Goal: Transaction & Acquisition: Purchase product/service

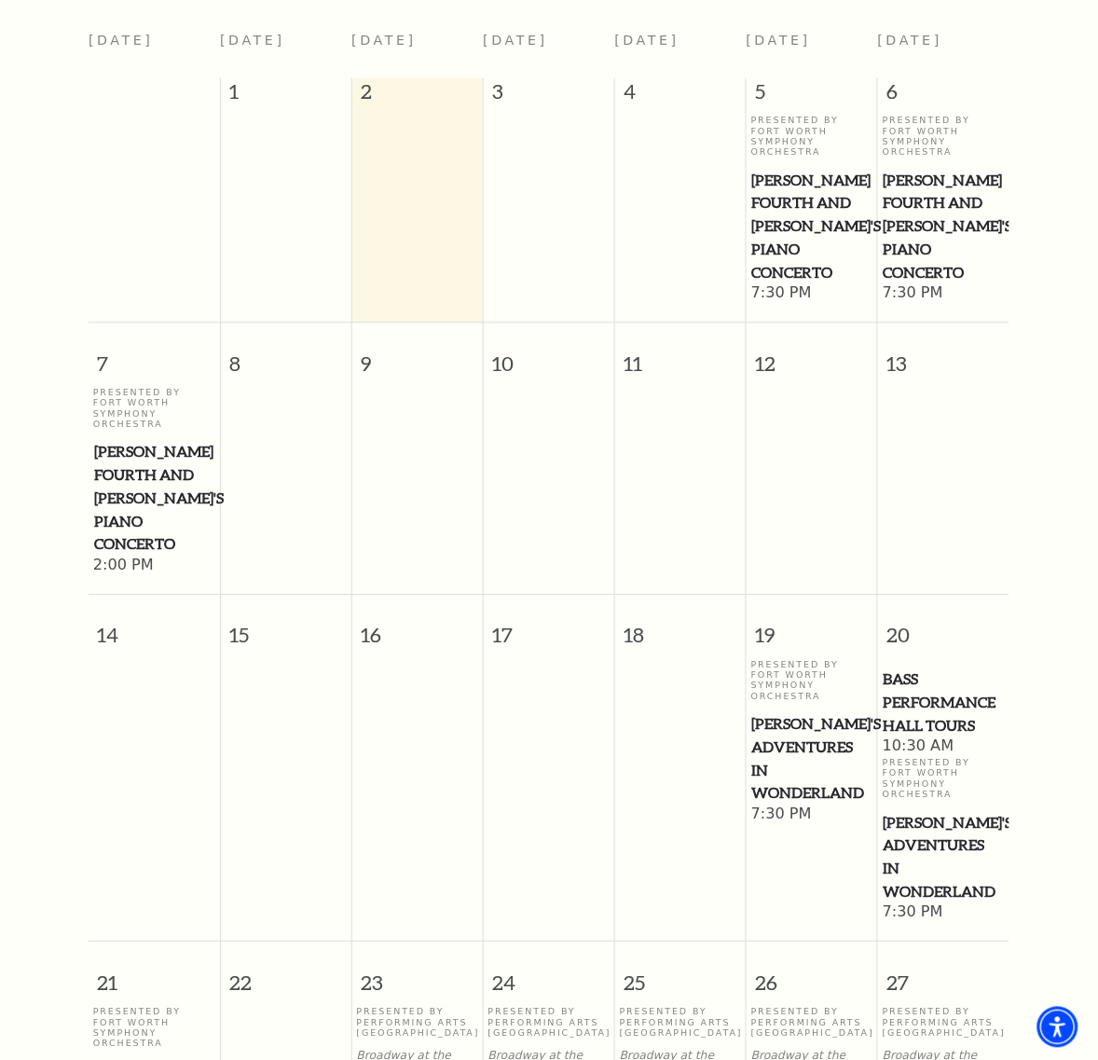
scroll to position [1098, 0]
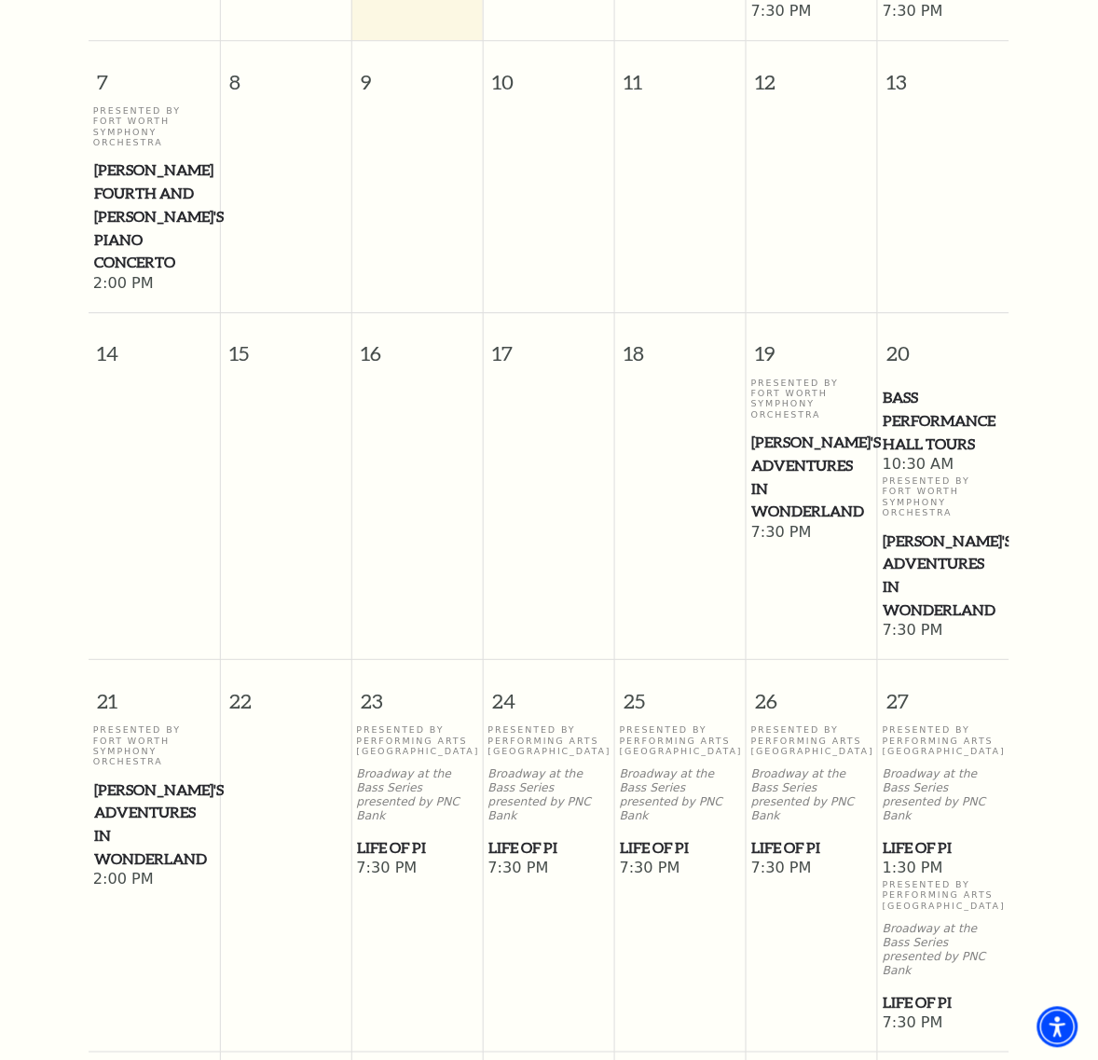
drag, startPoint x: 392, startPoint y: 460, endPoint x: 373, endPoint y: 458, distance: 18.7
click at [373, 836] on span "Life of Pi" at bounding box center [418, 847] width 120 height 23
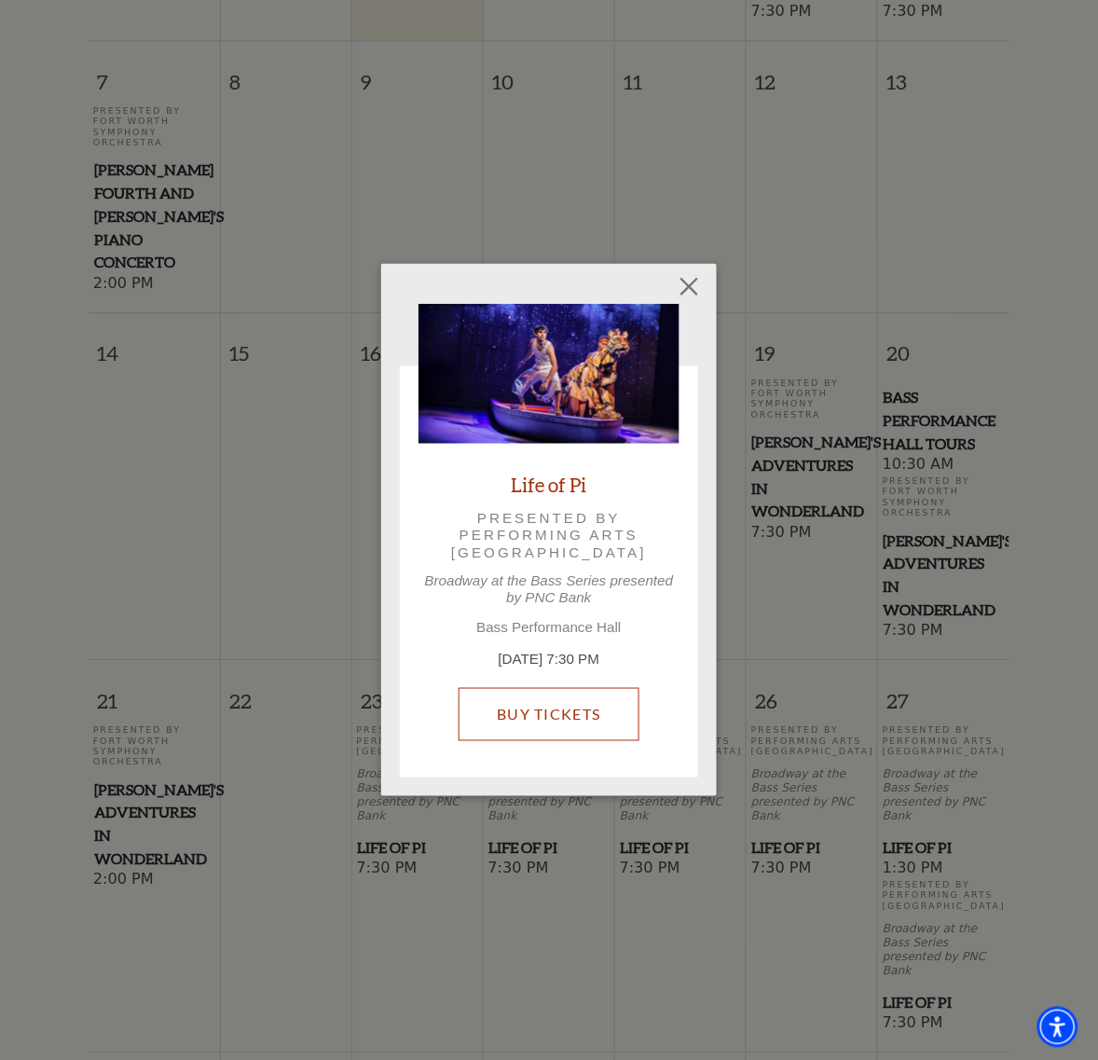
drag, startPoint x: 491, startPoint y: 640, endPoint x: 532, endPoint y: 725, distance: 94.2
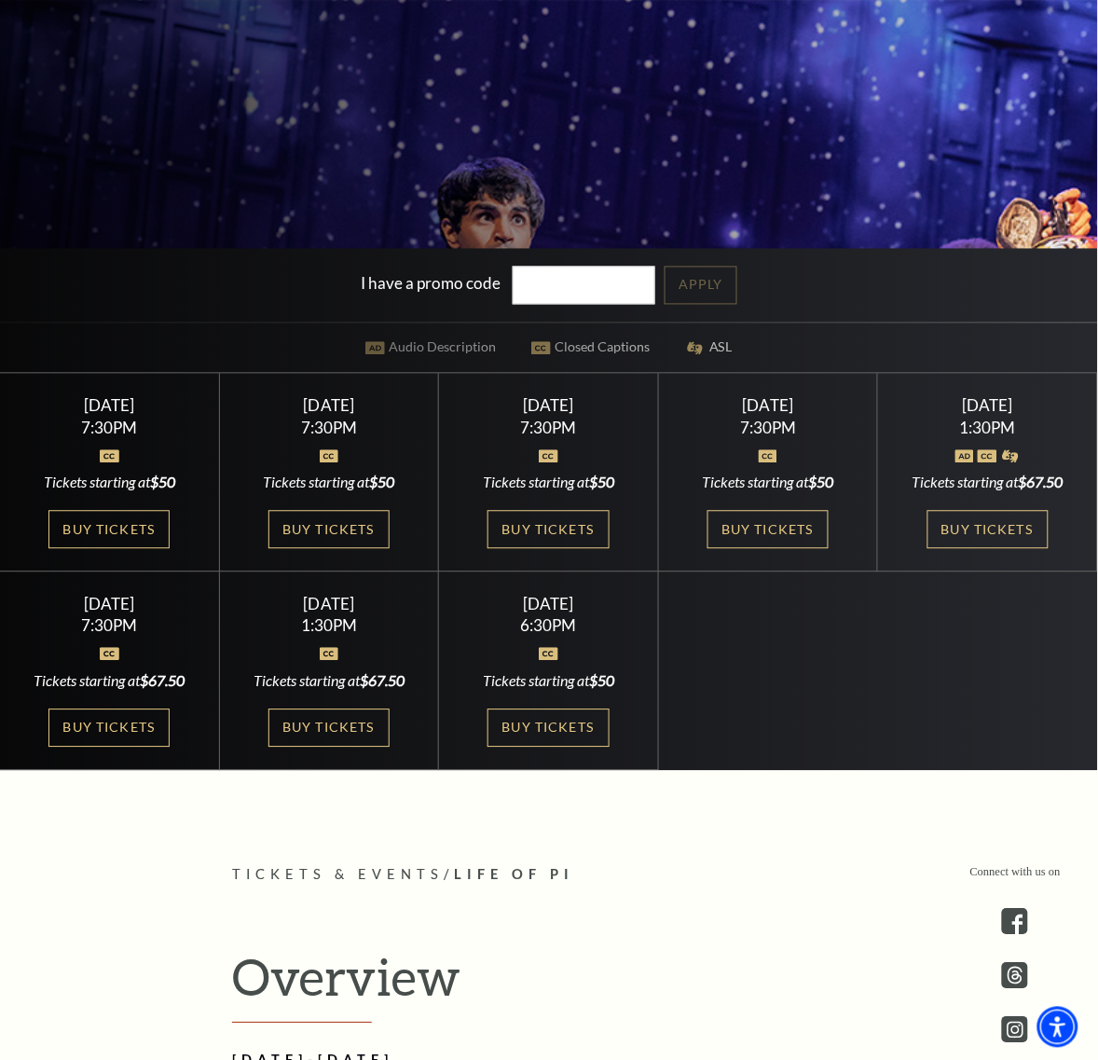
scroll to position [583, 0]
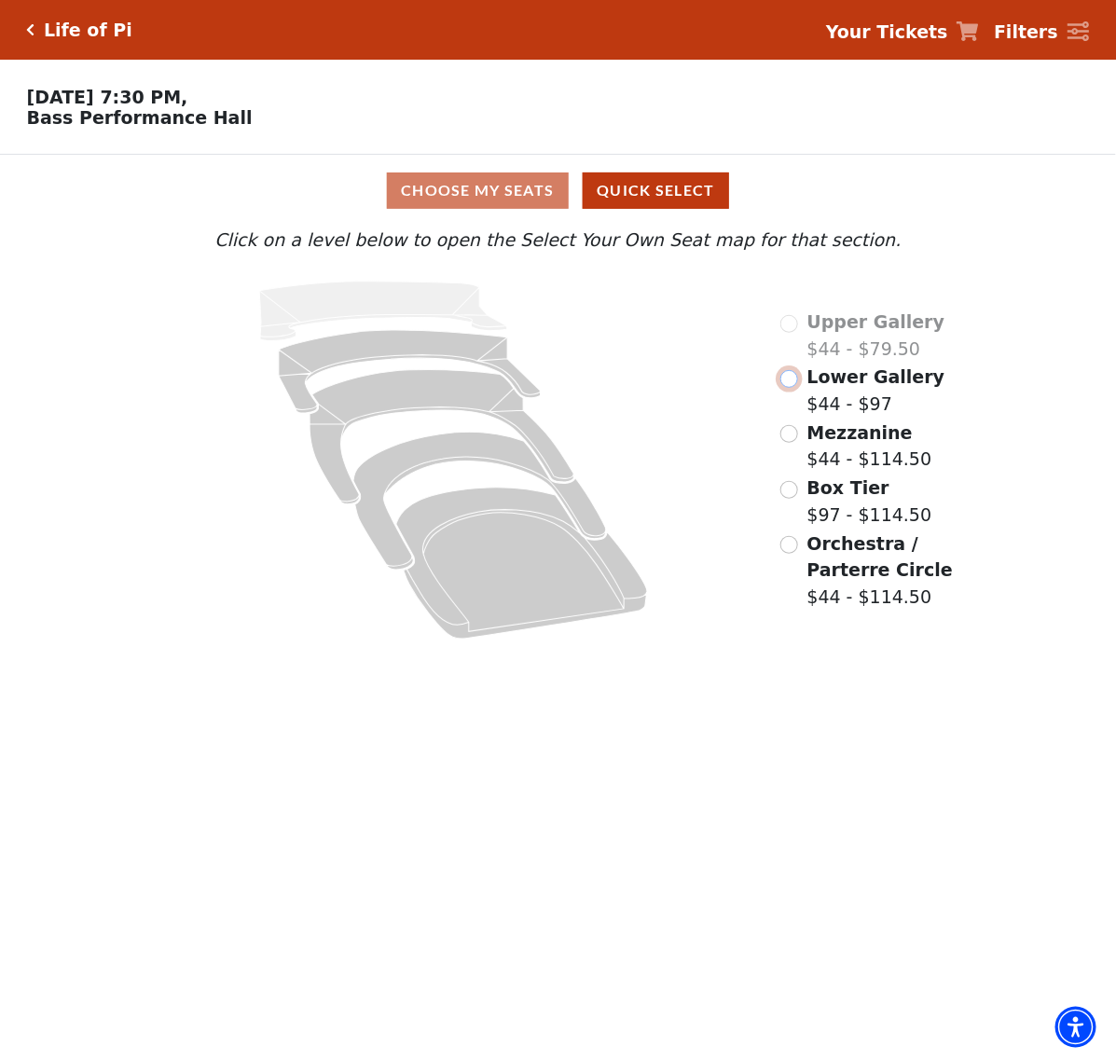
click at [786, 383] on input "Lower Gallery$44 - $97\a" at bounding box center [789, 379] width 18 height 18
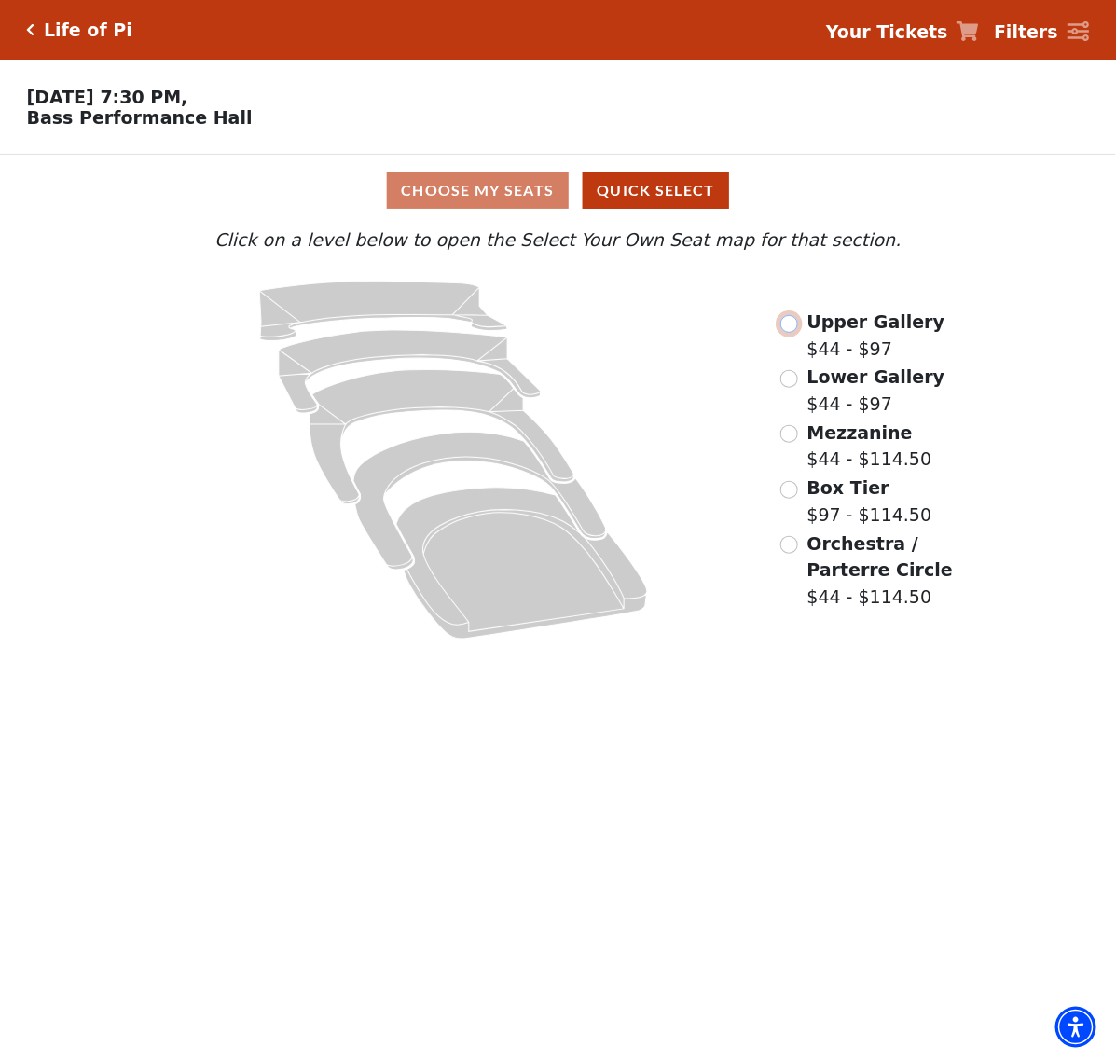
click at [792, 333] on input "Upper Gallery$44 - $97\a" at bounding box center [789, 324] width 18 height 18
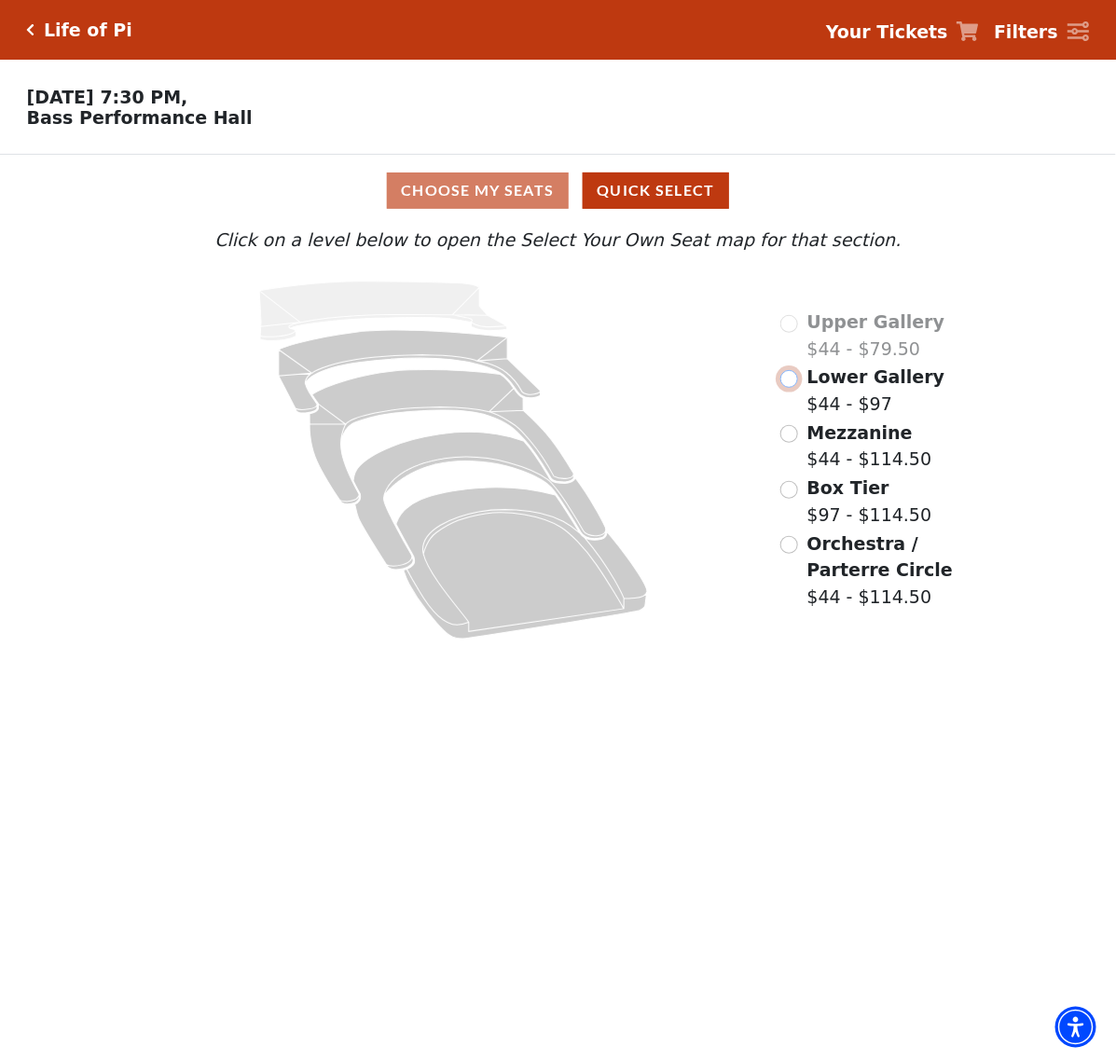
click at [789, 382] on input "Lower Gallery$44 - $97\a" at bounding box center [789, 379] width 18 height 18
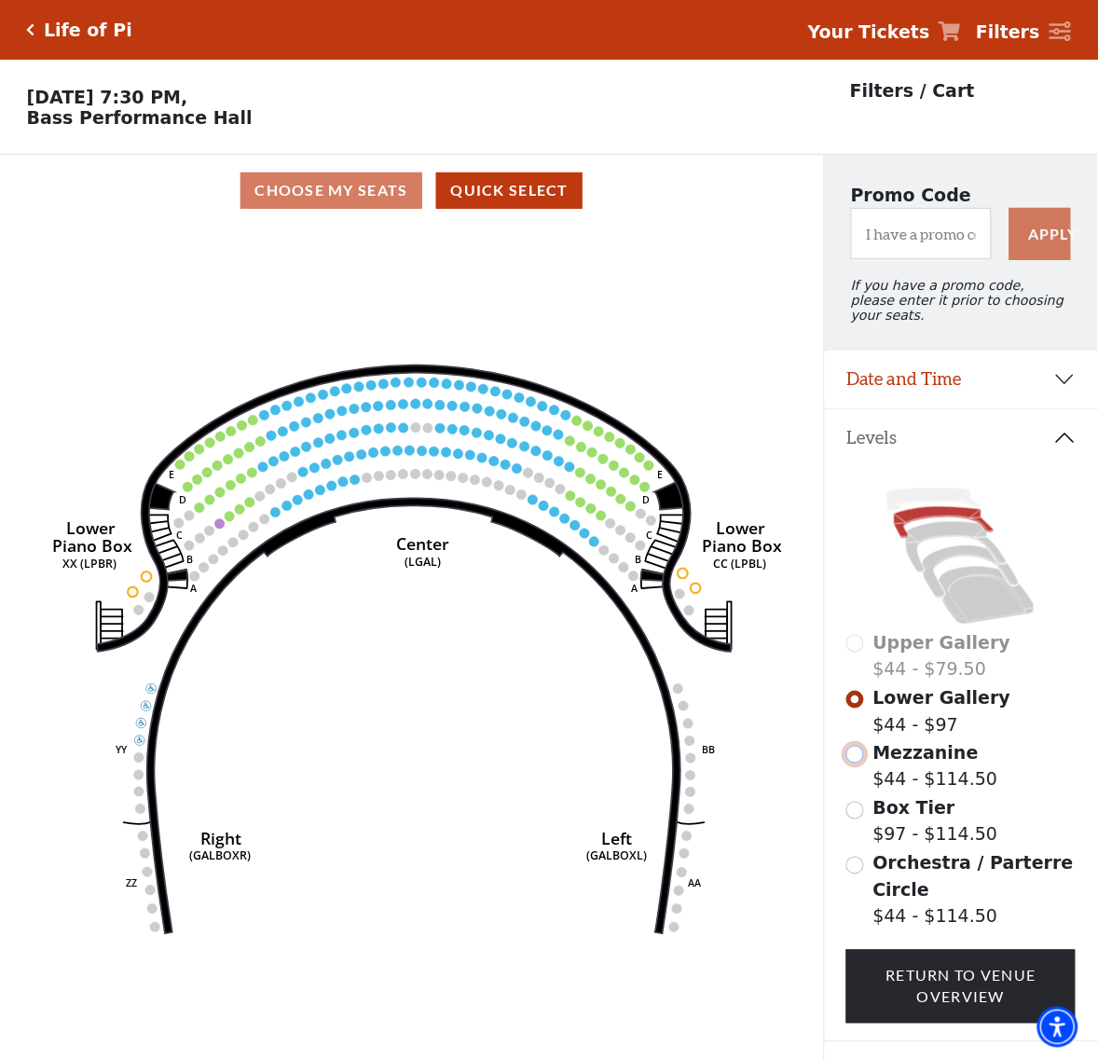
click at [850, 749] on input "Mezzanine$44 - $114.50\a" at bounding box center [855, 755] width 18 height 18
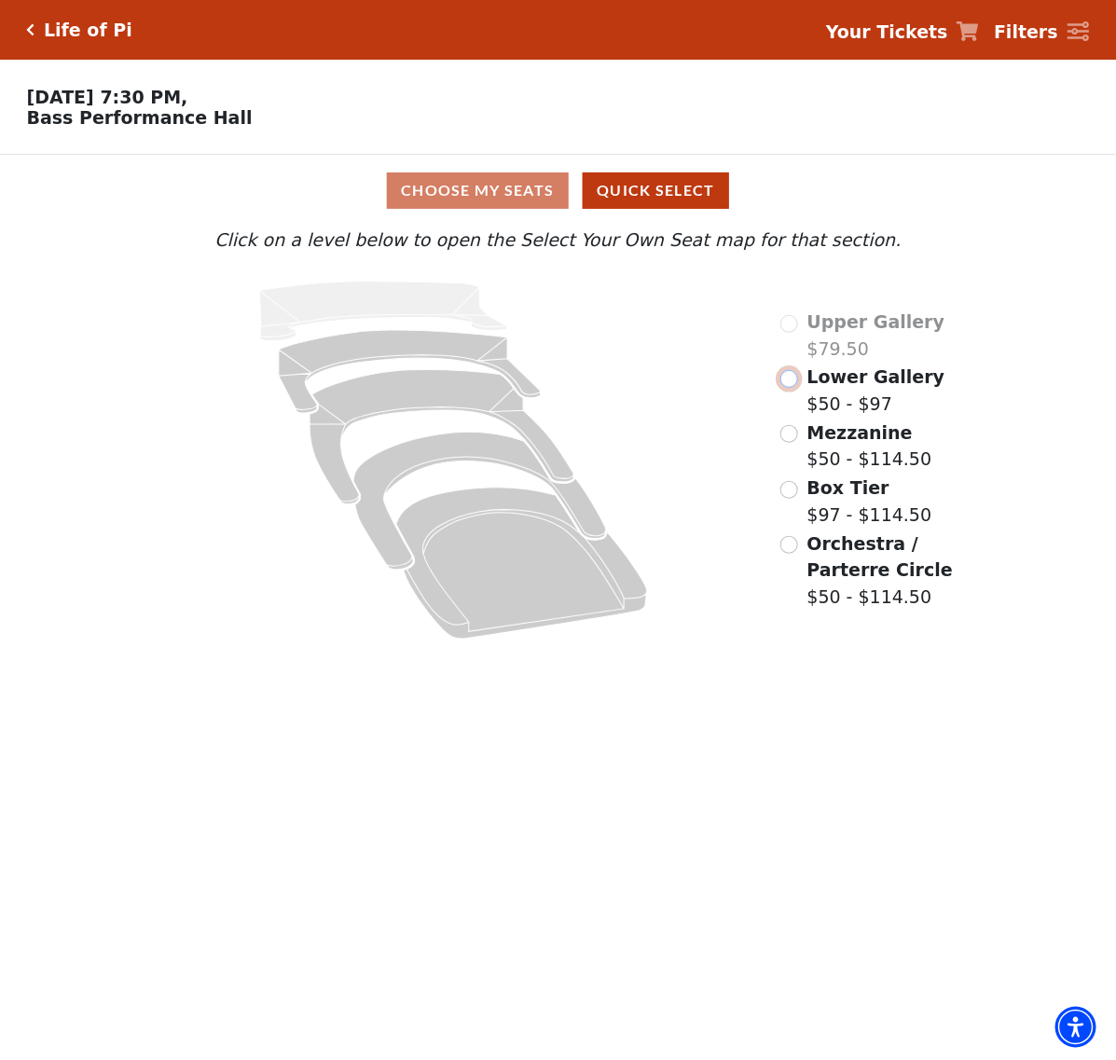
click at [788, 384] on input "Lower Gallery$50 - $97\a" at bounding box center [789, 379] width 18 height 18
click at [793, 388] on input "Lower Gallery$67.50 - $120\a" at bounding box center [789, 379] width 18 height 18
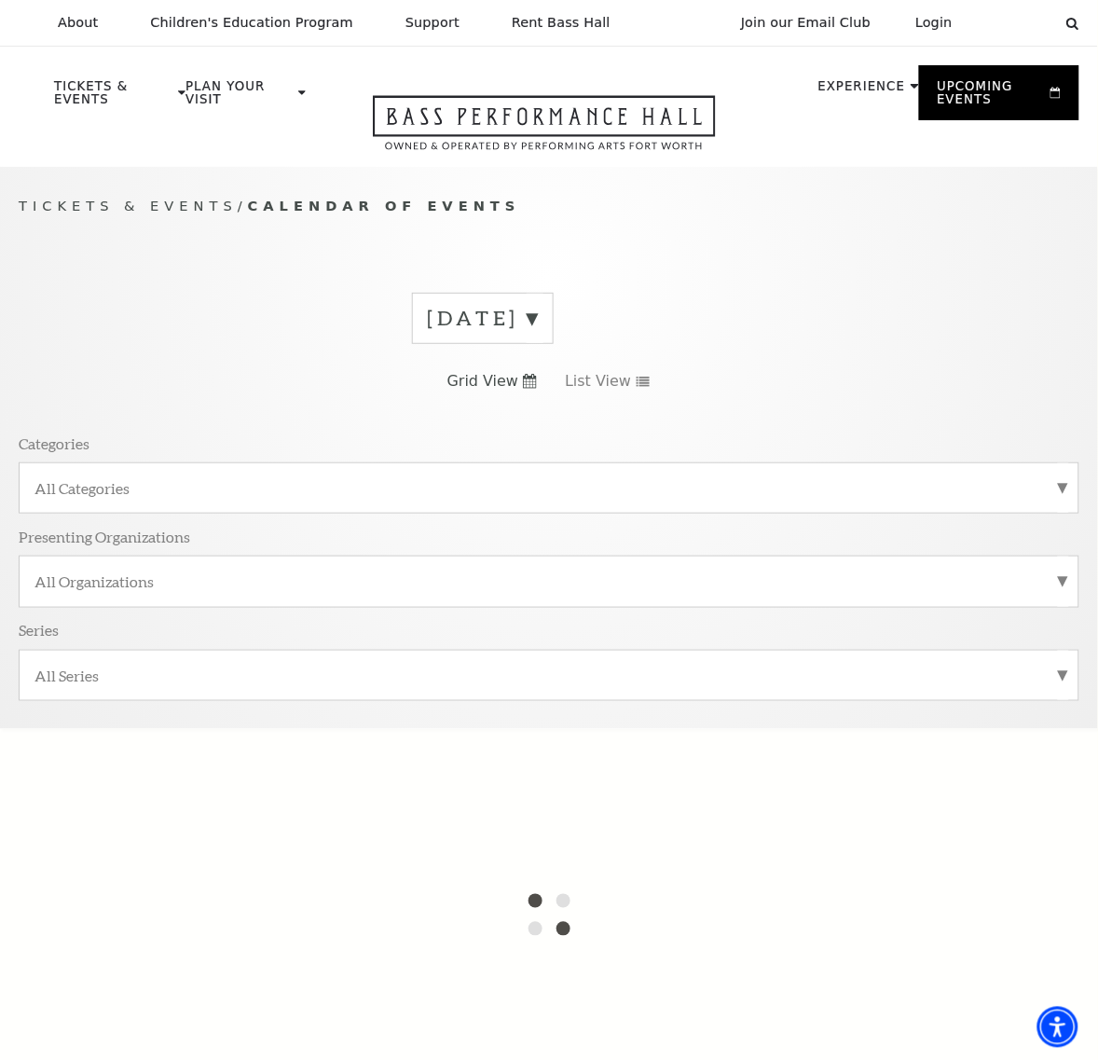
click at [428, 331] on label "[DATE]" at bounding box center [483, 318] width 110 height 29
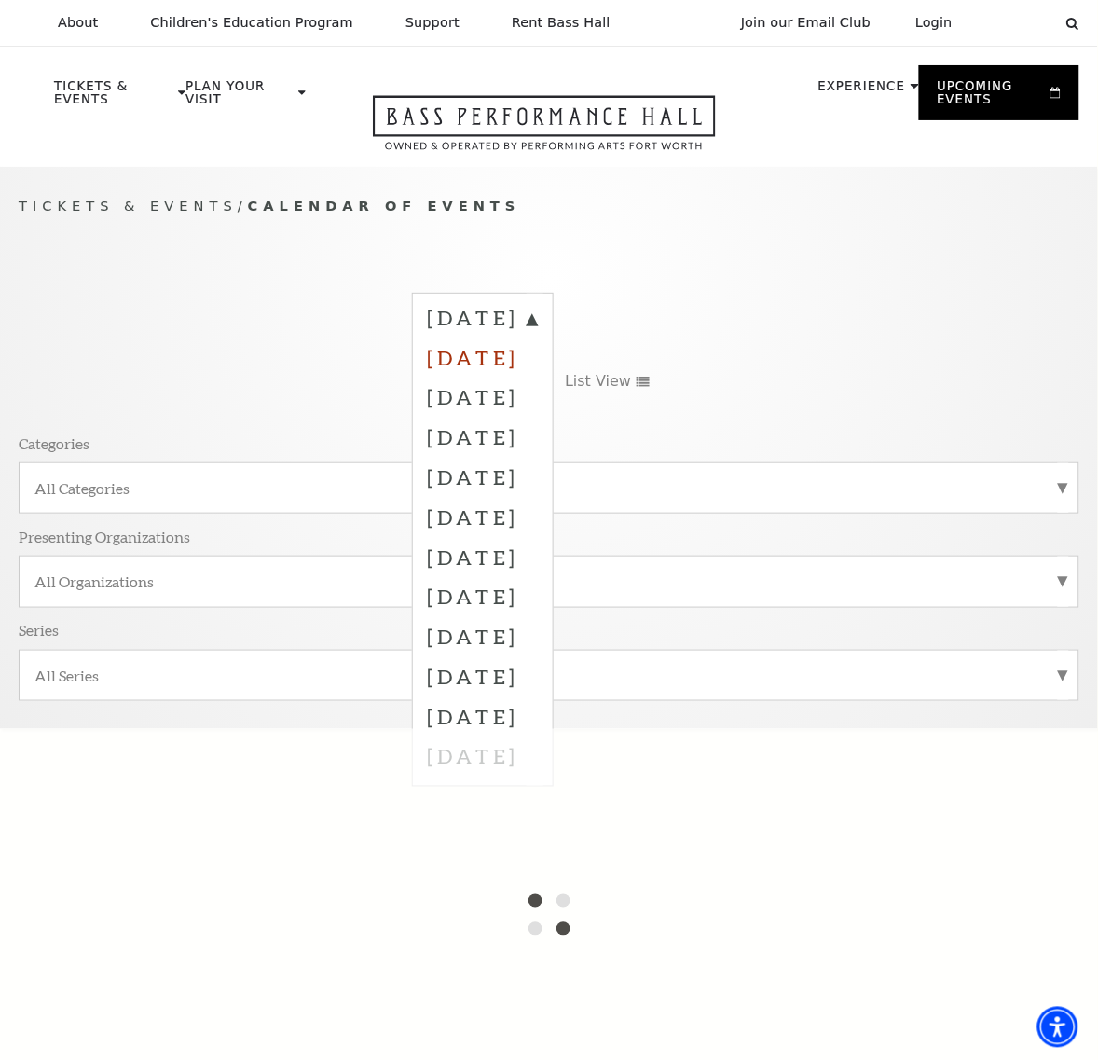
click at [428, 373] on label "October 2025" at bounding box center [483, 357] width 110 height 40
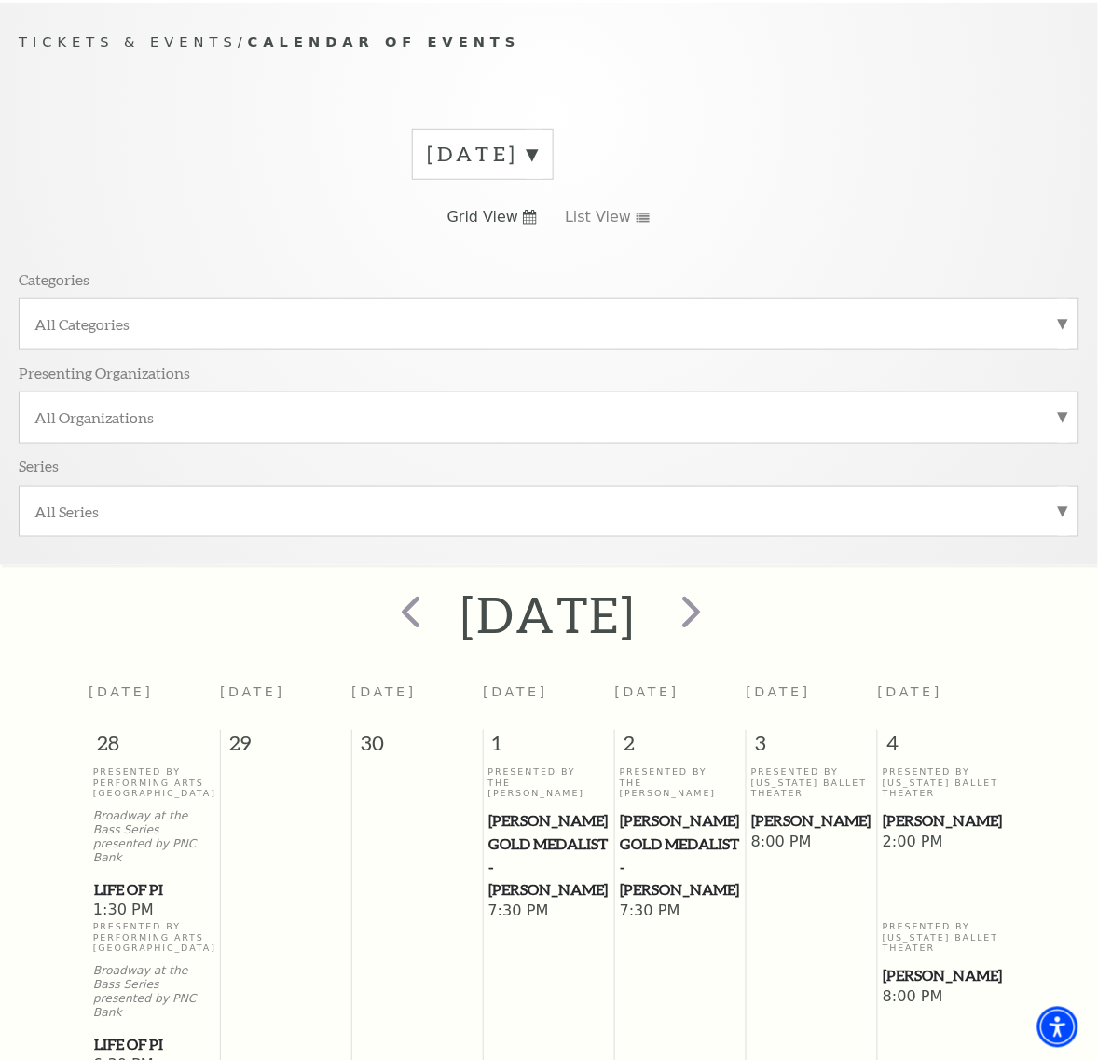
scroll to position [166, 0]
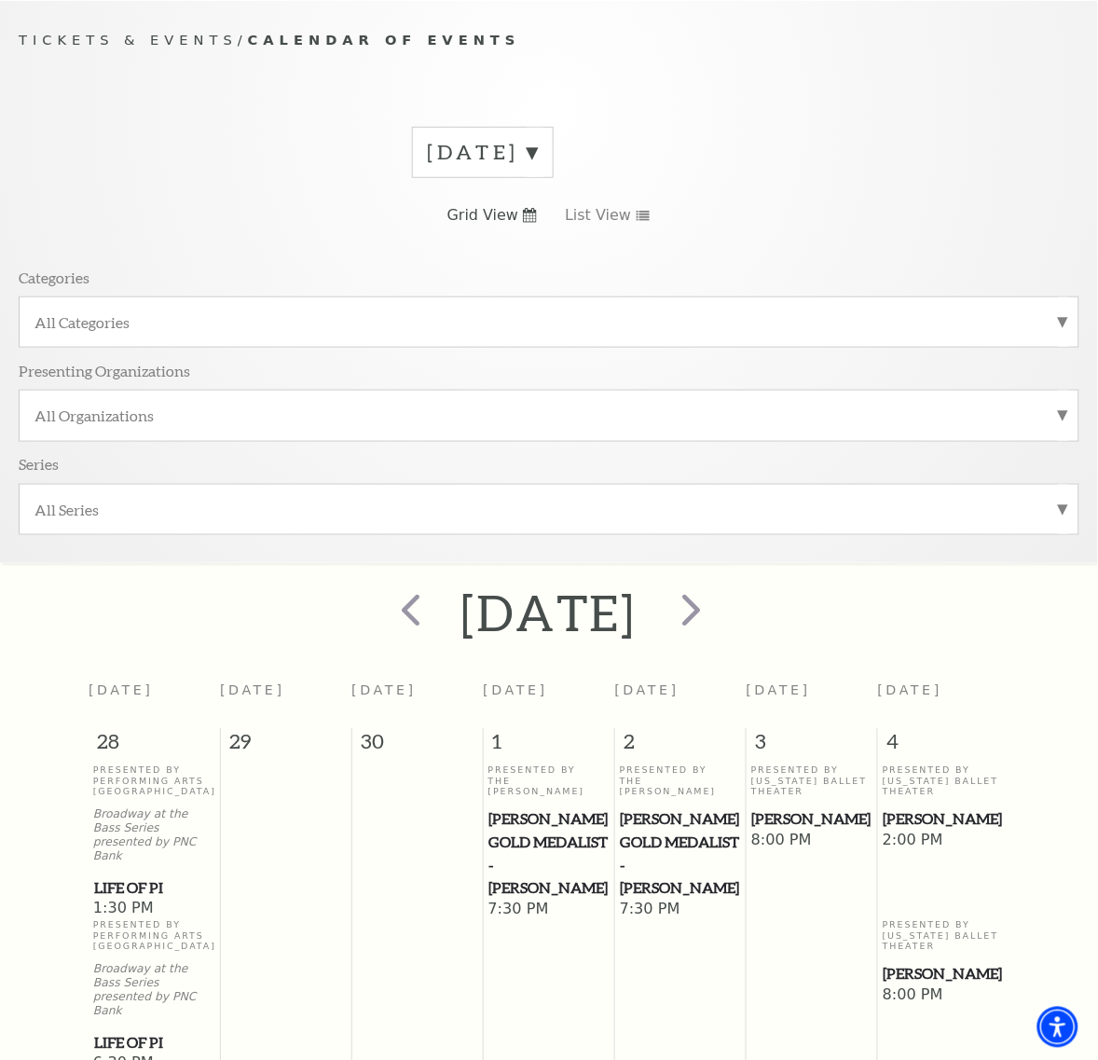
drag, startPoint x: 277, startPoint y: 354, endPoint x: 193, endPoint y: 250, distance: 133.9
click at [193, 581] on div "October 2025" at bounding box center [549, 614] width 1098 height 66
drag, startPoint x: 781, startPoint y: 475, endPoint x: 816, endPoint y: 477, distance: 34.5
click at [816, 808] on span "Peter Pan" at bounding box center [812, 819] width 120 height 23
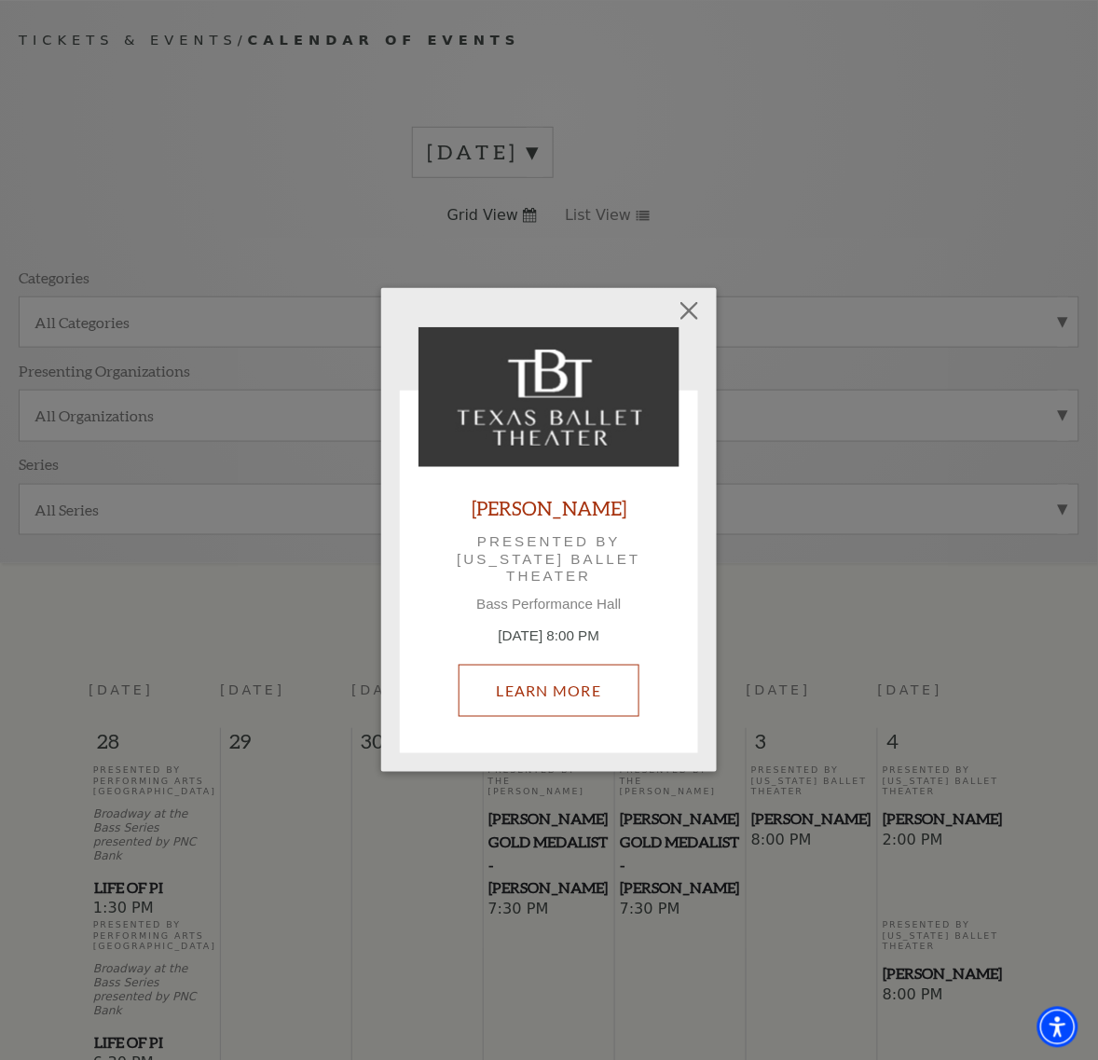
drag, startPoint x: 574, startPoint y: 622, endPoint x: 561, endPoint y: 692, distance: 71.1
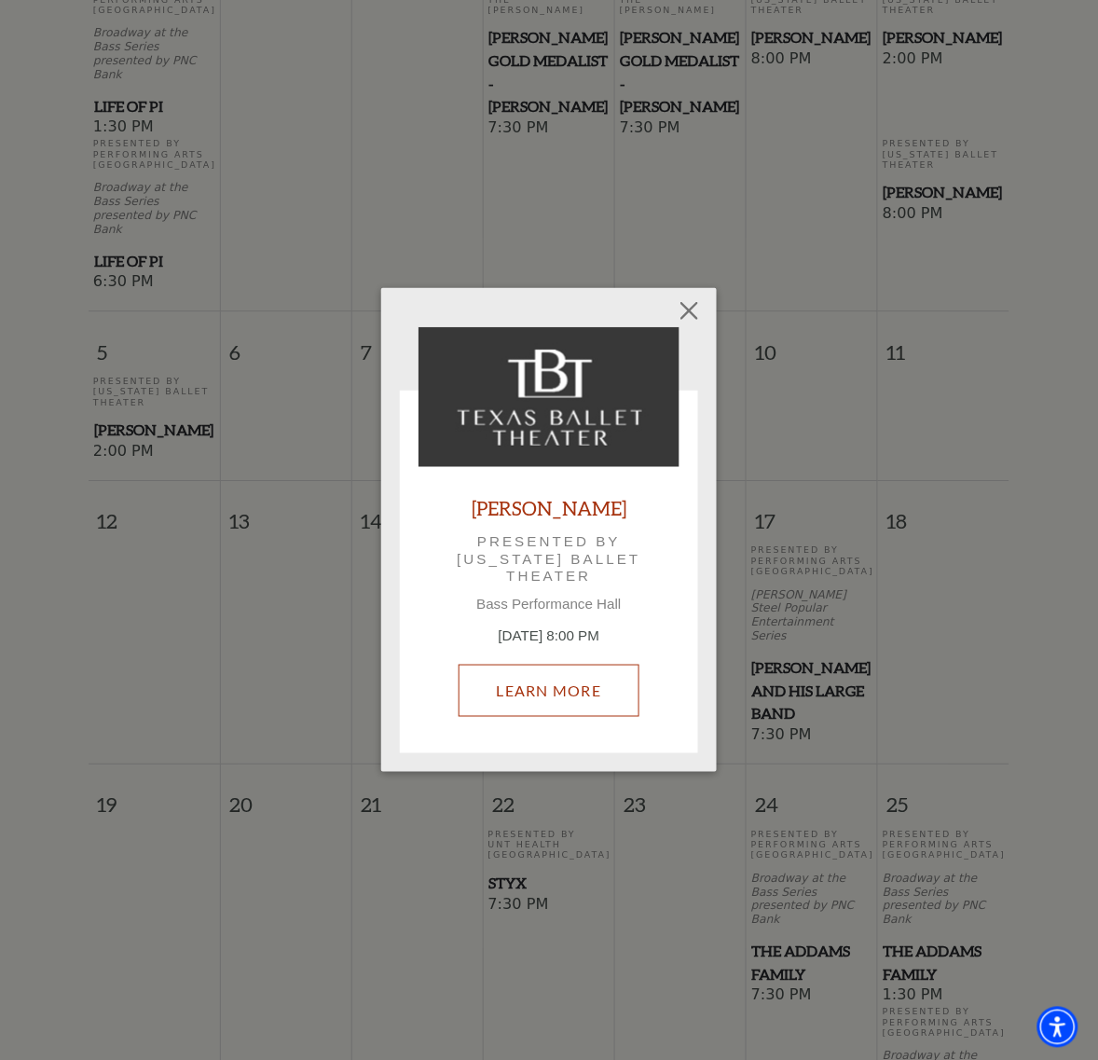
scroll to position [1098, 0]
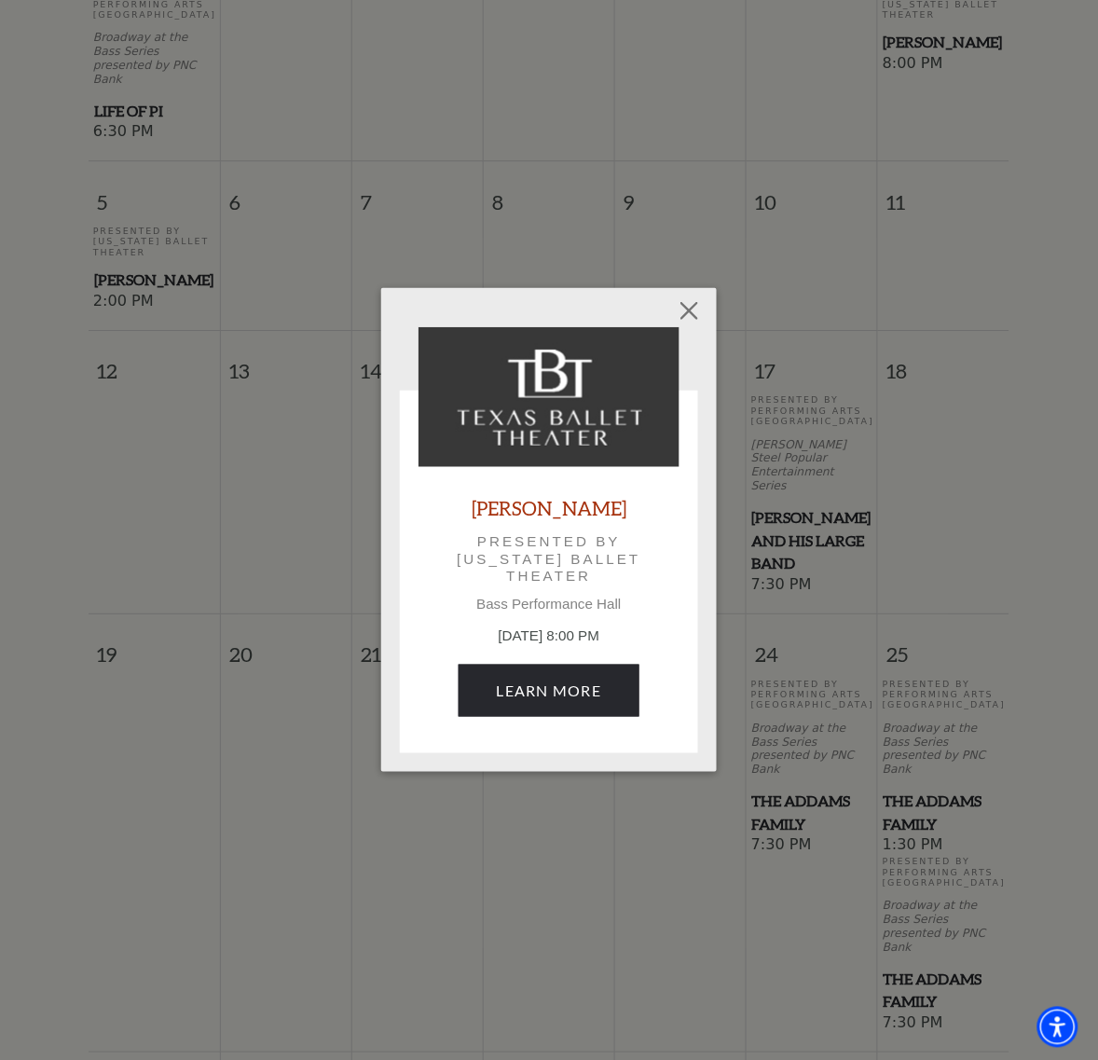
drag, startPoint x: 441, startPoint y: 550, endPoint x: 354, endPoint y: 587, distance: 94.4
drag, startPoint x: 354, startPoint y: 587, endPoint x: 403, endPoint y: 677, distance: 101.8
click at [403, 677] on div "Empty heading Peter Pan Presented by Texas Ballet Theater Bass Performance Hall…" at bounding box center [549, 530] width 336 height 485
click at [544, 700] on link "Learn More" at bounding box center [550, 691] width 182 height 52
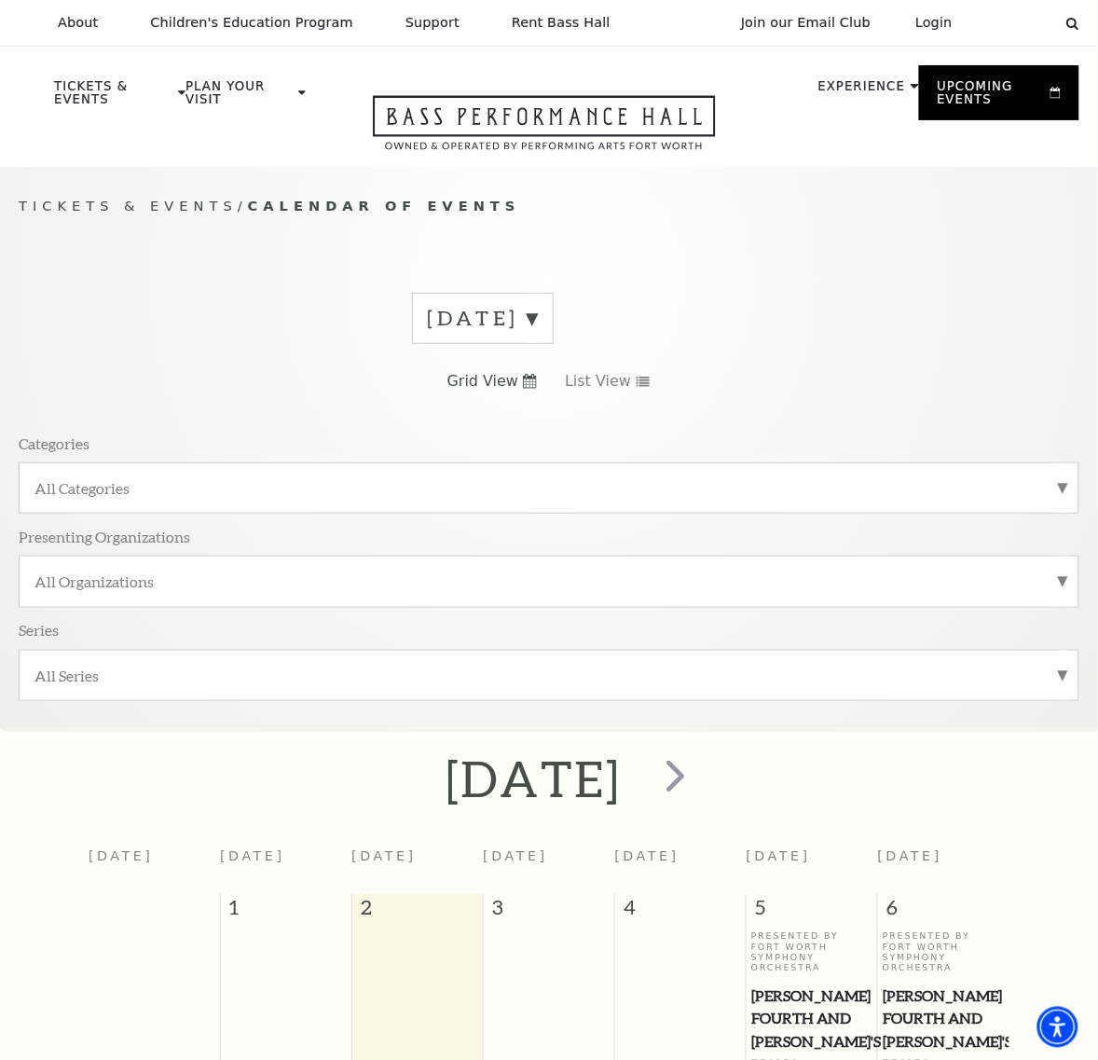
scroll to position [166, 0]
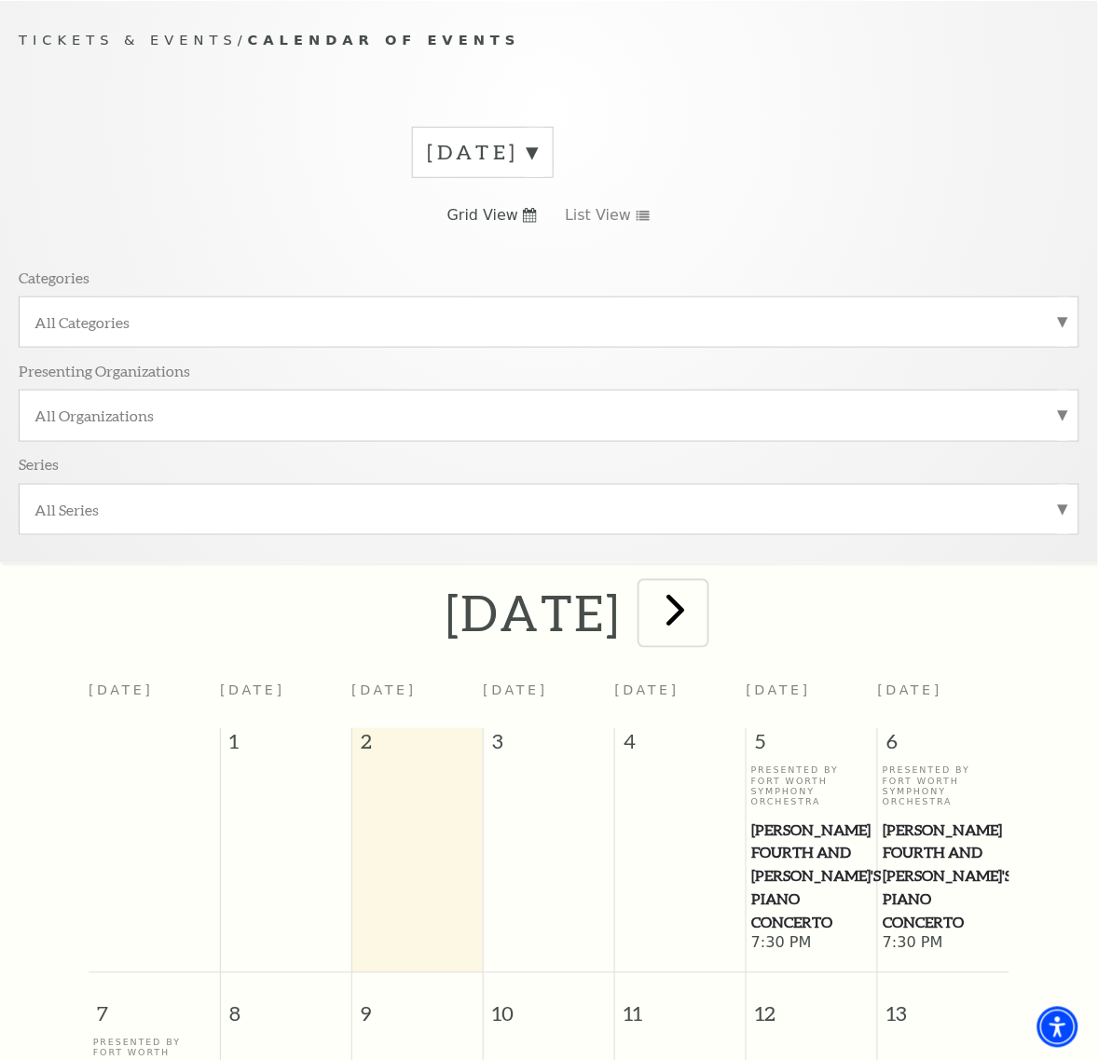
click at [702, 584] on span "next" at bounding box center [675, 610] width 53 height 53
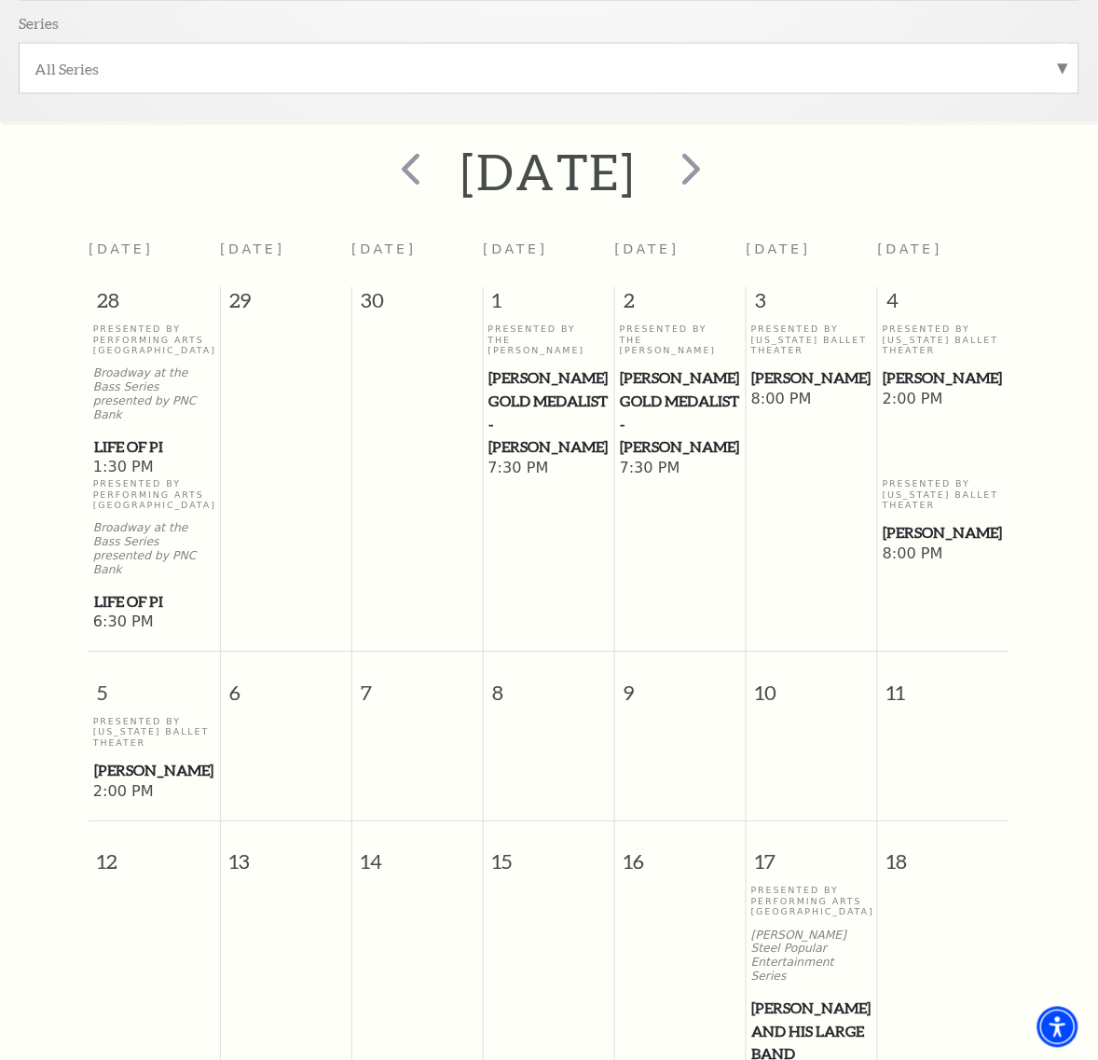
scroll to position [632, 0]
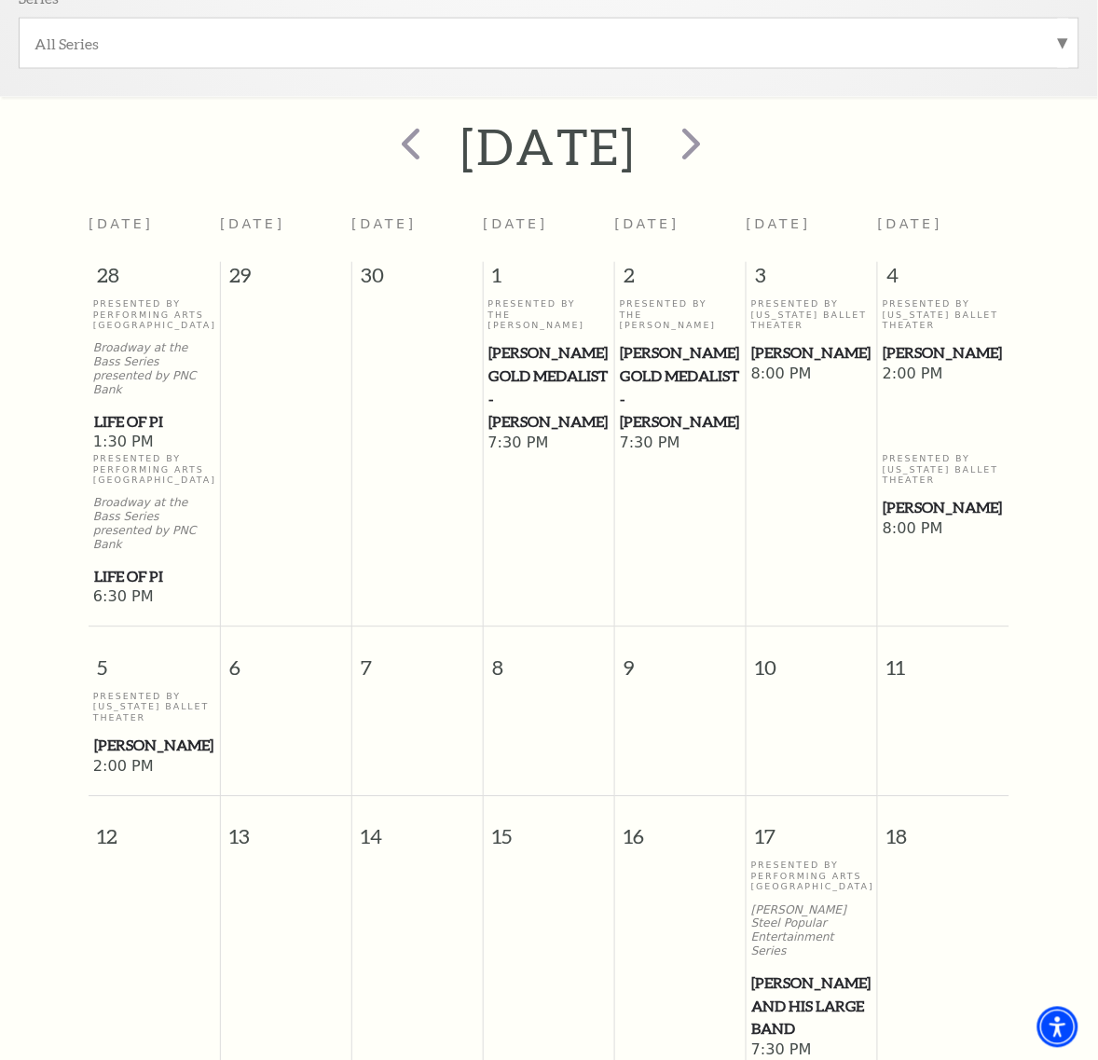
drag, startPoint x: 827, startPoint y: 615, endPoint x: 818, endPoint y: 618, distance: 9.7
click at [818, 972] on span "[PERSON_NAME] and his Large Band" at bounding box center [812, 1006] width 120 height 69
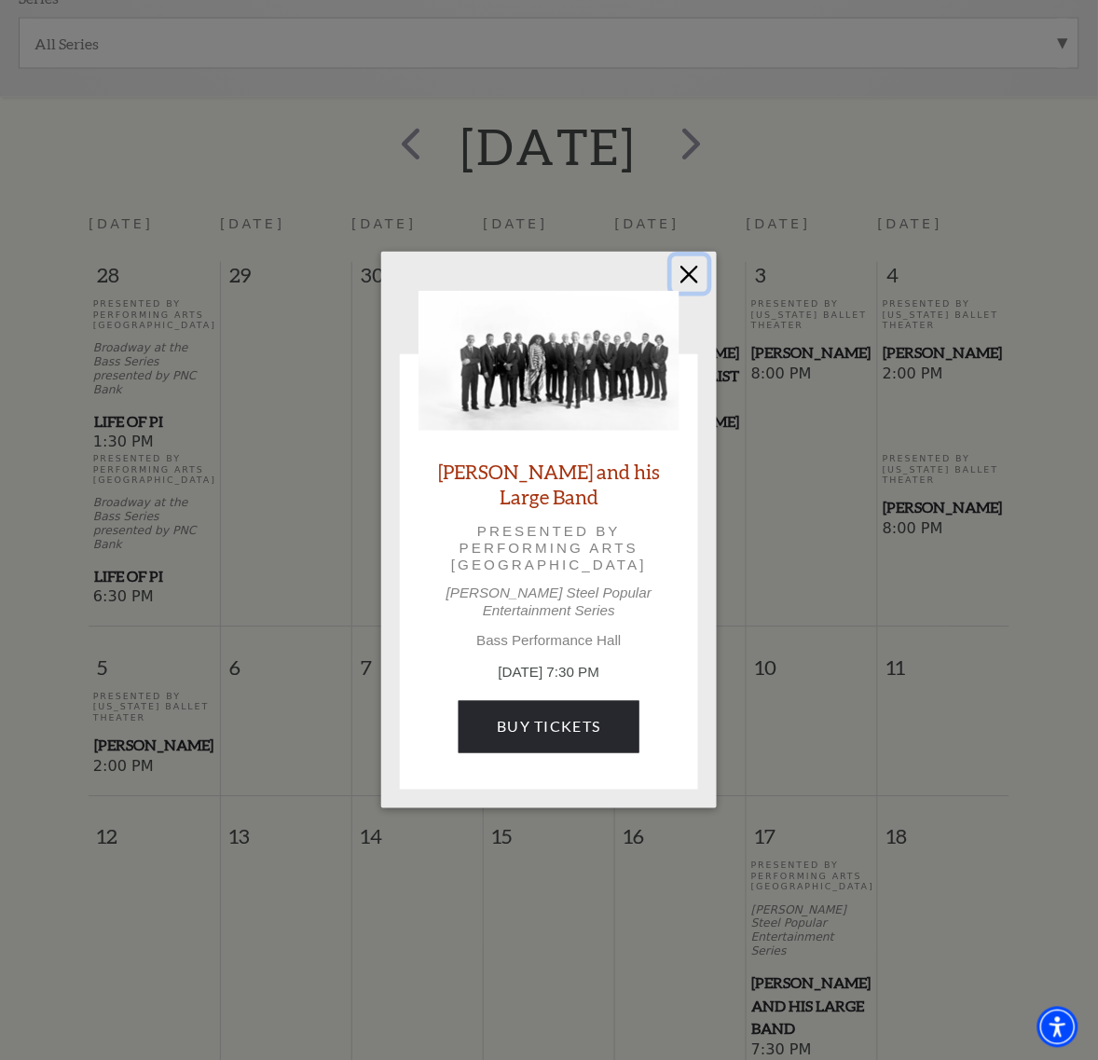
click at [686, 273] on button "Close" at bounding box center [689, 273] width 35 height 35
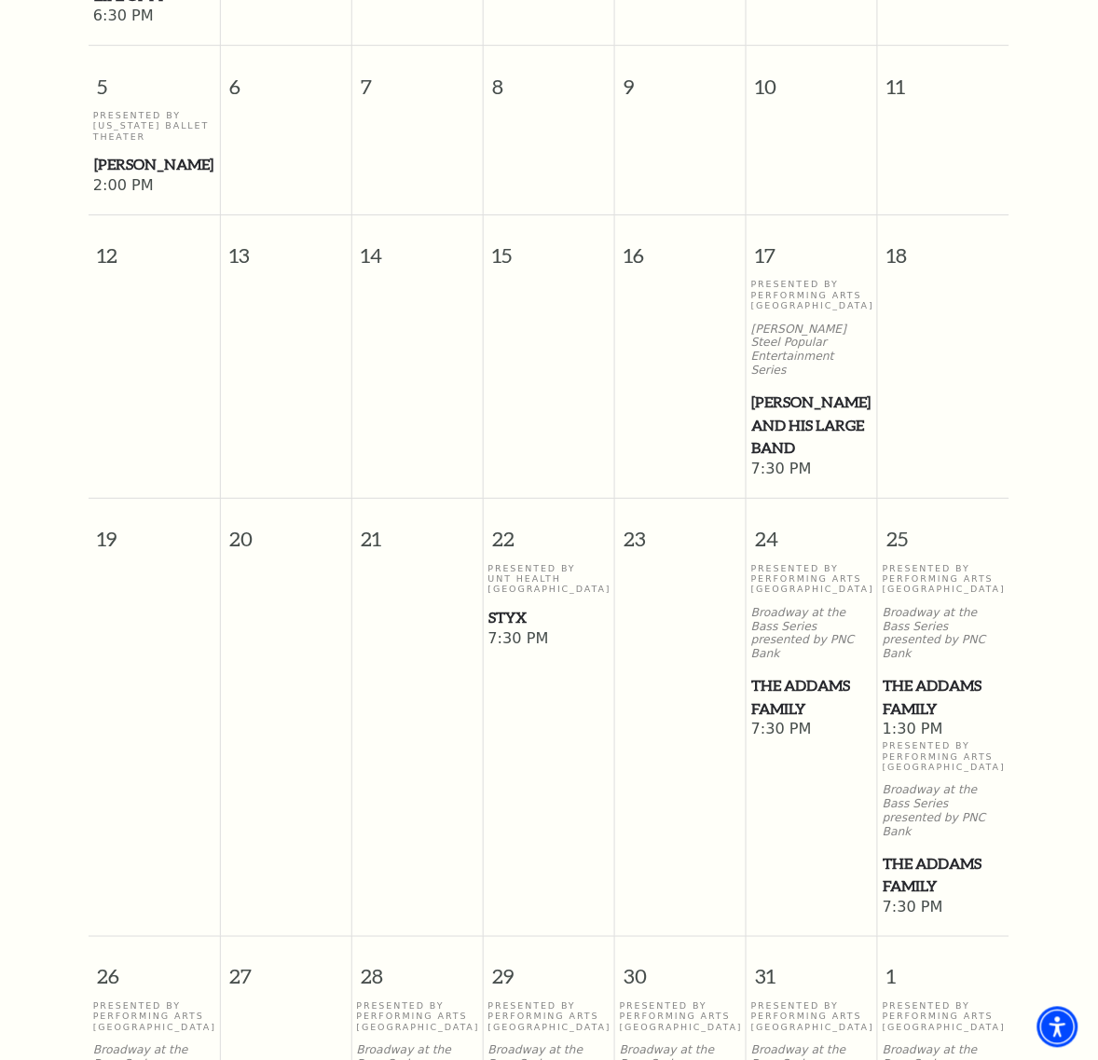
scroll to position [1215, 0]
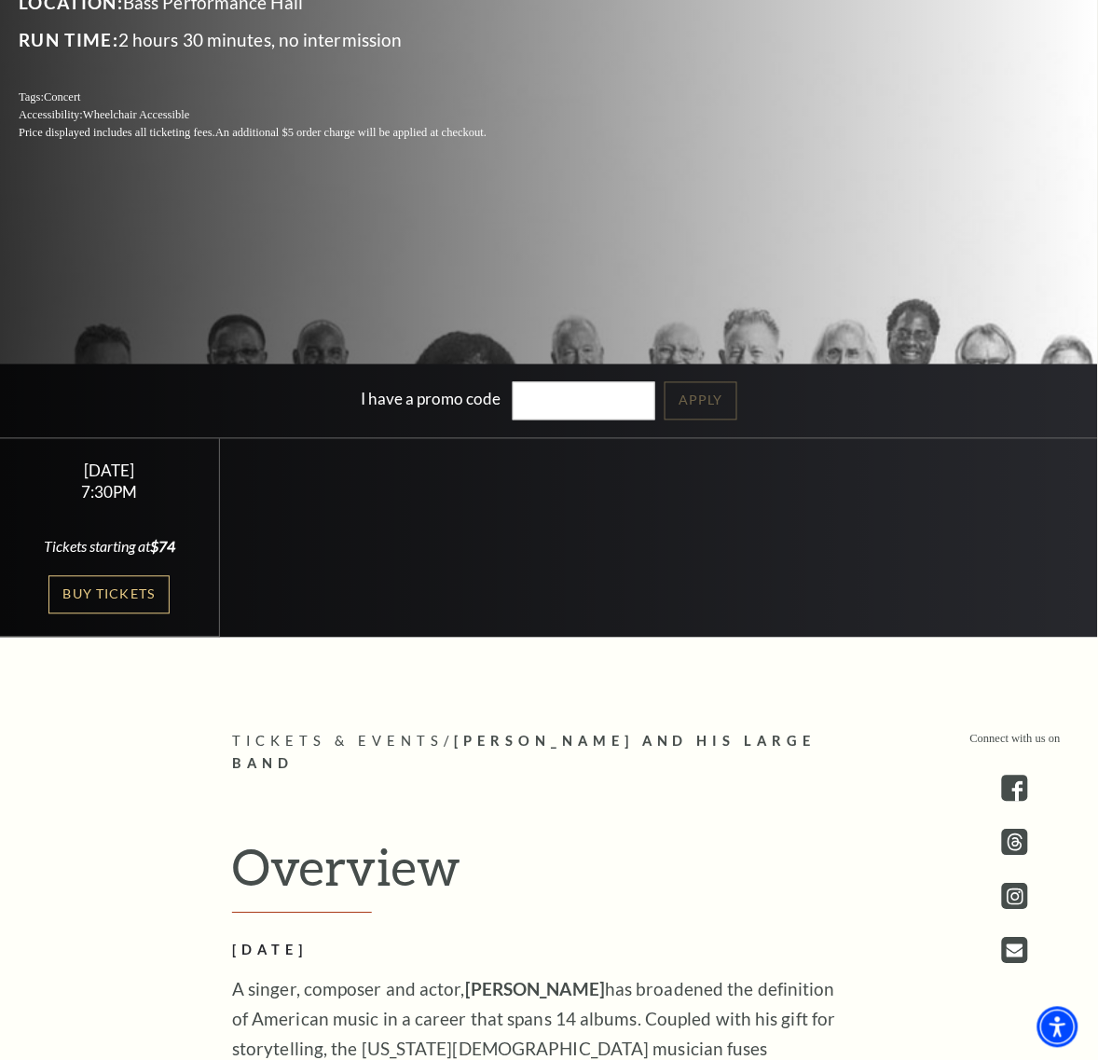
scroll to position [466, 0]
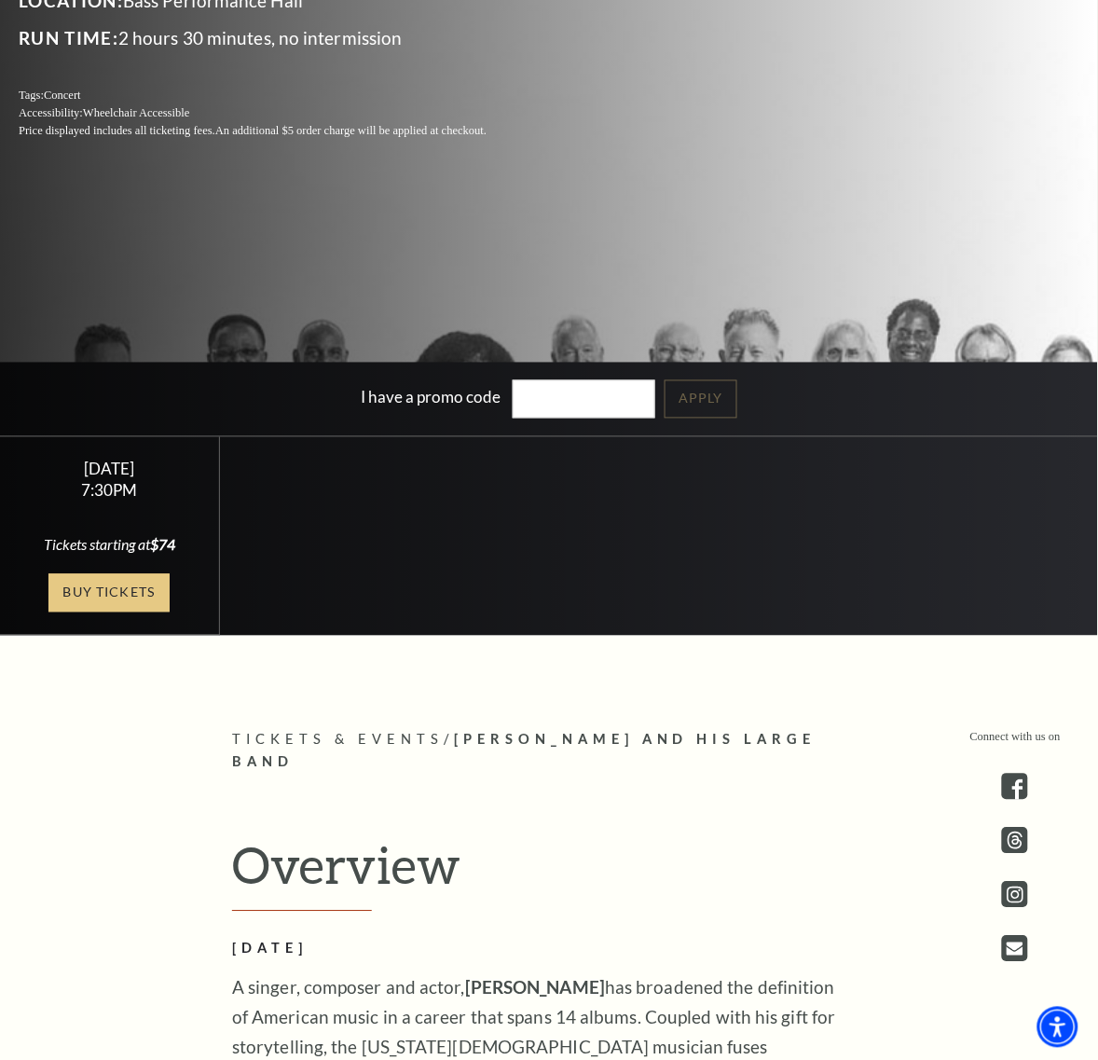
click at [91, 593] on link "Buy Tickets" at bounding box center [108, 593] width 121 height 38
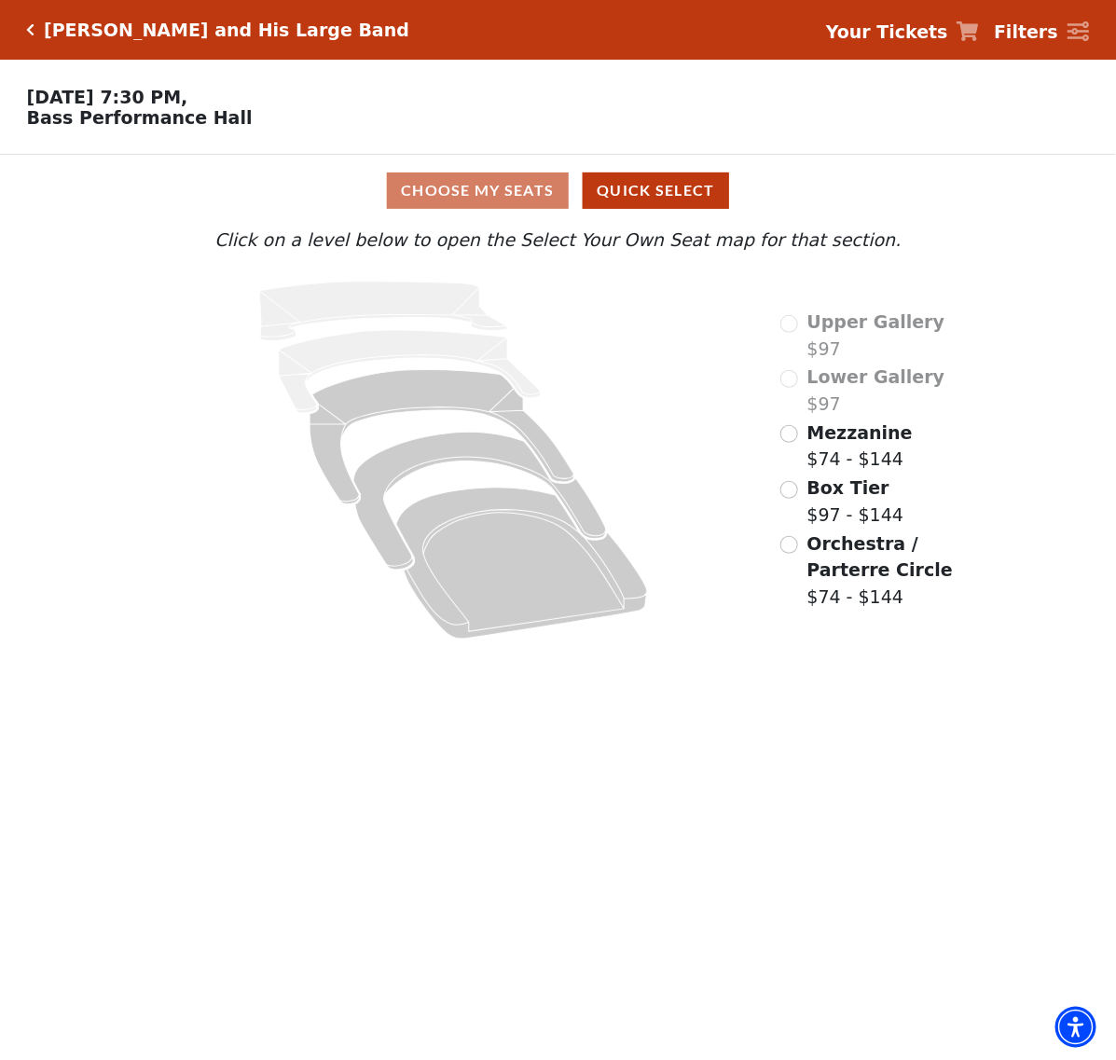
click at [860, 571] on span "Orchestra / Parterre Circle" at bounding box center [879, 557] width 145 height 48
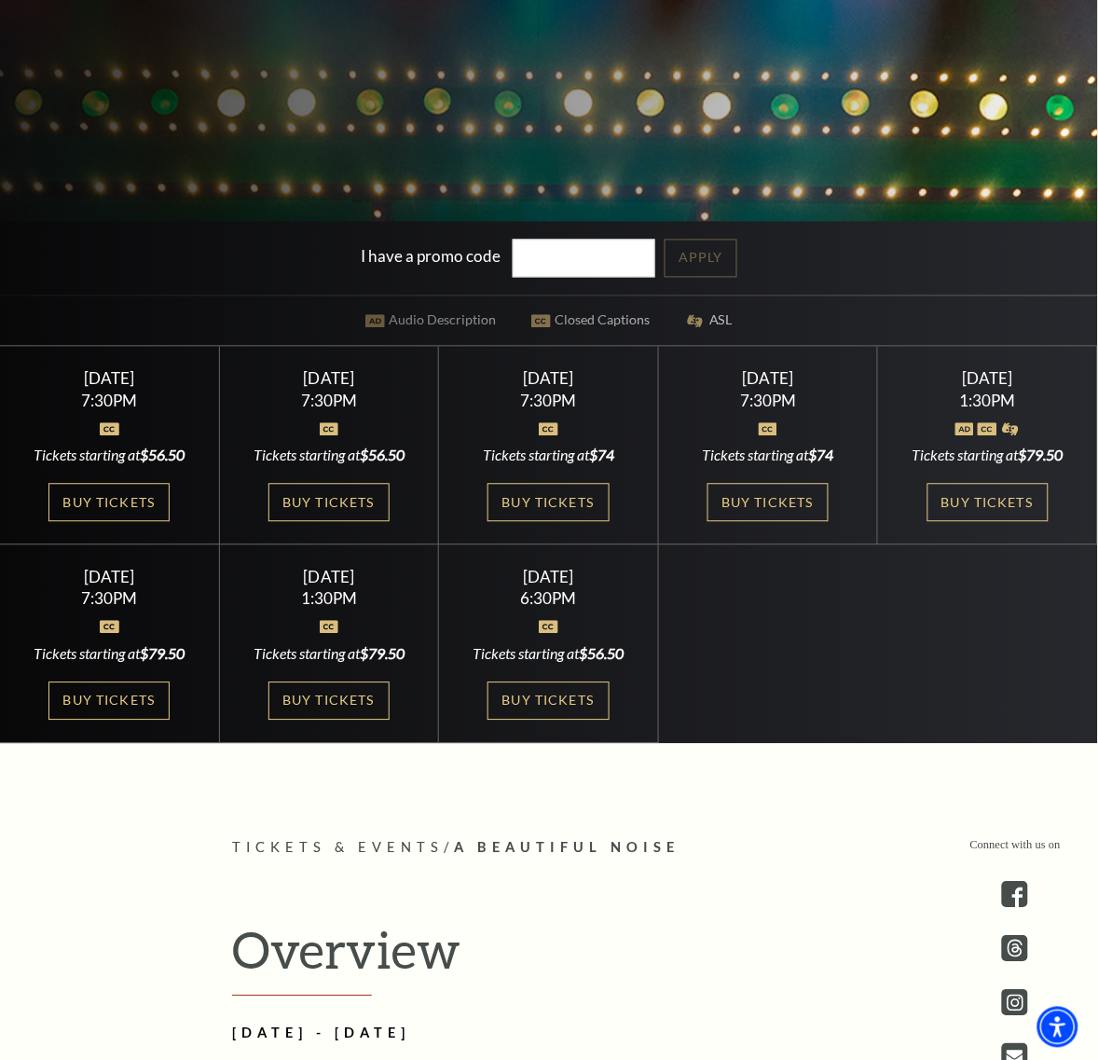
scroll to position [583, 0]
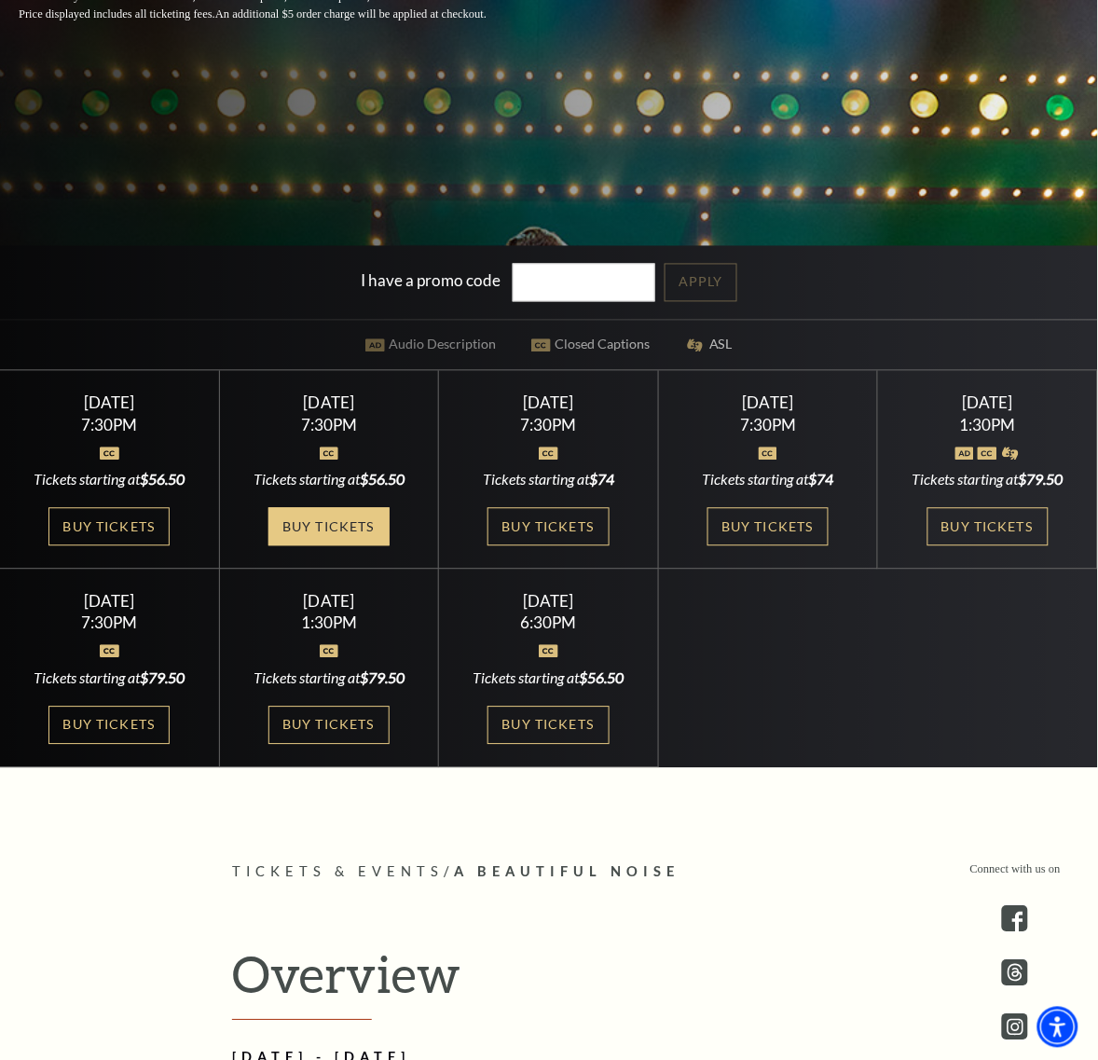
drag, startPoint x: 348, startPoint y: 397, endPoint x: 296, endPoint y: 530, distance: 142.3
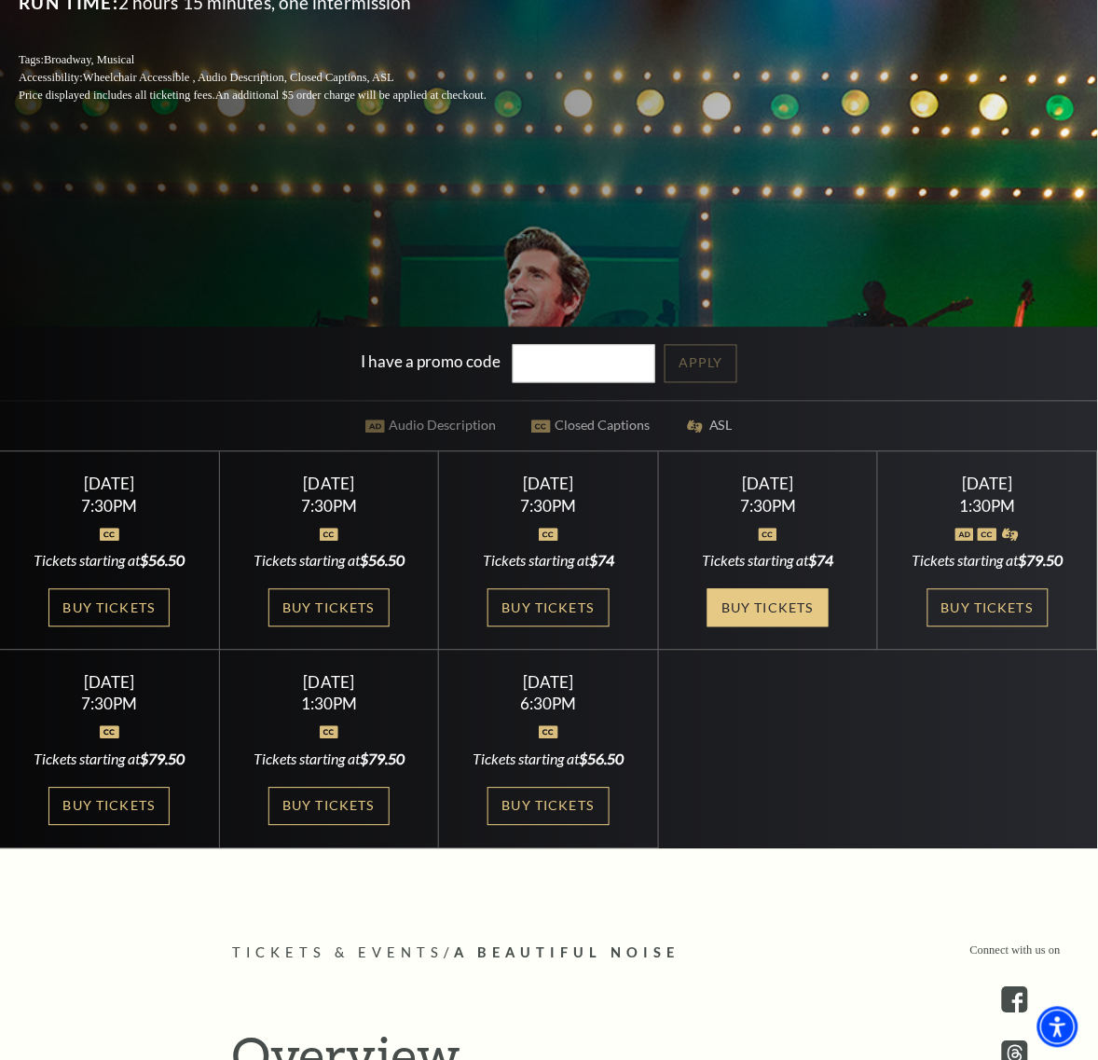
scroll to position [466, 0]
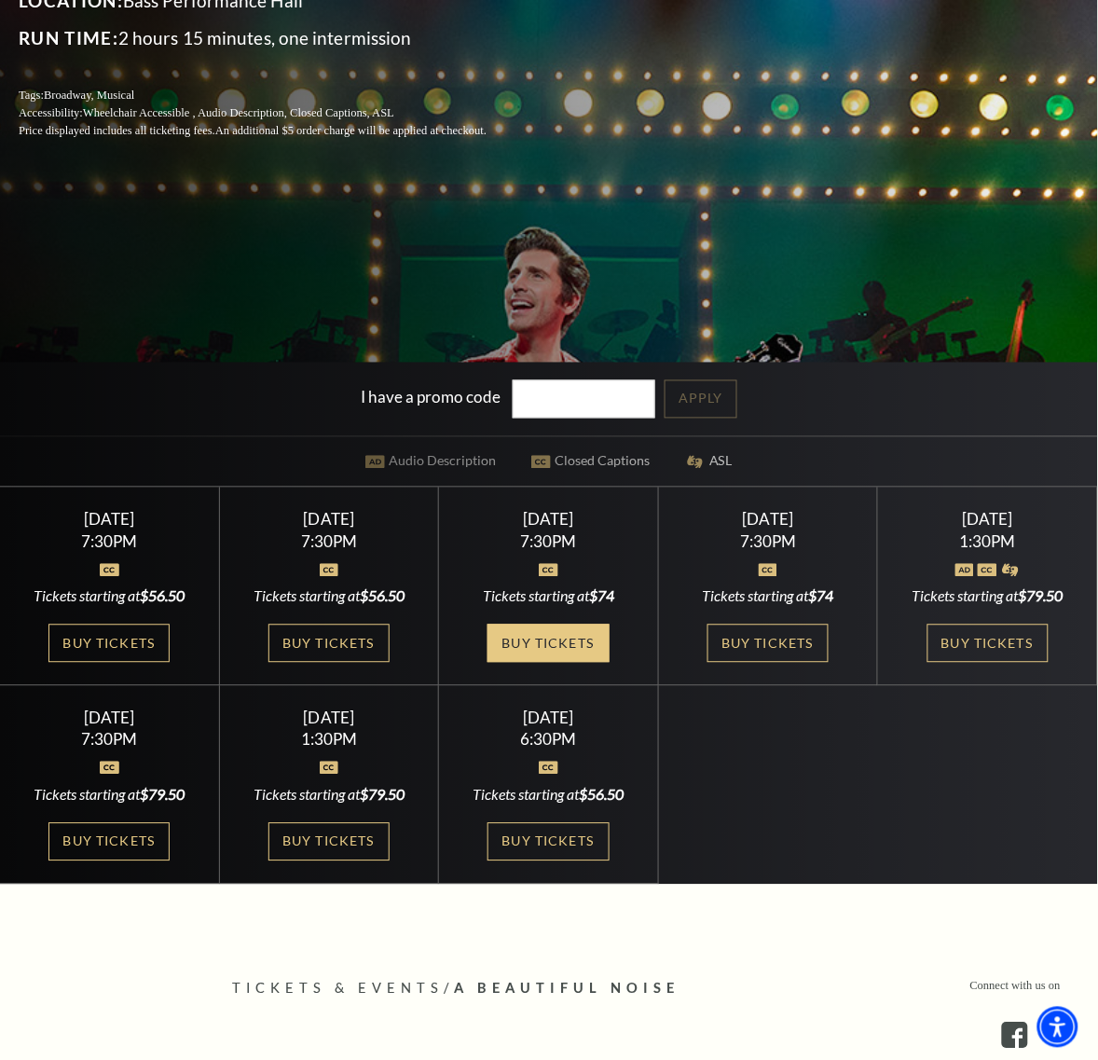
drag, startPoint x: 807, startPoint y: 533, endPoint x: 562, endPoint y: 631, distance: 264.0
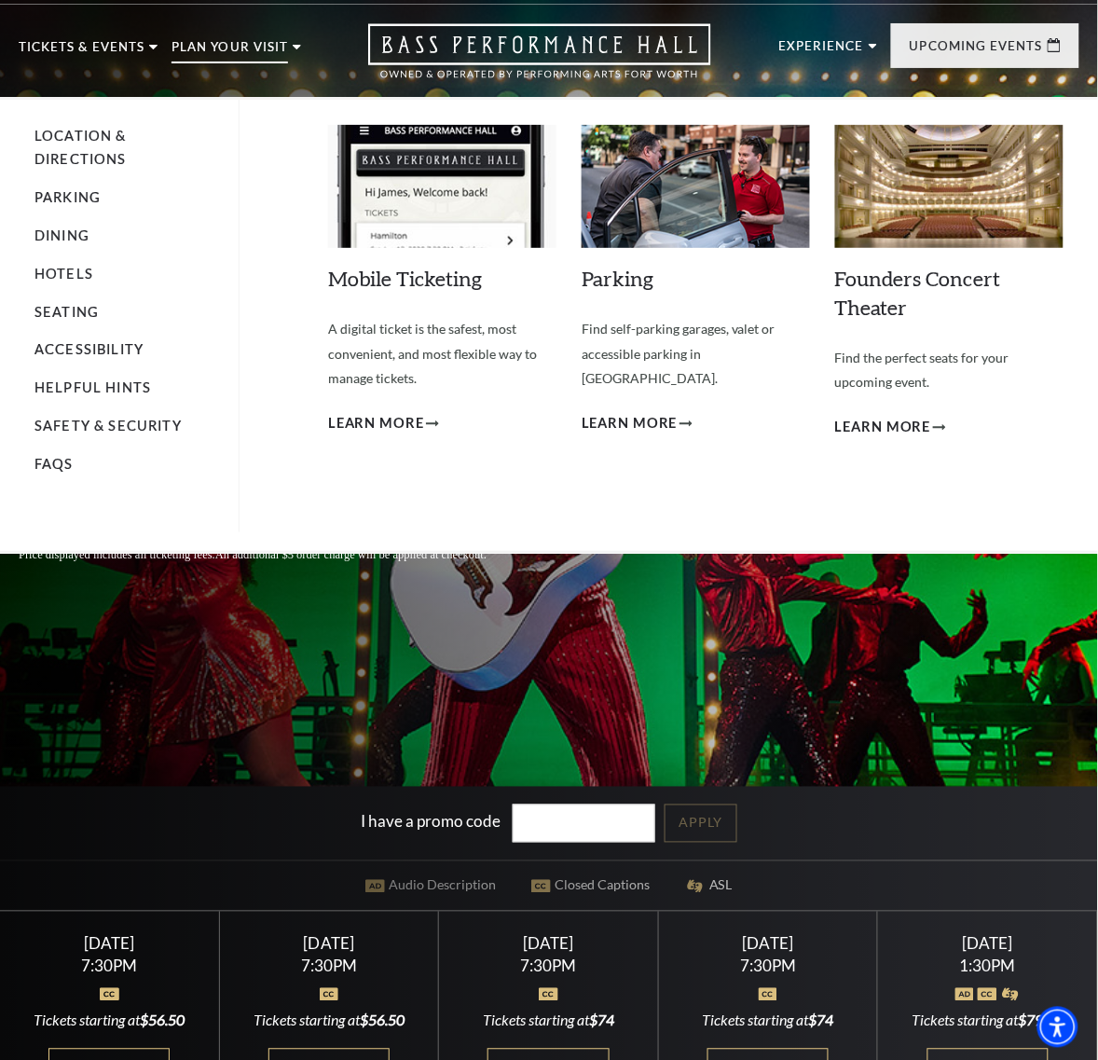
scroll to position [0, 0]
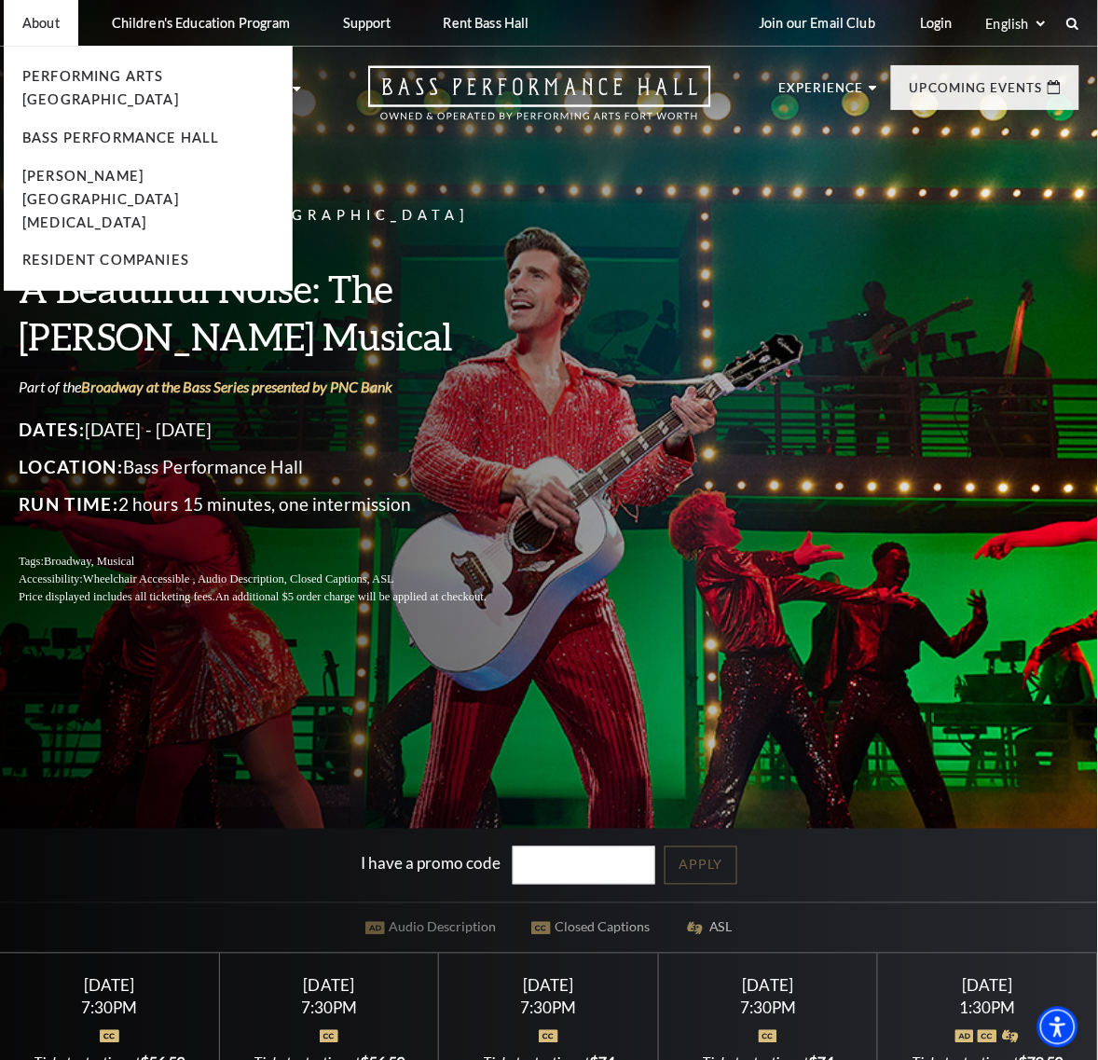
click at [25, 11] on li "About Performing Arts Fort Worth Bass Performance Hall Maddox Muse Center Resid…" at bounding box center [41, 23] width 75 height 46
click at [49, 31] on li "About Performing Arts Fort Worth Bass Performance Hall Maddox Muse Center Resid…" at bounding box center [41, 23] width 75 height 46
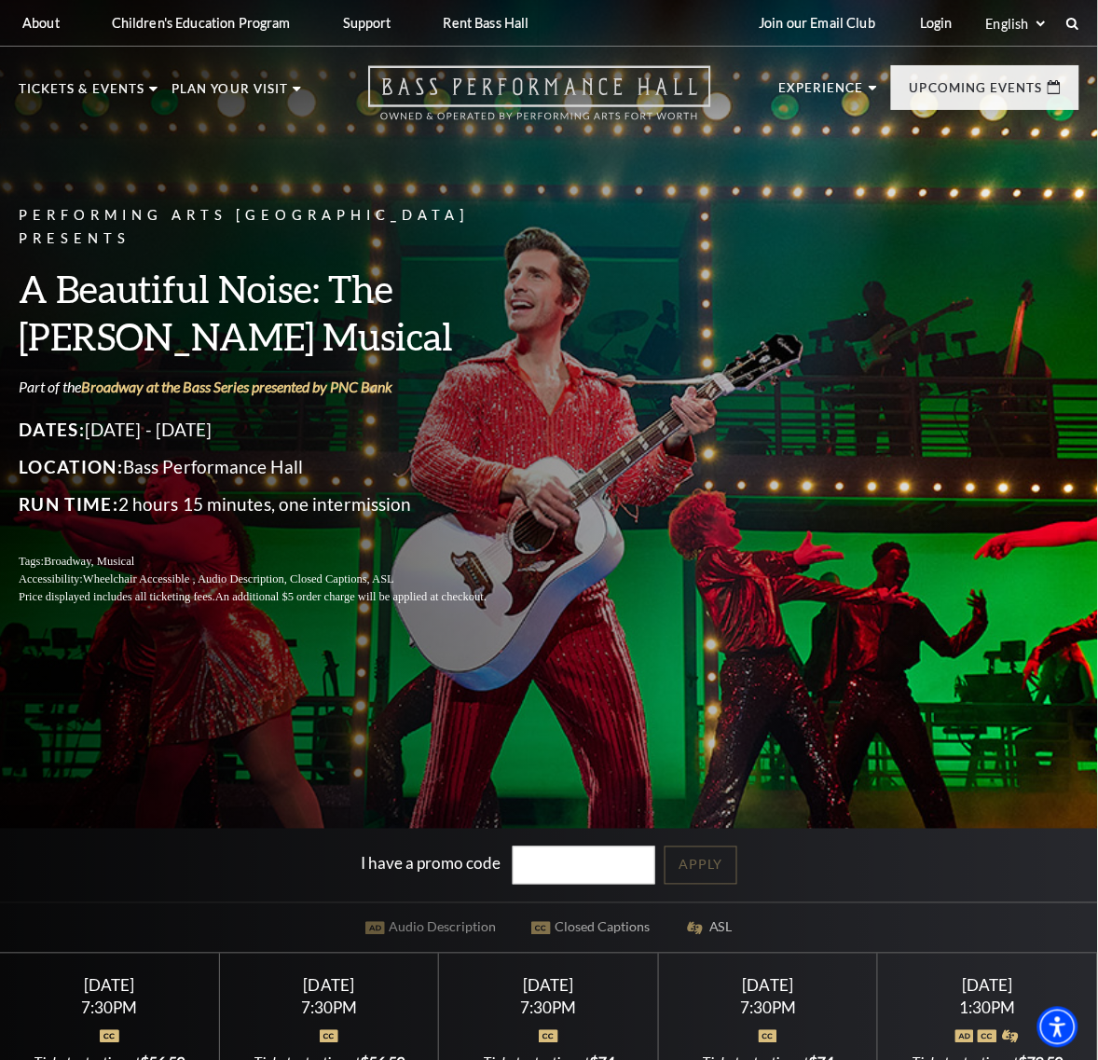
click at [612, 75] on icon "Open this option" at bounding box center [539, 92] width 343 height 55
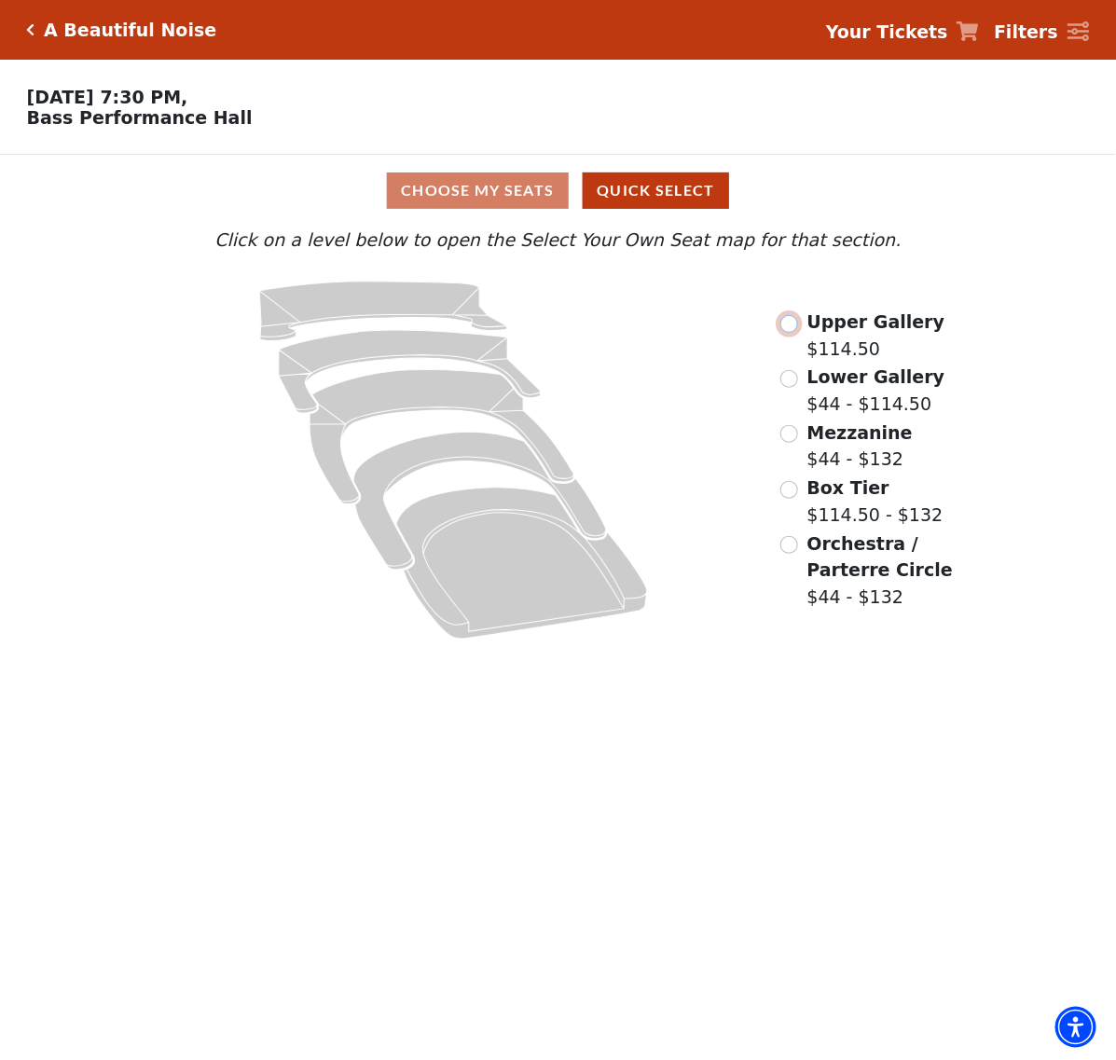
click at [788, 331] on input "Upper Gallery$114.50\a" at bounding box center [789, 324] width 18 height 18
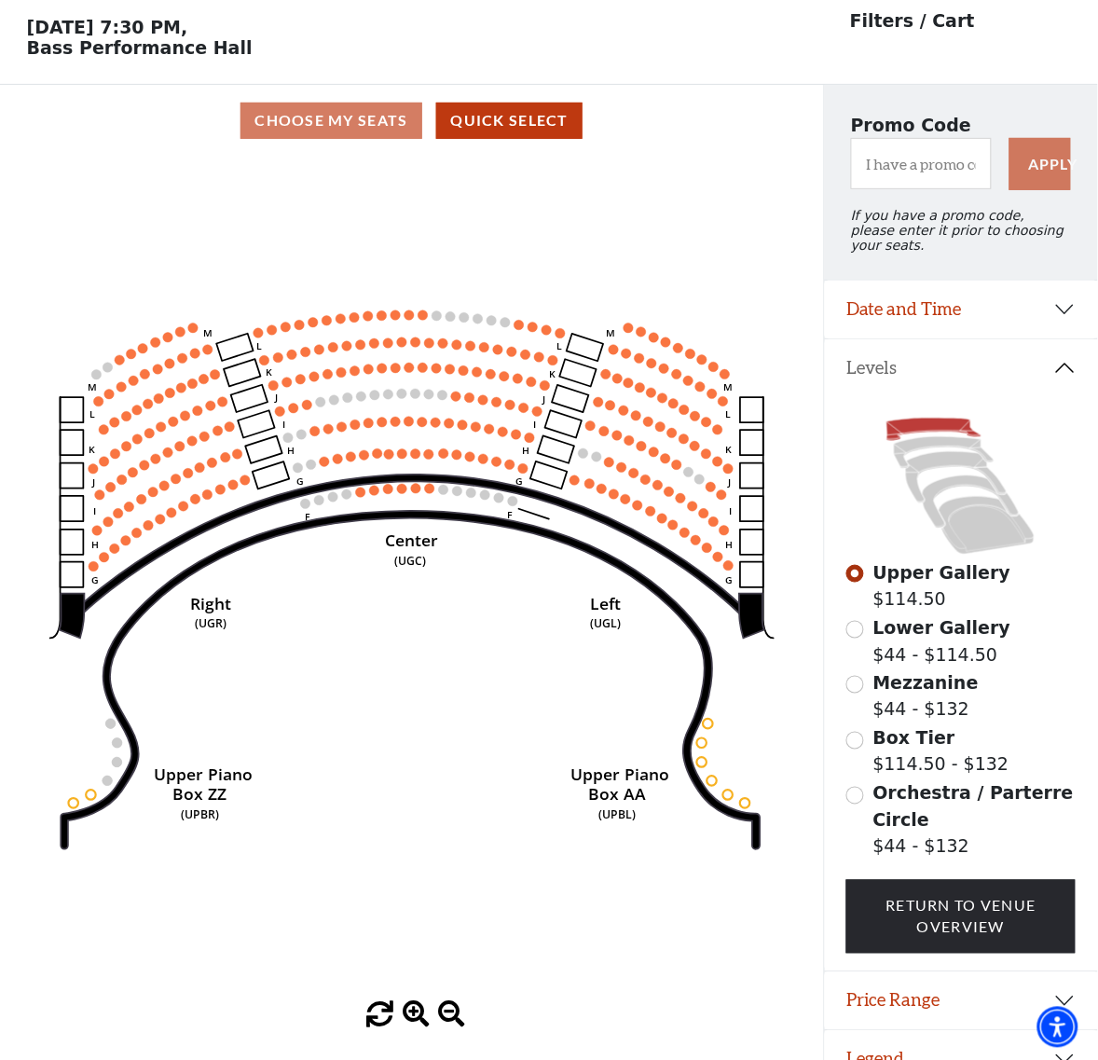
scroll to position [86, 0]
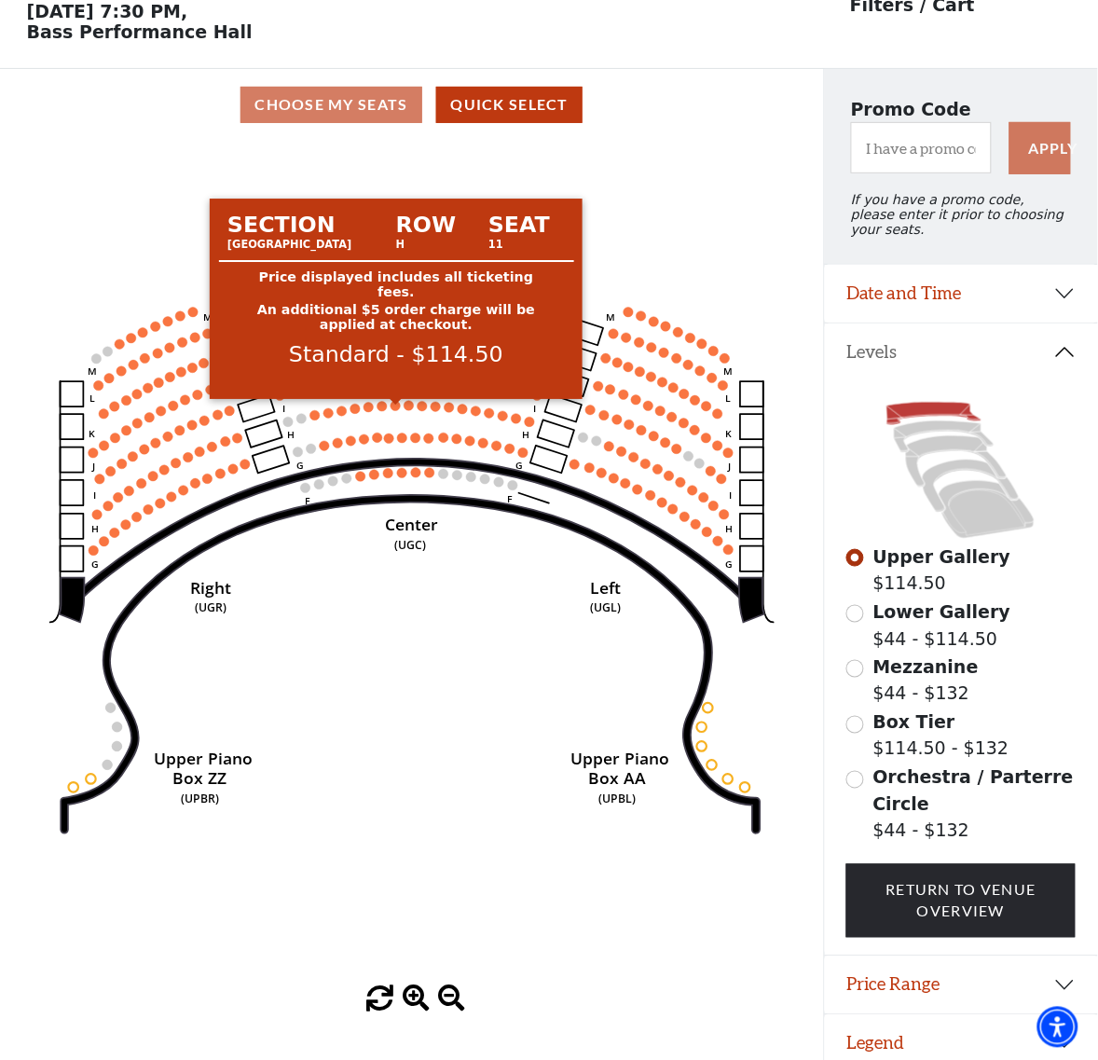
click at [399, 411] on circle at bounding box center [396, 406] width 10 height 10
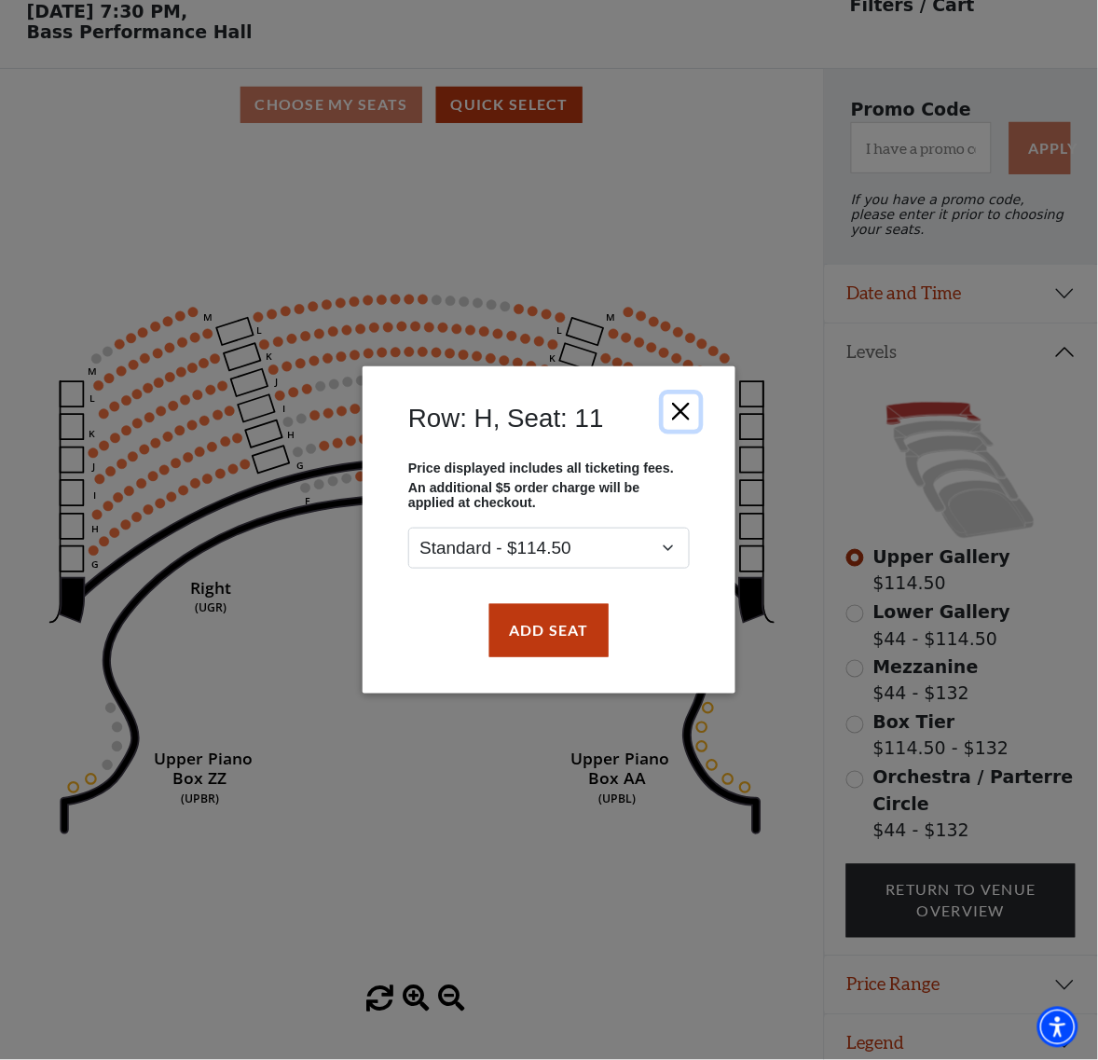
click at [678, 421] on button "Close" at bounding box center [681, 411] width 35 height 35
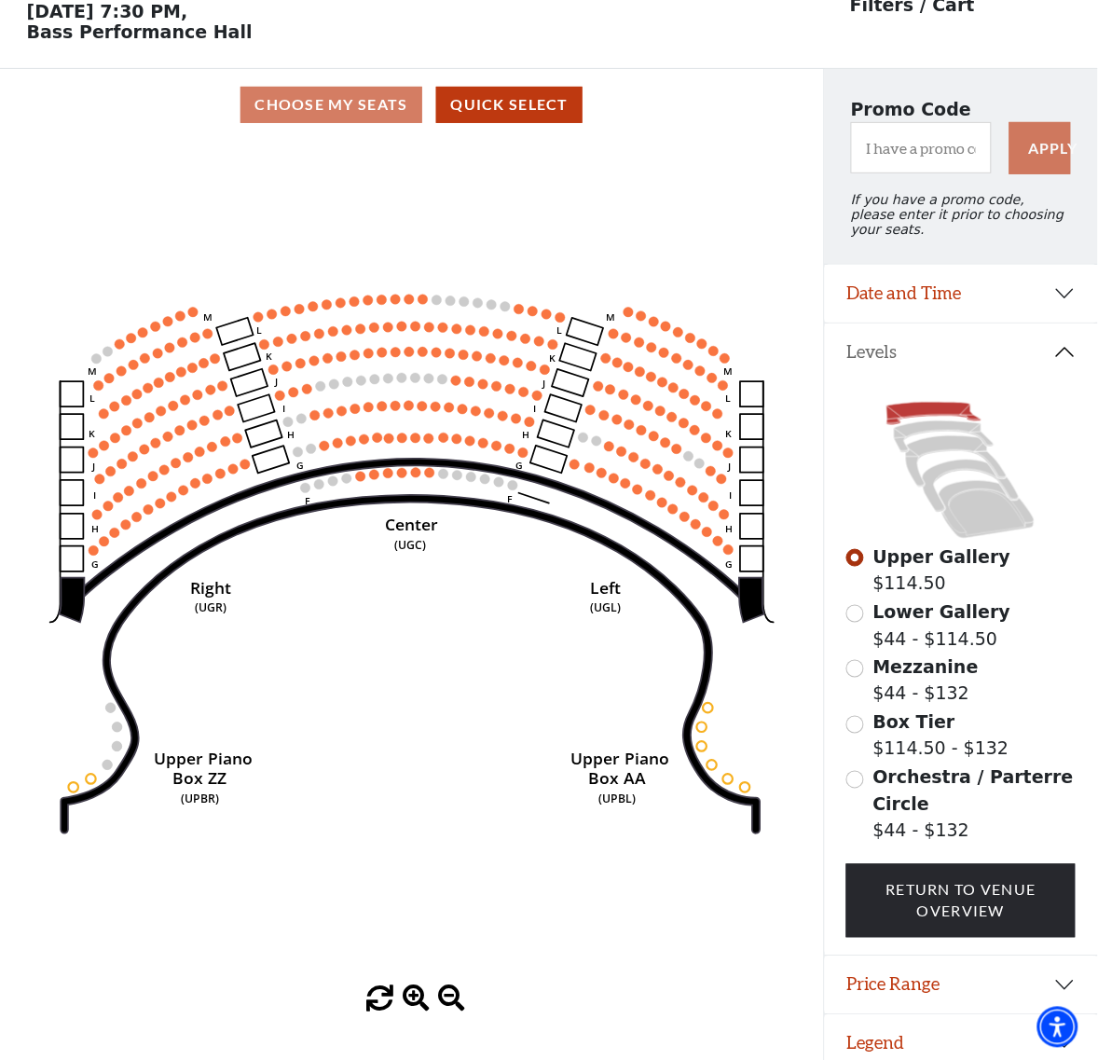
scroll to position [0, 0]
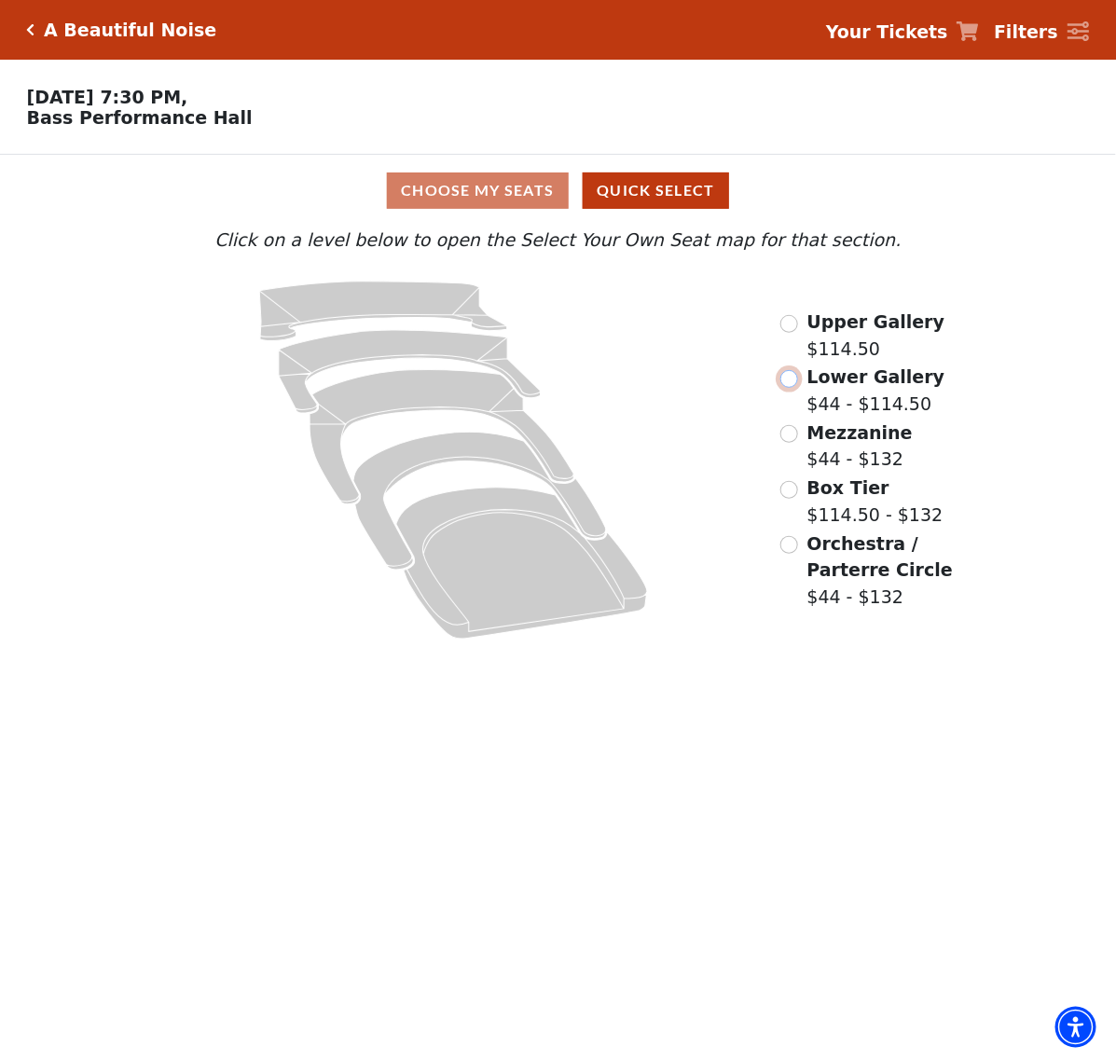
click at [790, 382] on input "Lower Gallery$44 - $114.50\a" at bounding box center [789, 379] width 18 height 18
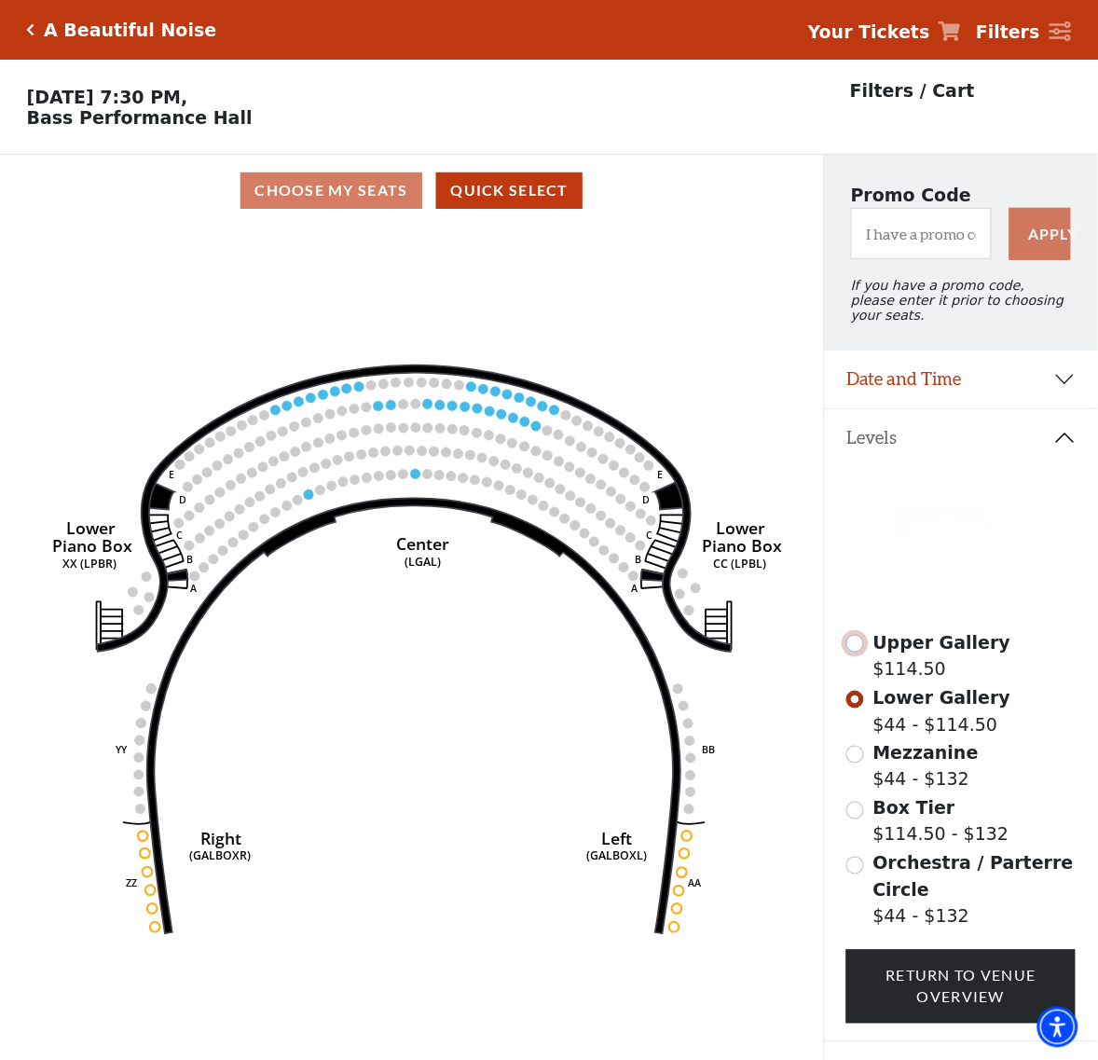
click at [854, 646] on input "Upper Gallery$114.50\a" at bounding box center [855, 644] width 18 height 18
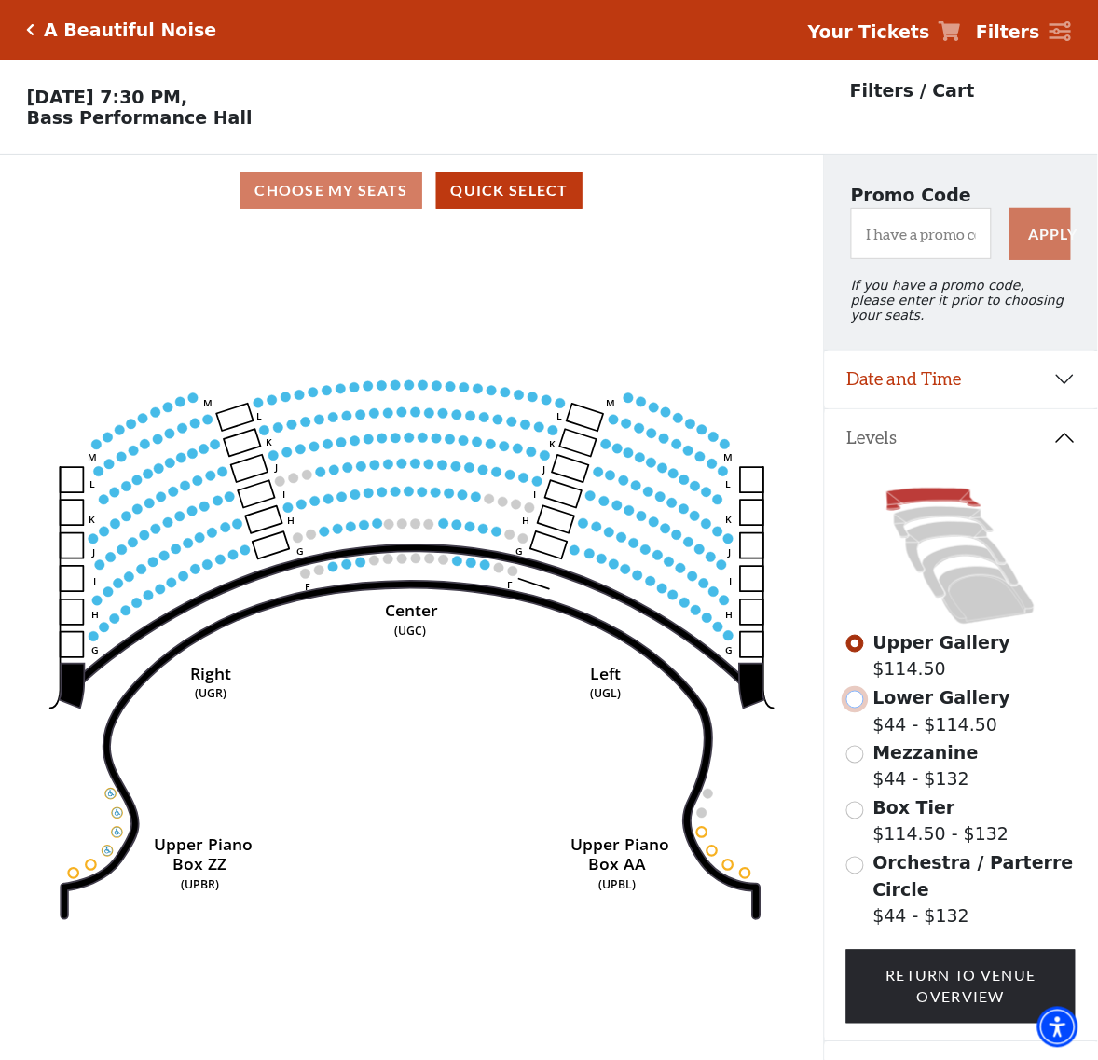
click at [863, 697] on input "Lower Gallery$44 - $114.50\a" at bounding box center [855, 700] width 18 height 18
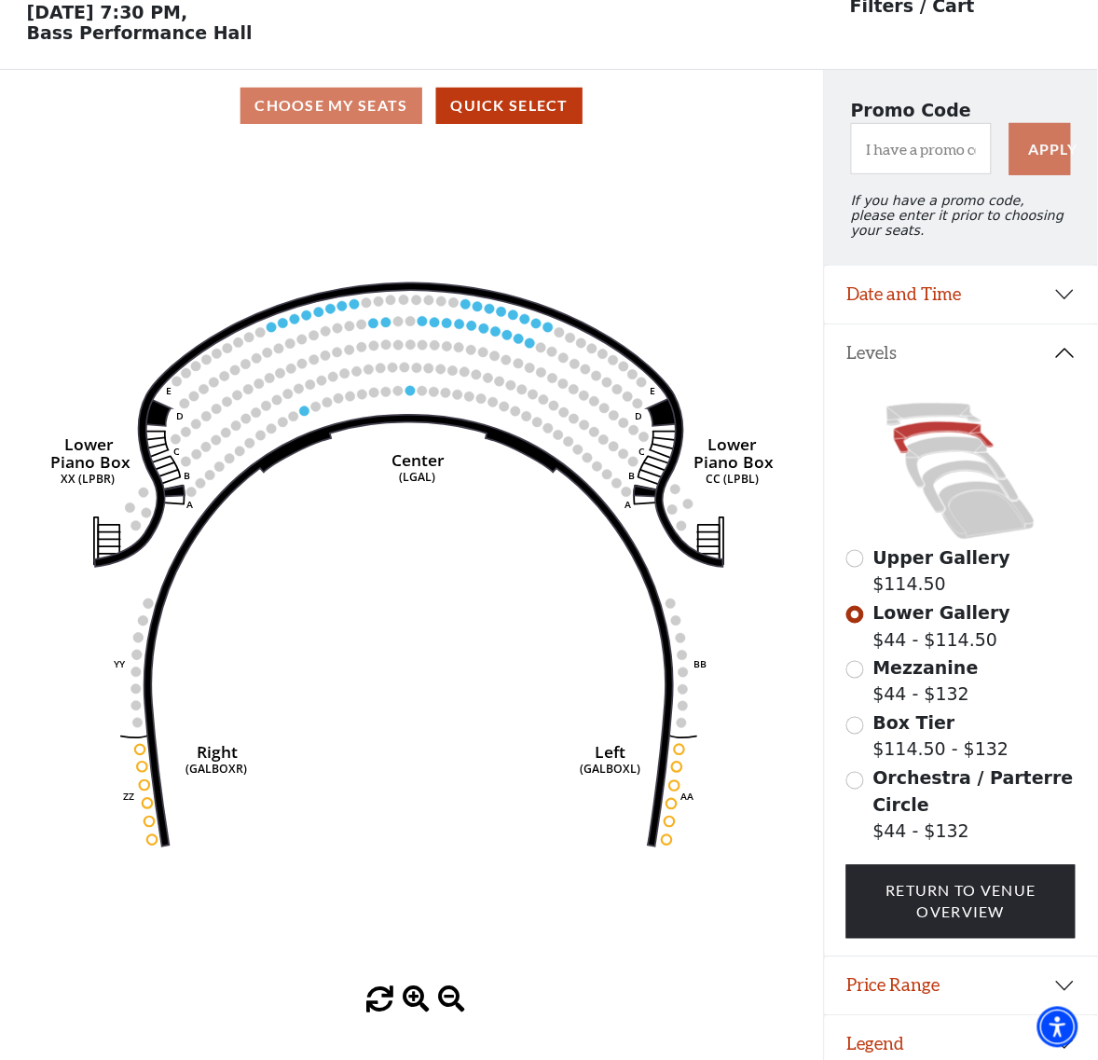
scroll to position [86, 0]
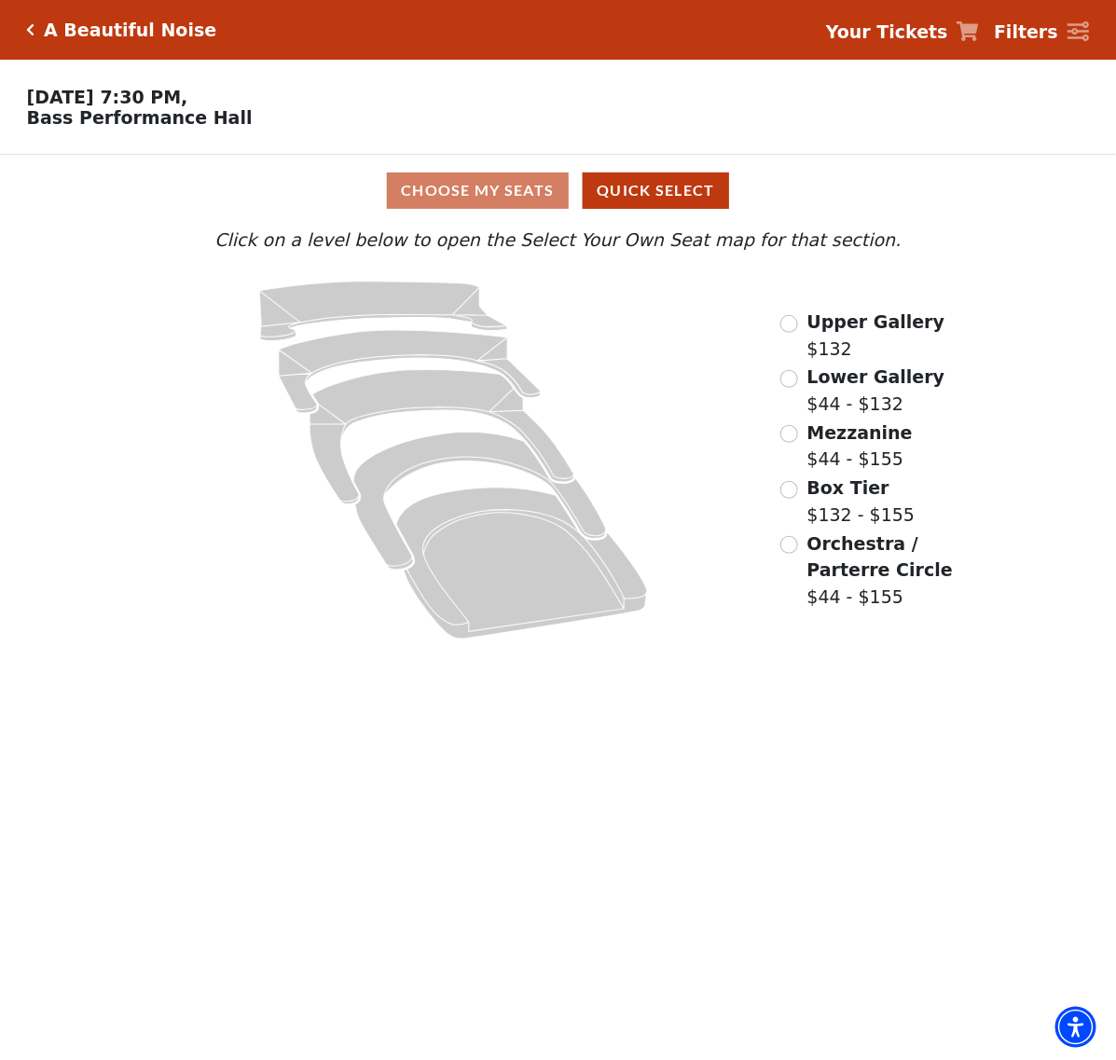
click at [799, 390] on div "Lower Gallery $44 - $132" at bounding box center [862, 390] width 164 height 53
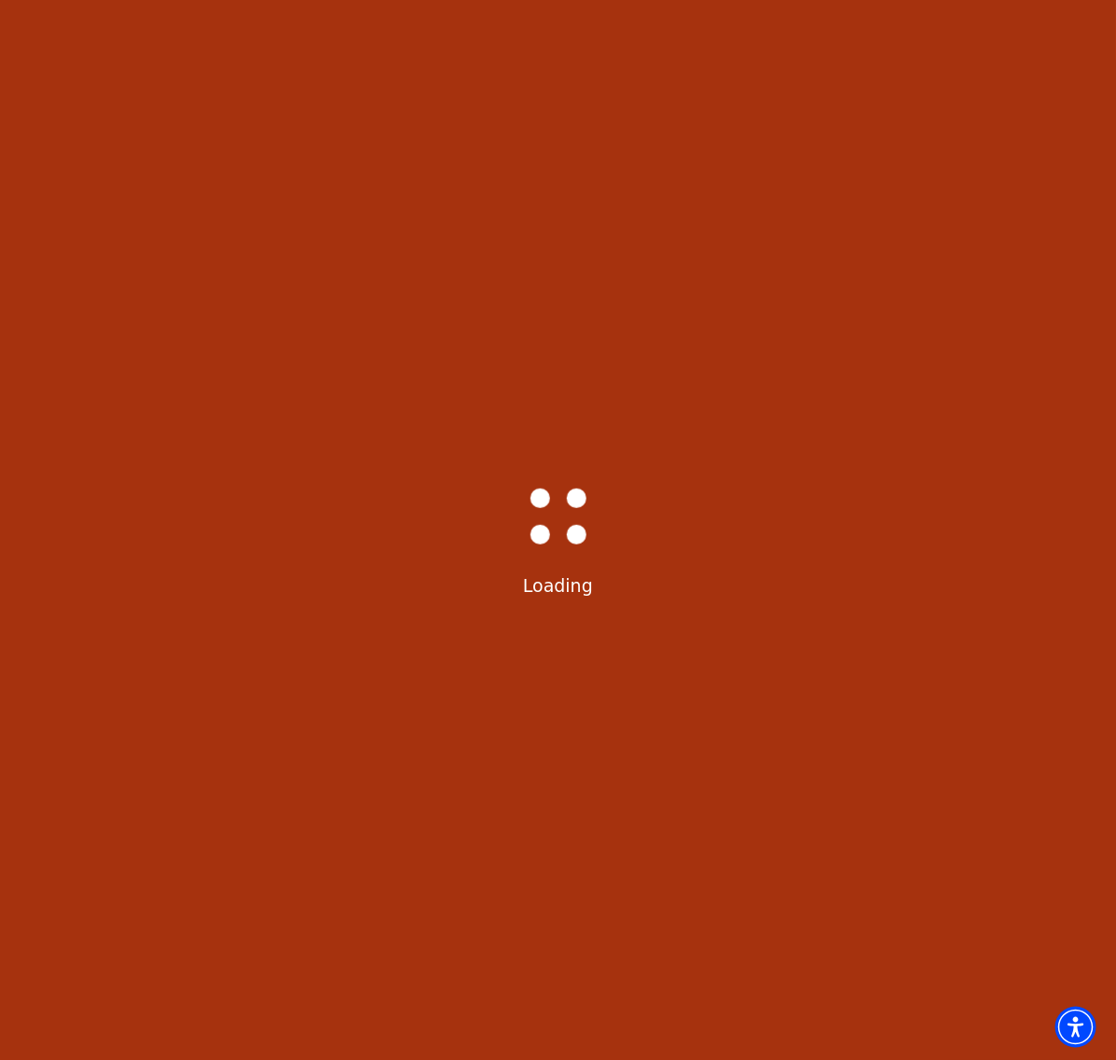
click at [730, 76] on div "Bass-Hall_Loader-Med-Gray Loading" at bounding box center [558, 530] width 1116 height 1060
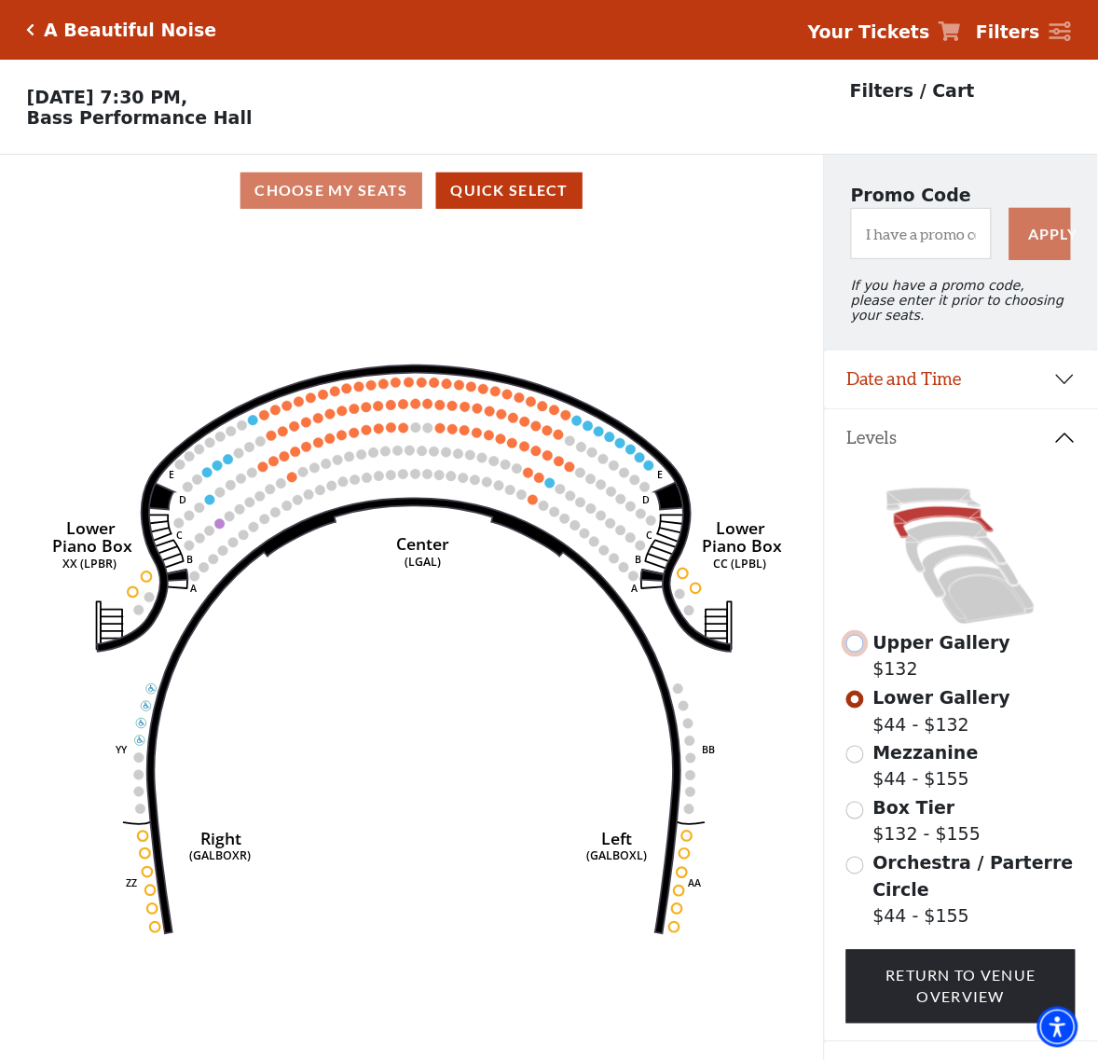
click at [855, 641] on input "Upper Gallery$132\a" at bounding box center [855, 644] width 18 height 18
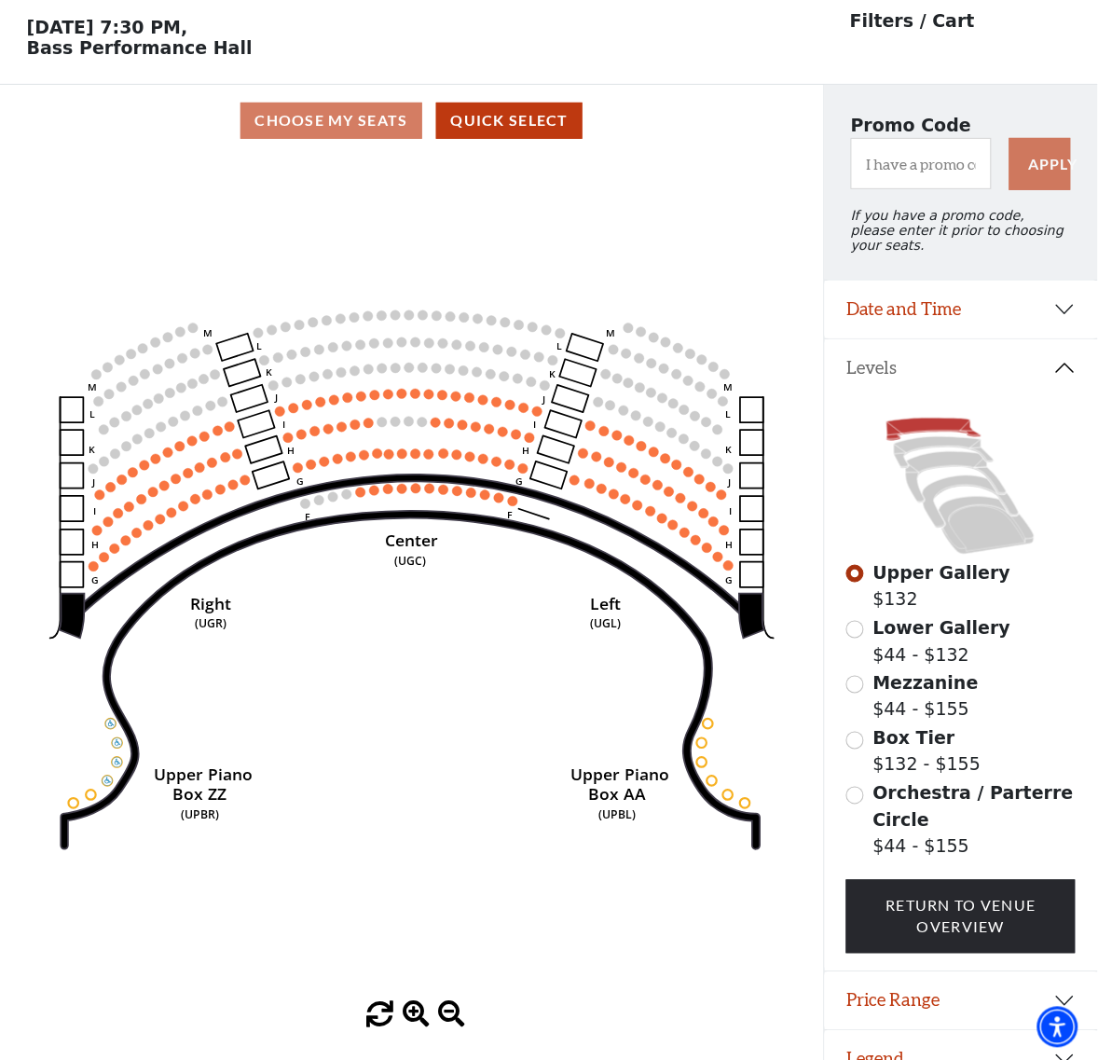
scroll to position [86, 0]
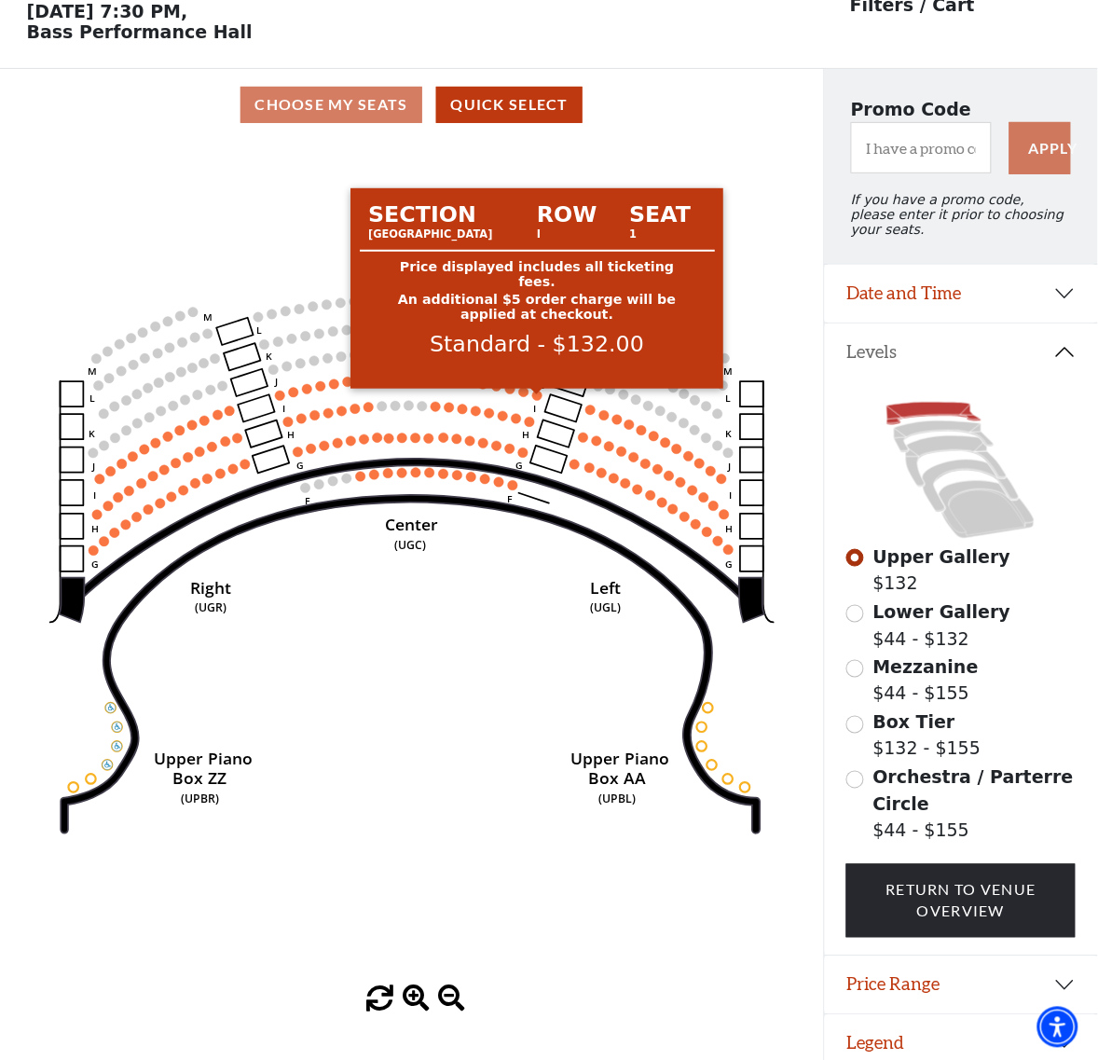
click at [536, 399] on circle at bounding box center [537, 396] width 10 height 10
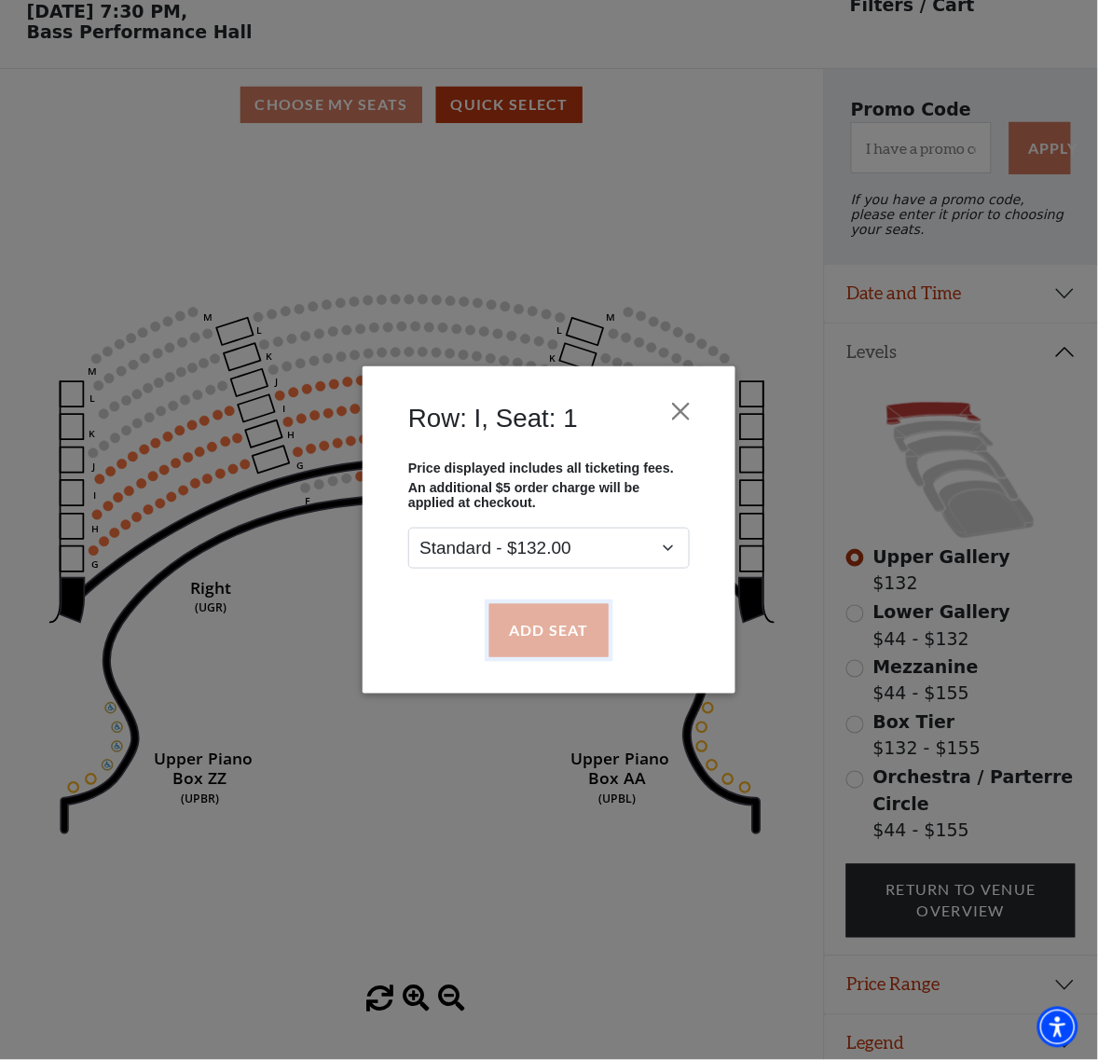
click at [584, 640] on button "Add Seat" at bounding box center [548, 630] width 119 height 52
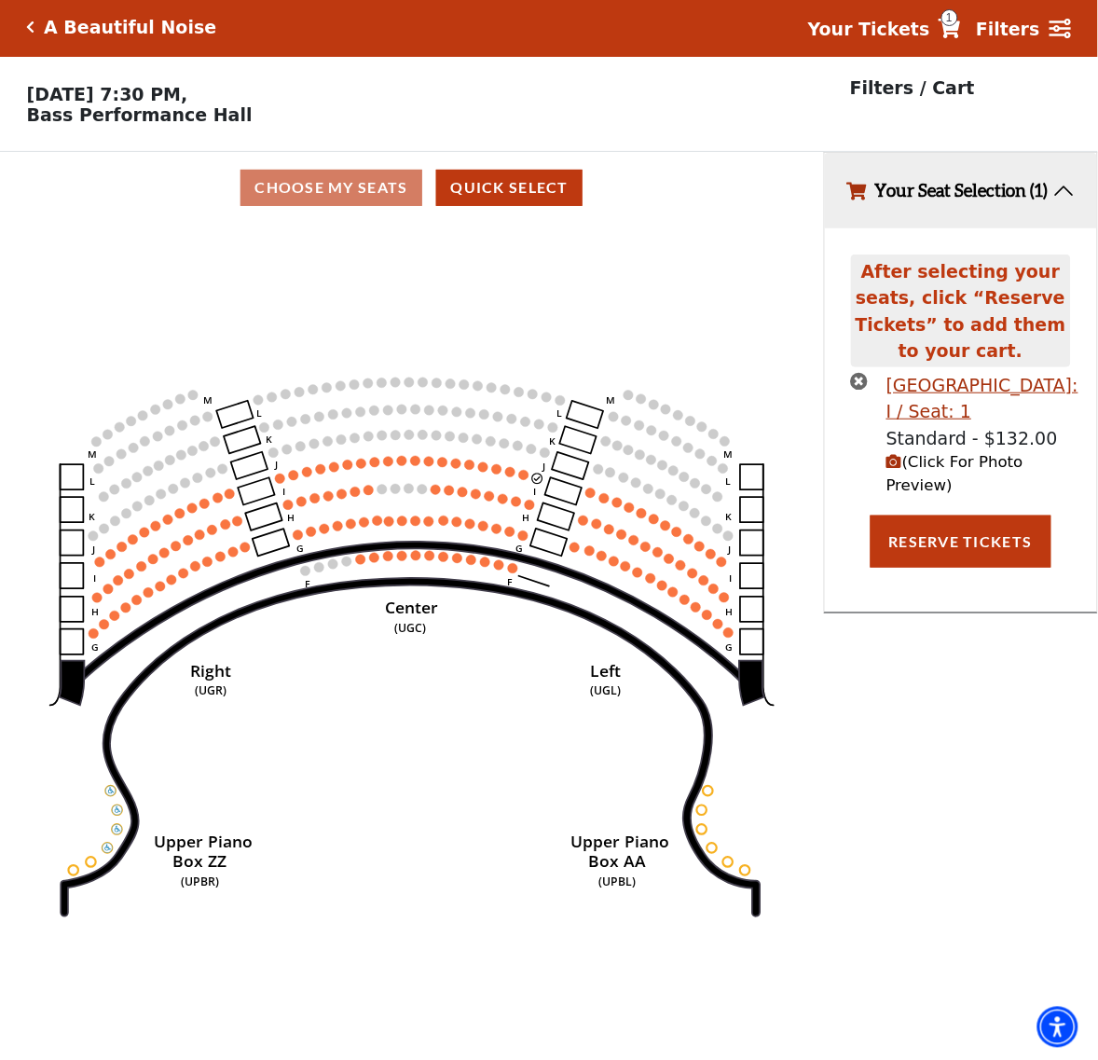
scroll to position [0, 0]
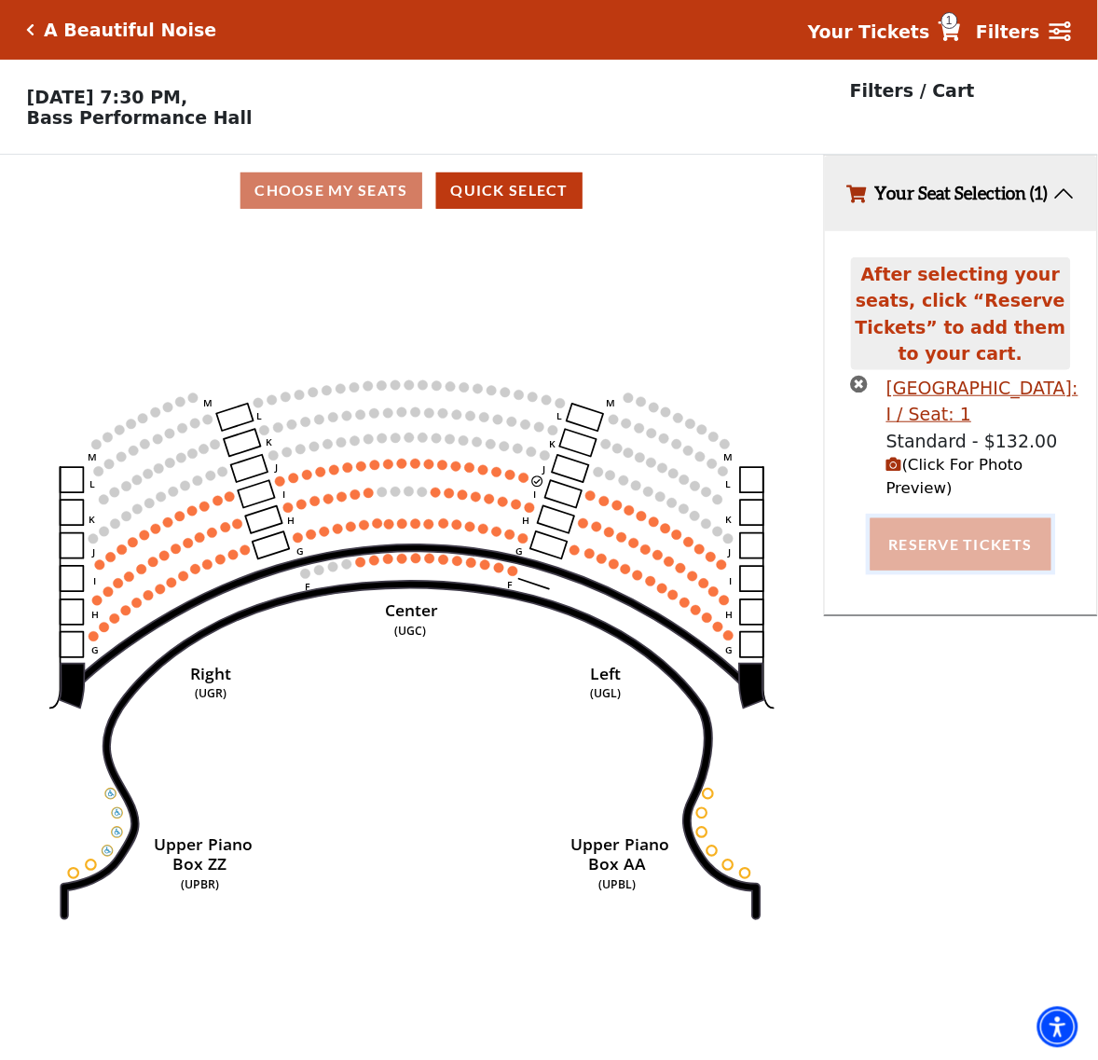
click at [954, 542] on button "Reserve Tickets" at bounding box center [961, 544] width 181 height 52
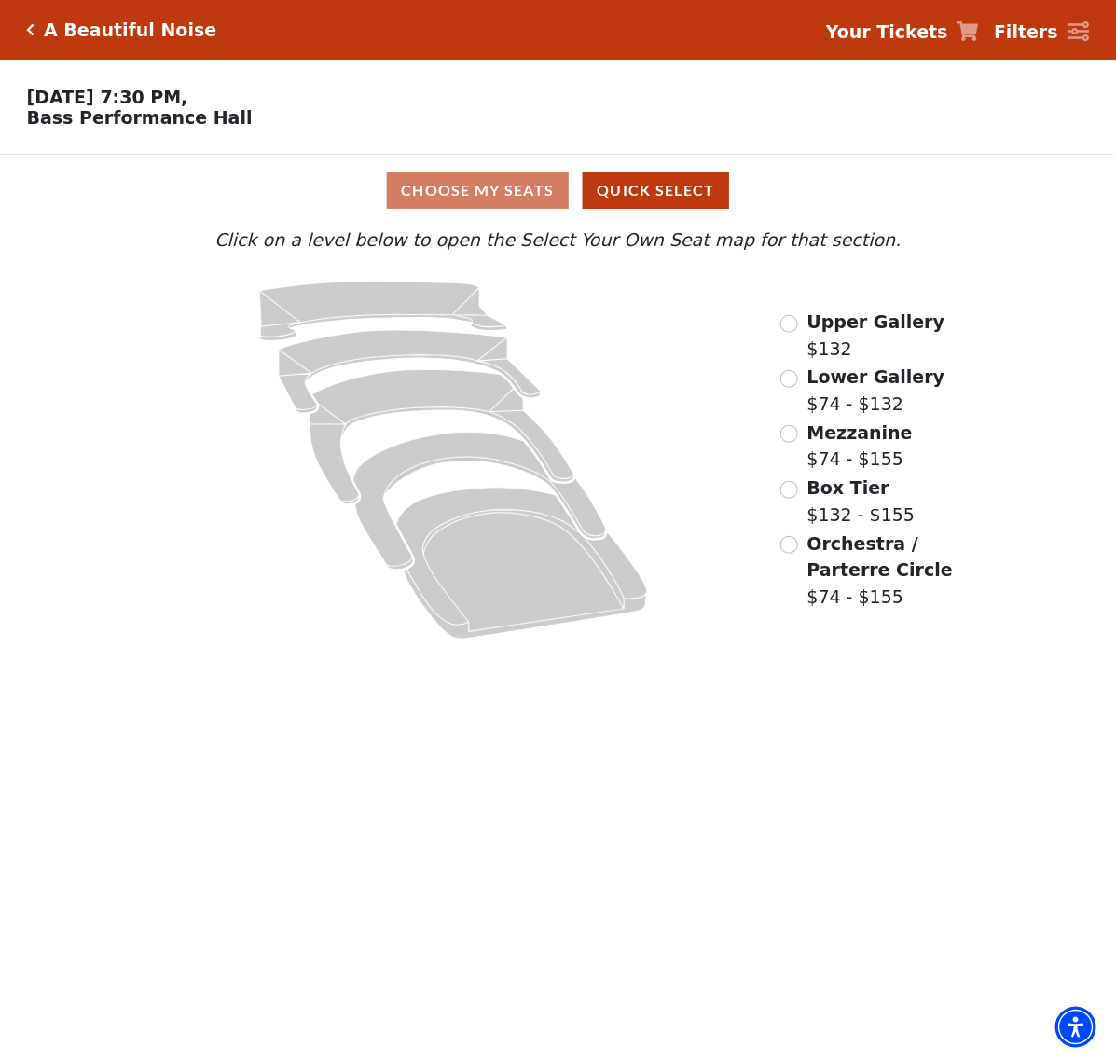
click at [895, 383] on span "Lower Gallery" at bounding box center [876, 376] width 138 height 21
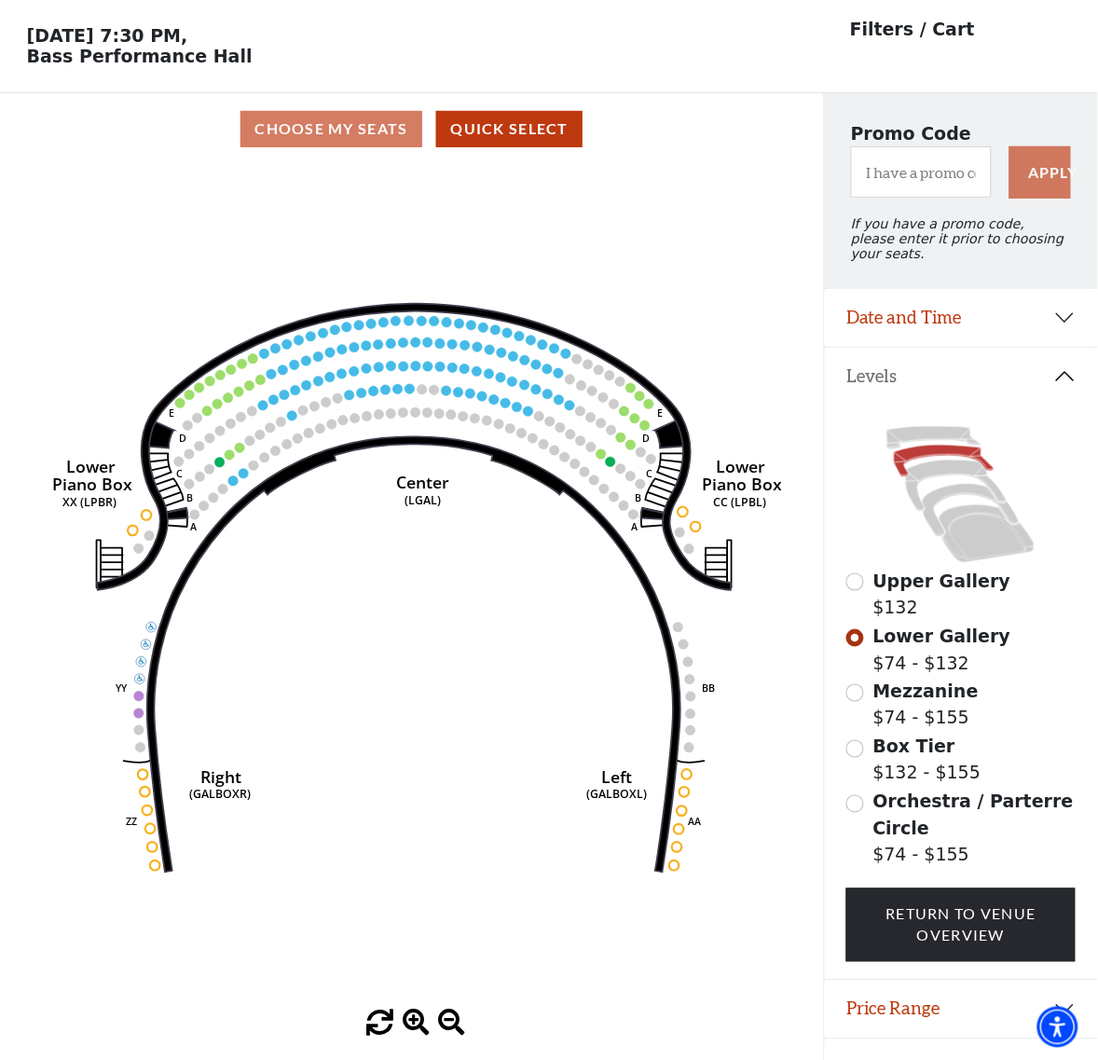
scroll to position [95, 0]
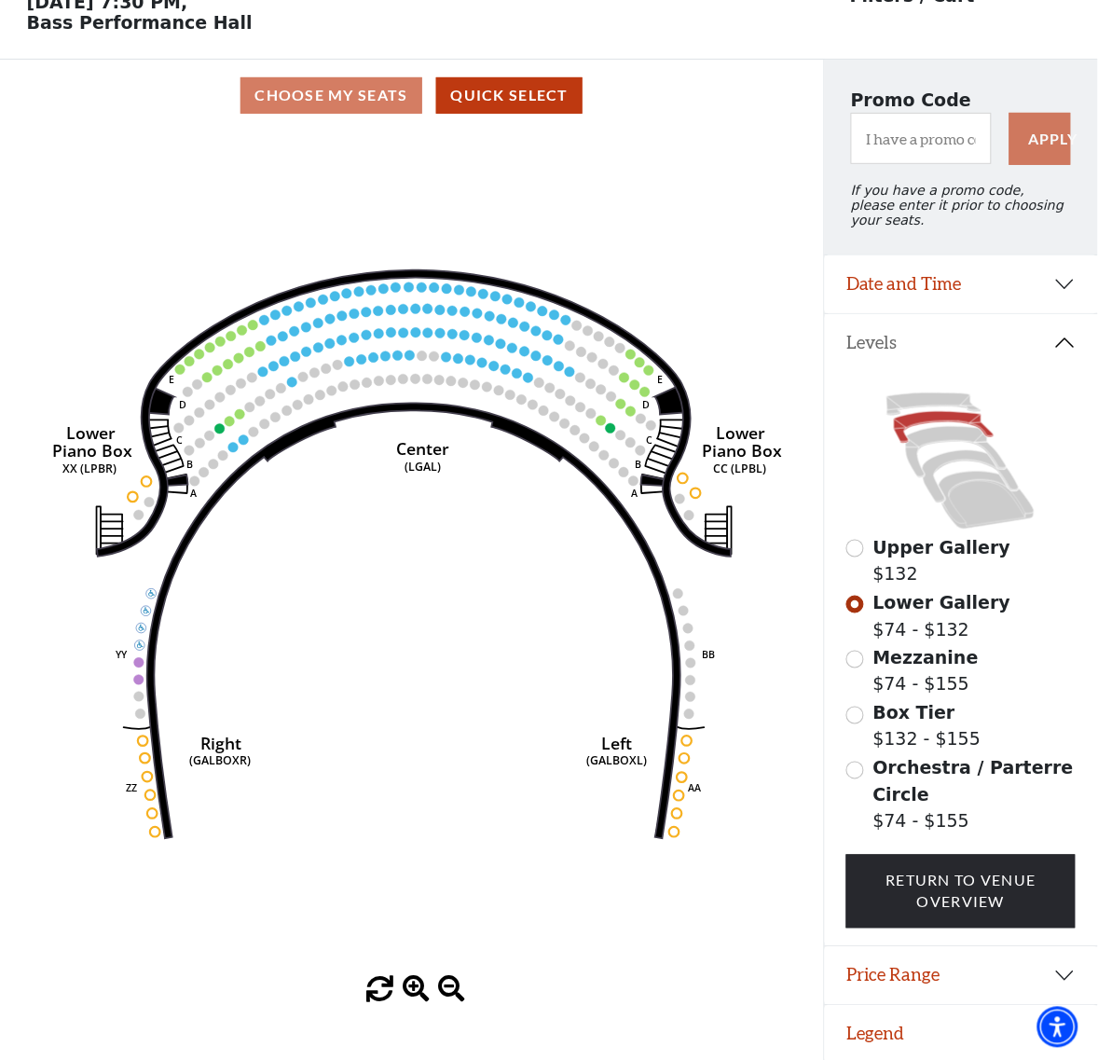
click at [846, 645] on div "Upper Gallery $132 Lower Gallery $74 - $132 Mezzanine $74 - $155 Box Tier $132 …" at bounding box center [962, 658] width 274 height 575
click at [853, 651] on input "Mezzanine$74 - $155\a" at bounding box center [855, 660] width 18 height 18
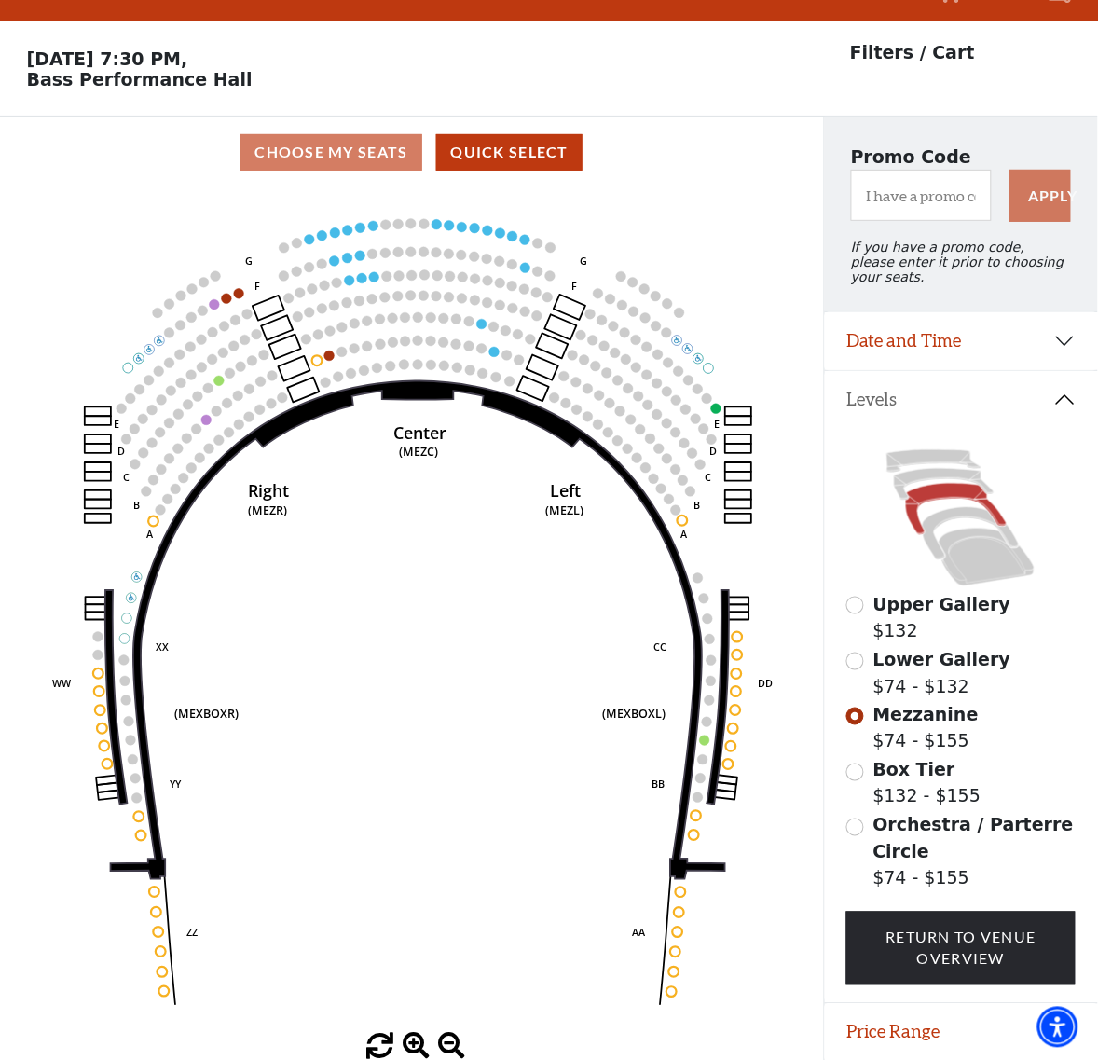
scroll to position [0, 0]
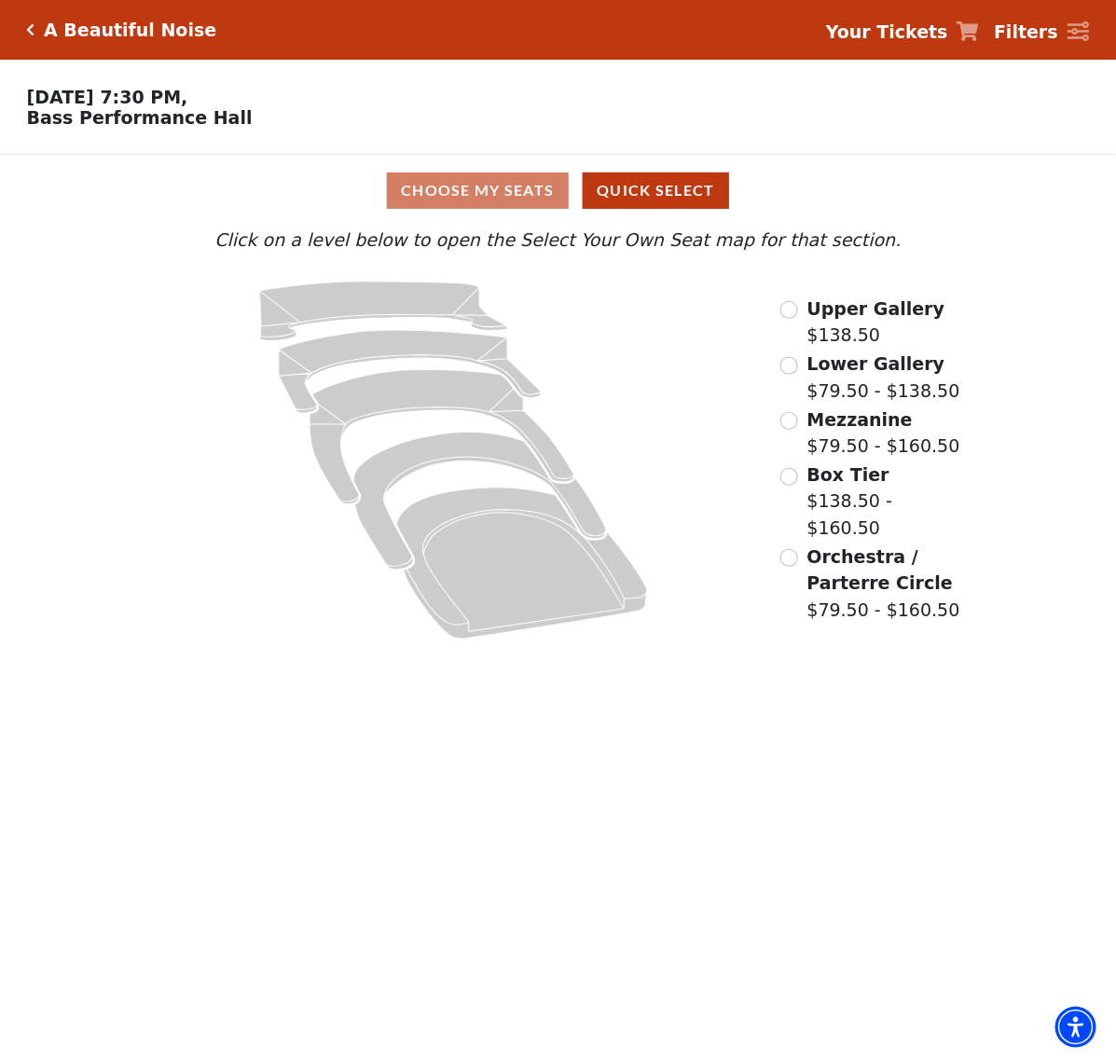
drag, startPoint x: 334, startPoint y: 515, endPoint x: 858, endPoint y: 682, distance: 550.1
click at [858, 682] on body "Skip to main content Enable accessibility for low vision Open the accessibility…" at bounding box center [558, 530] width 1116 height 1060
click at [793, 319] on input "Upper Gallery$138.50\a" at bounding box center [789, 310] width 18 height 18
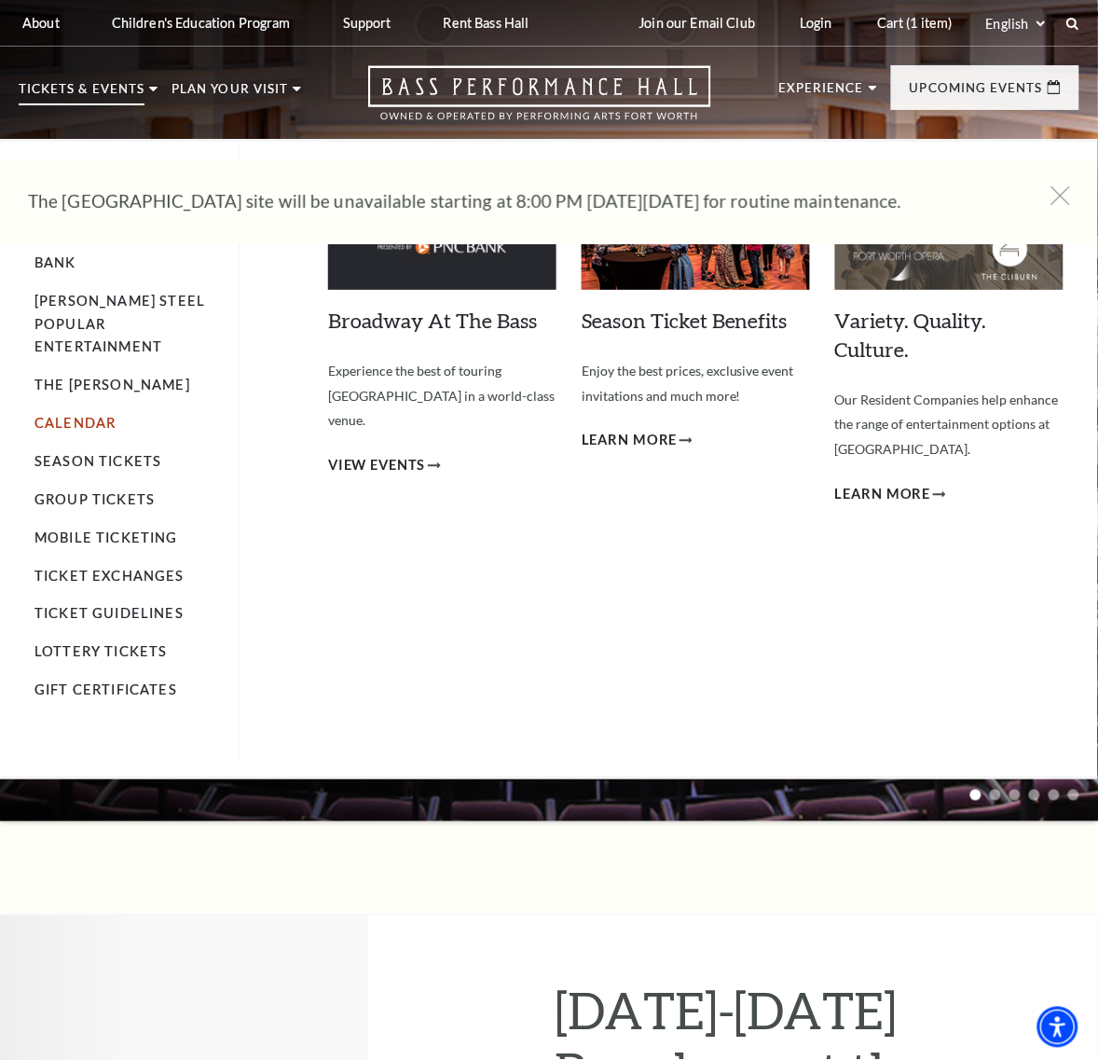
click at [62, 415] on link "Calendar" at bounding box center [74, 423] width 81 height 16
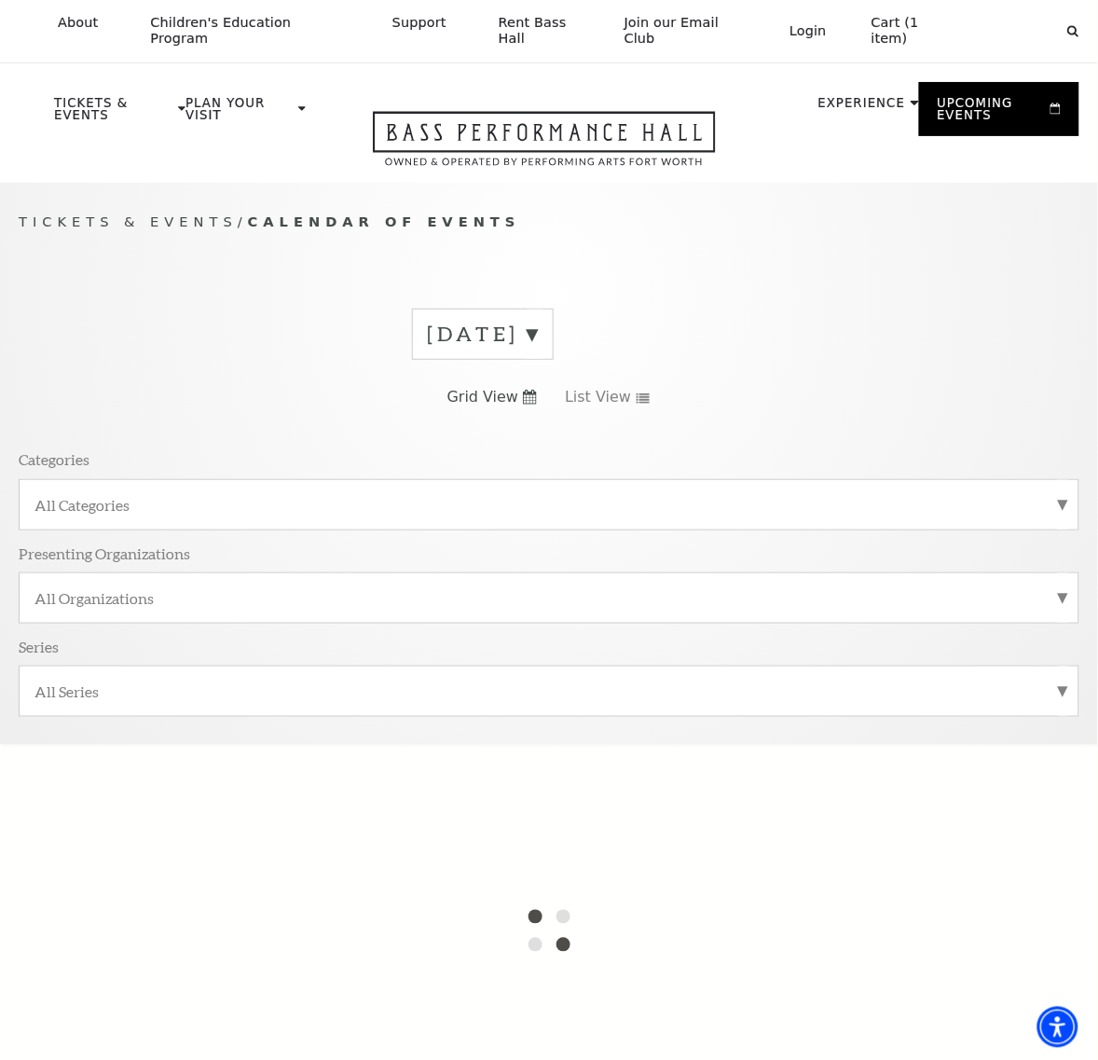
click at [428, 333] on label "[DATE]" at bounding box center [483, 334] width 110 height 29
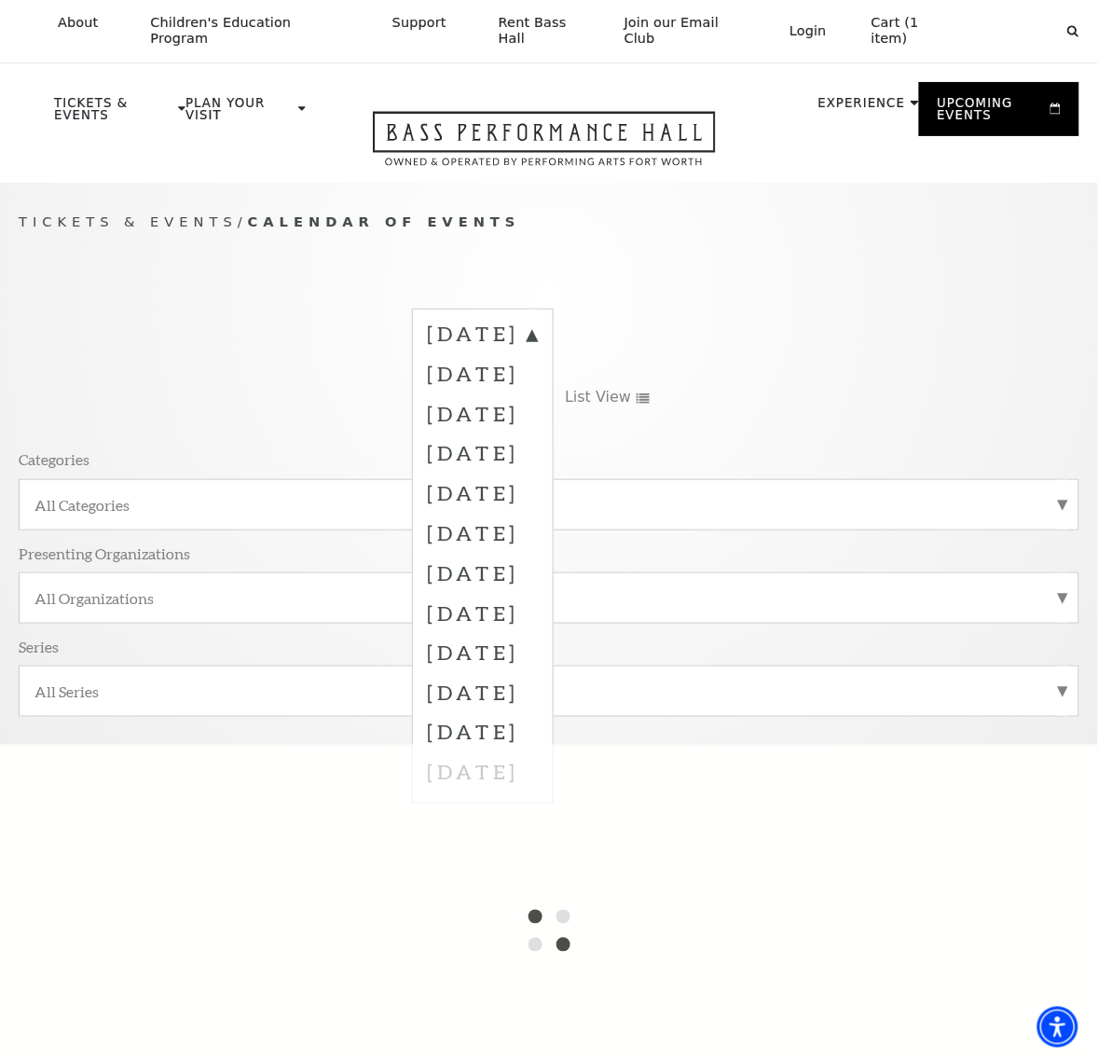
click at [157, 745] on div at bounding box center [549, 931] width 1098 height 373
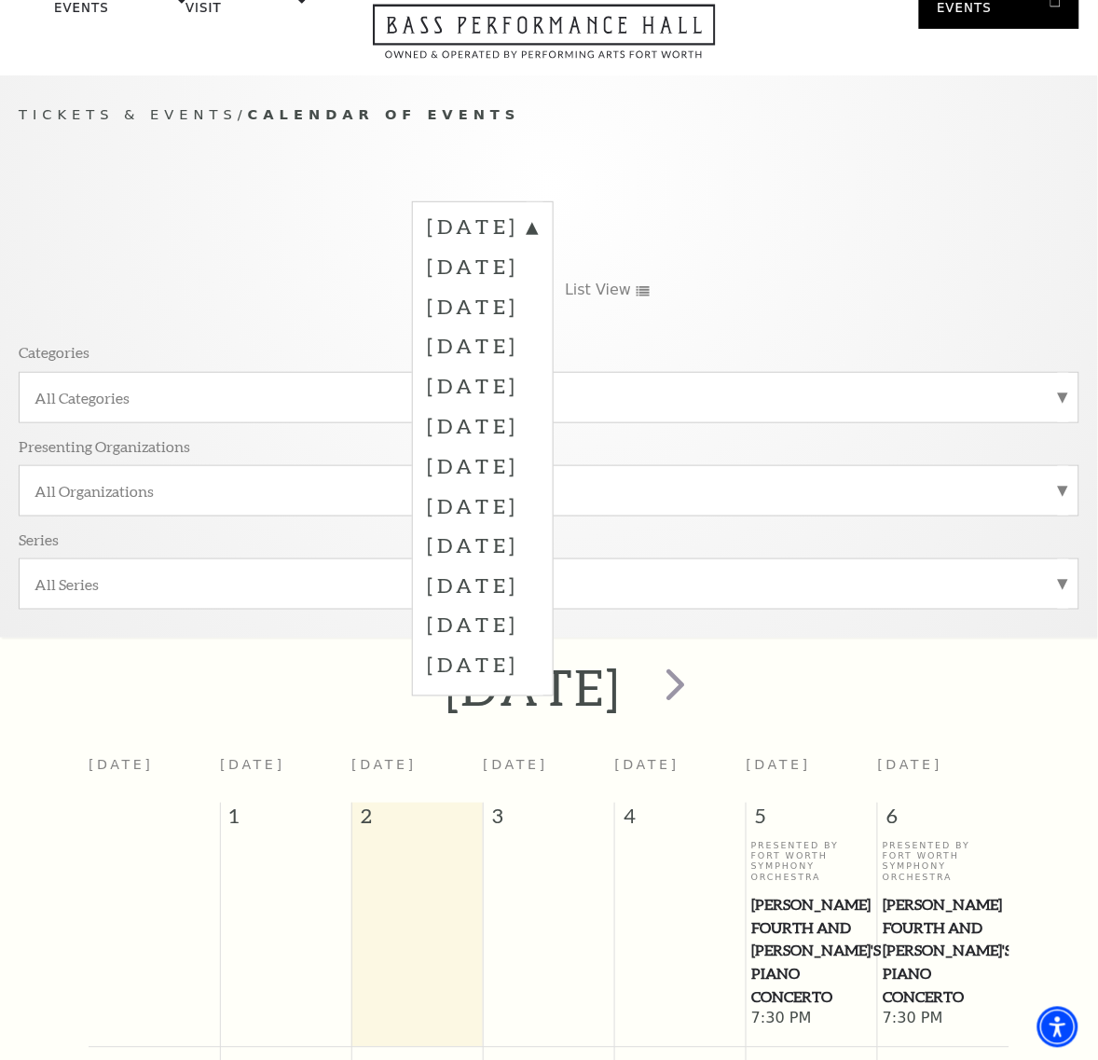
scroll to position [166, 0]
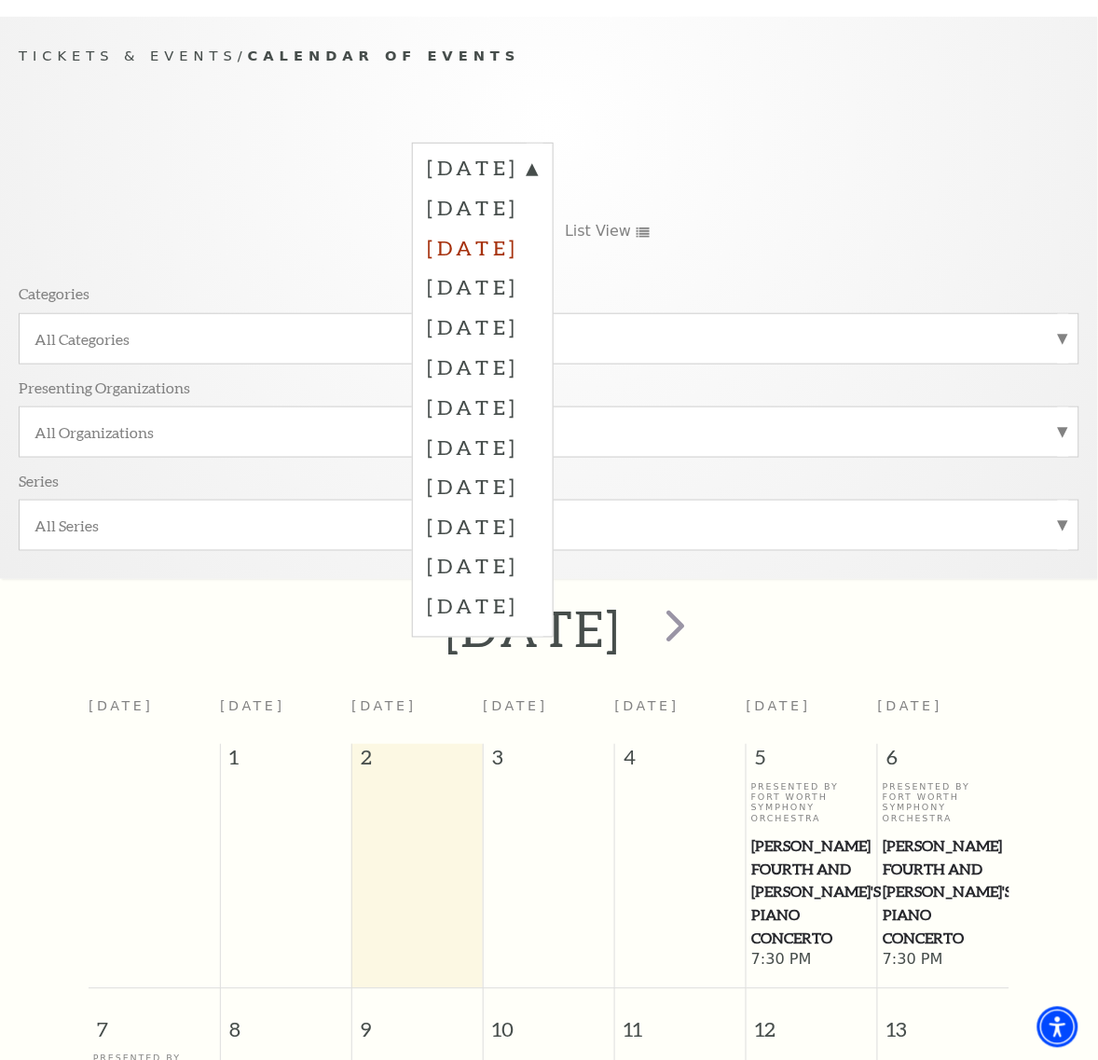
click at [428, 253] on label "November 2025" at bounding box center [483, 247] width 110 height 40
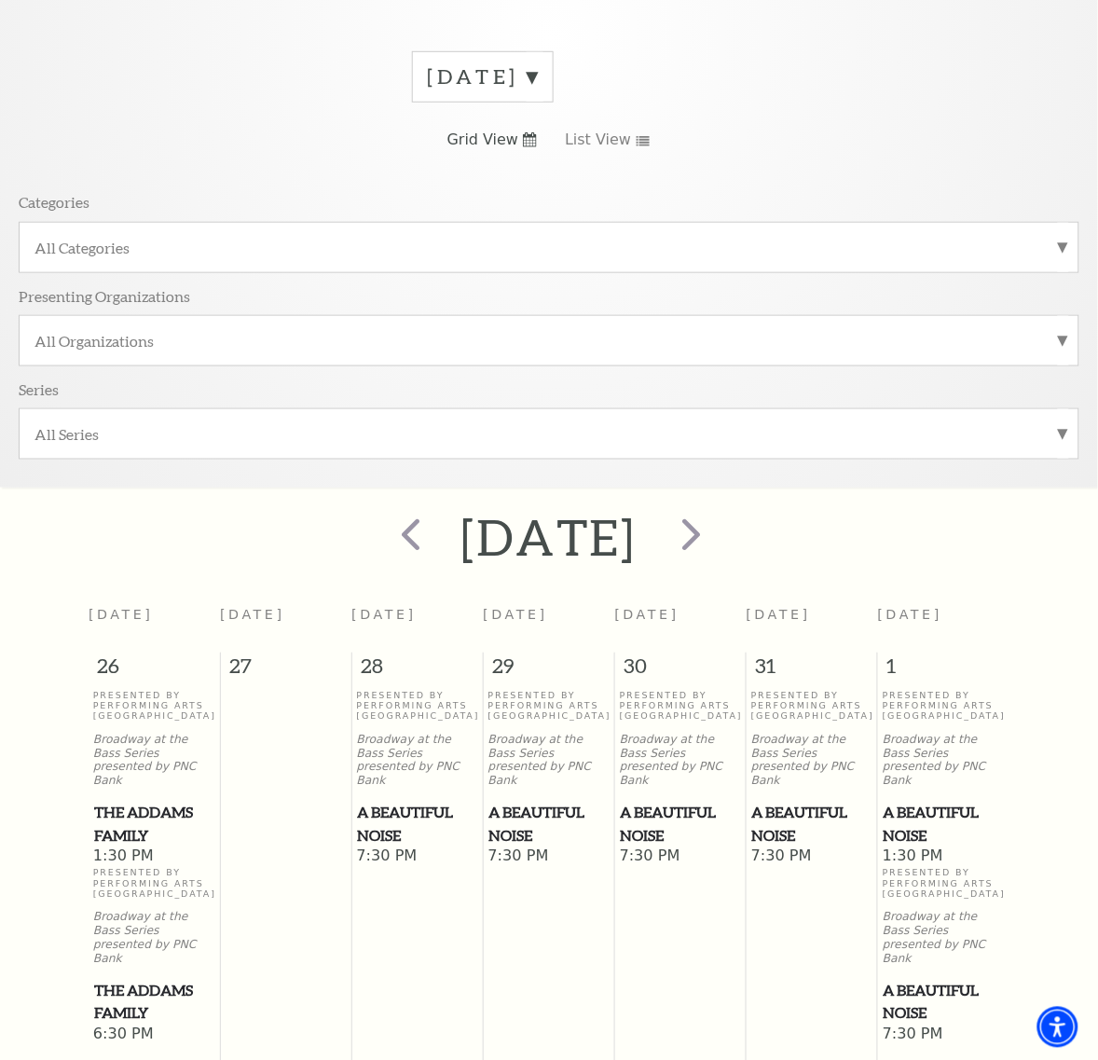
scroll to position [282, 0]
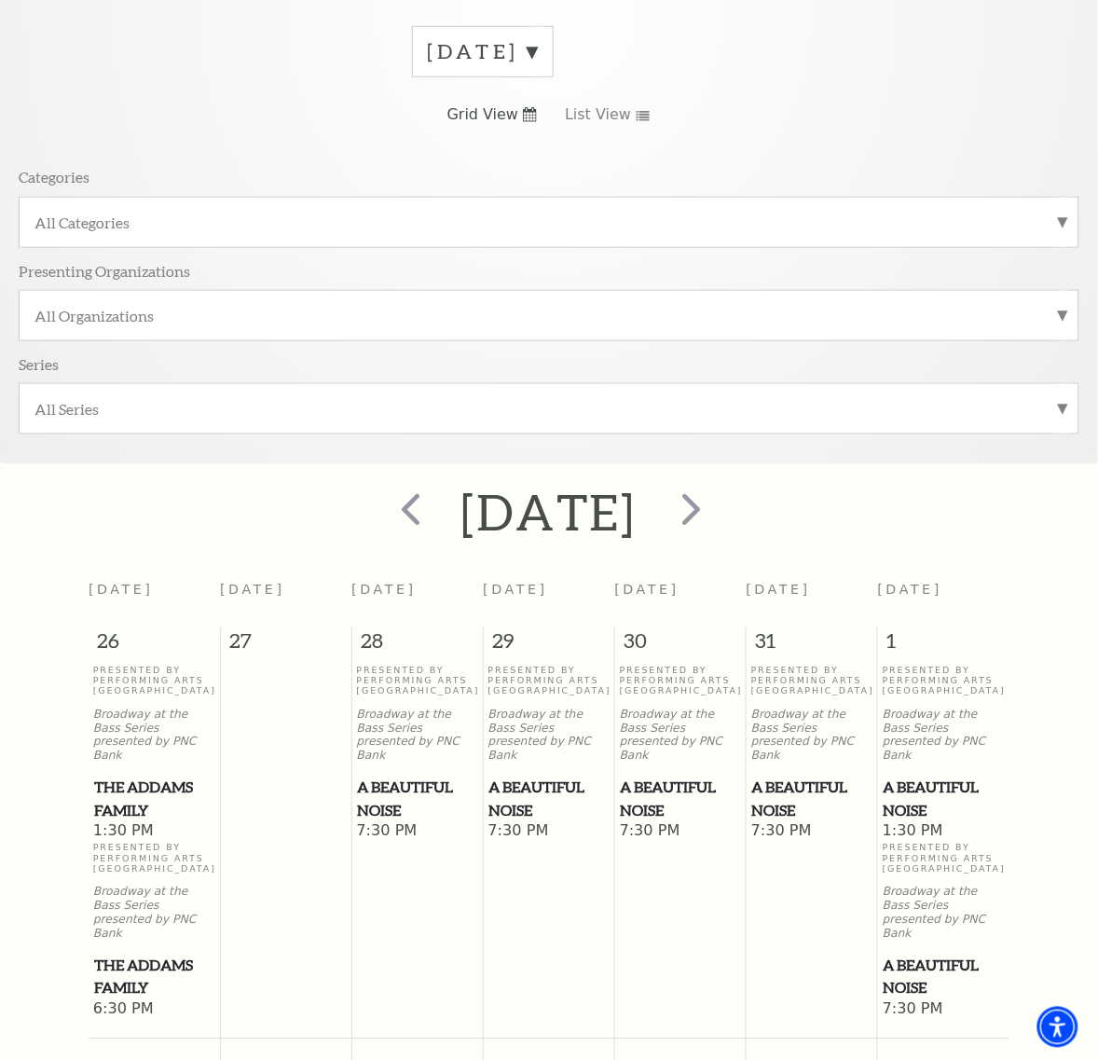
drag, startPoint x: 392, startPoint y: 826, endPoint x: 382, endPoint y: 822, distance: 10.0
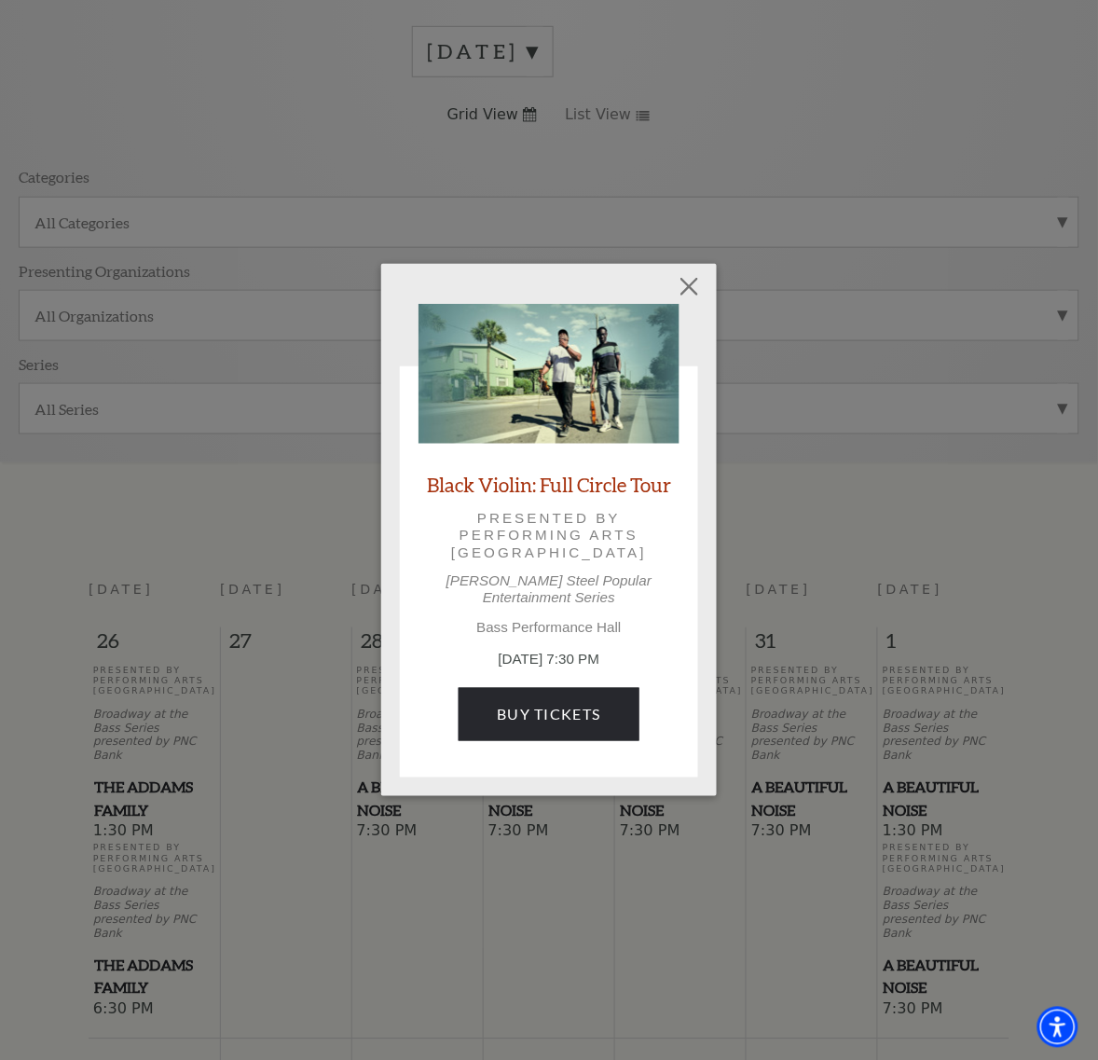
drag, startPoint x: 382, startPoint y: 822, endPoint x: 553, endPoint y: 919, distance: 196.2
click at [553, 919] on div "Black Violin: Full Circle Tour Presented by Performing Arts Fort Worth Irwin St…" at bounding box center [549, 530] width 1098 height 1060
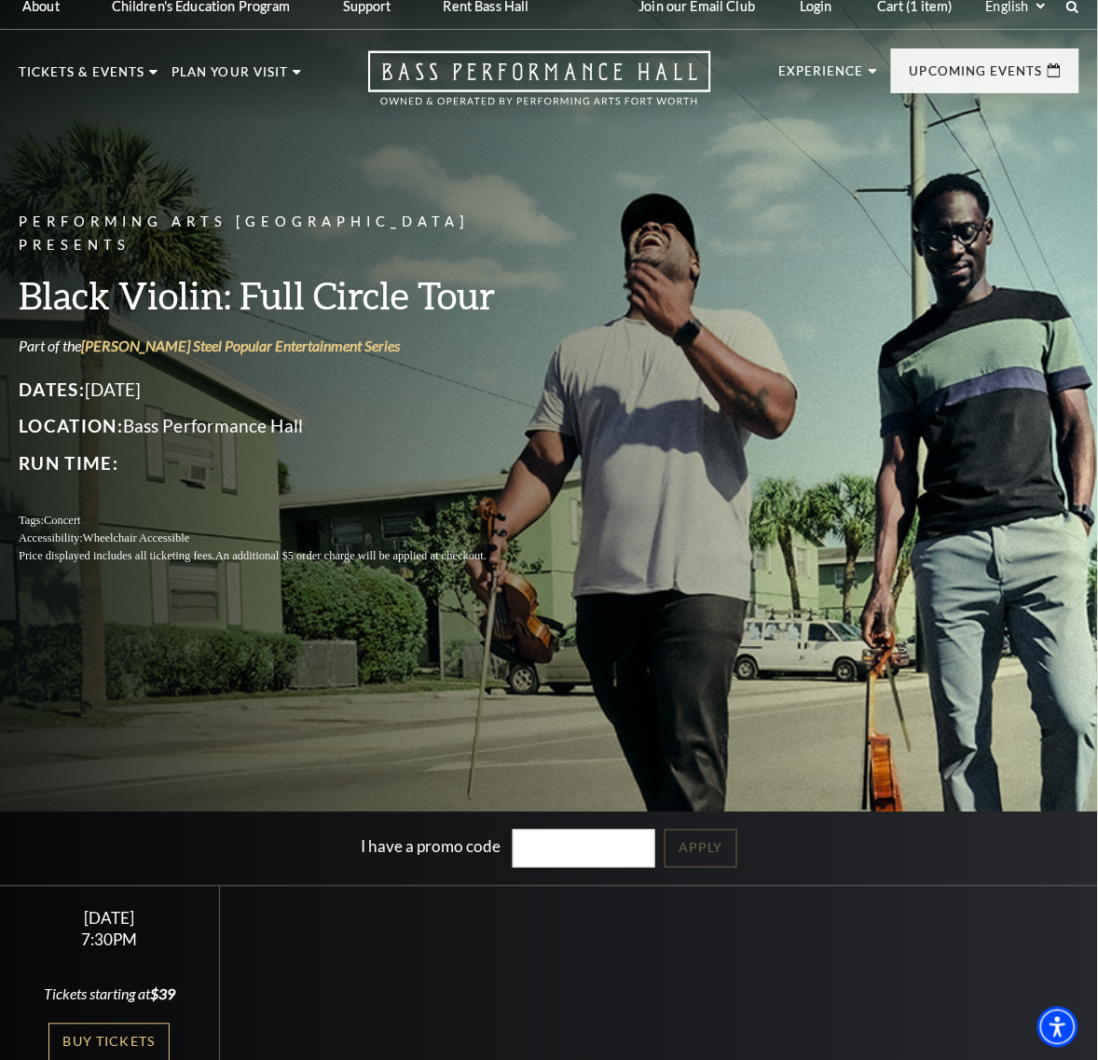
scroll to position [350, 0]
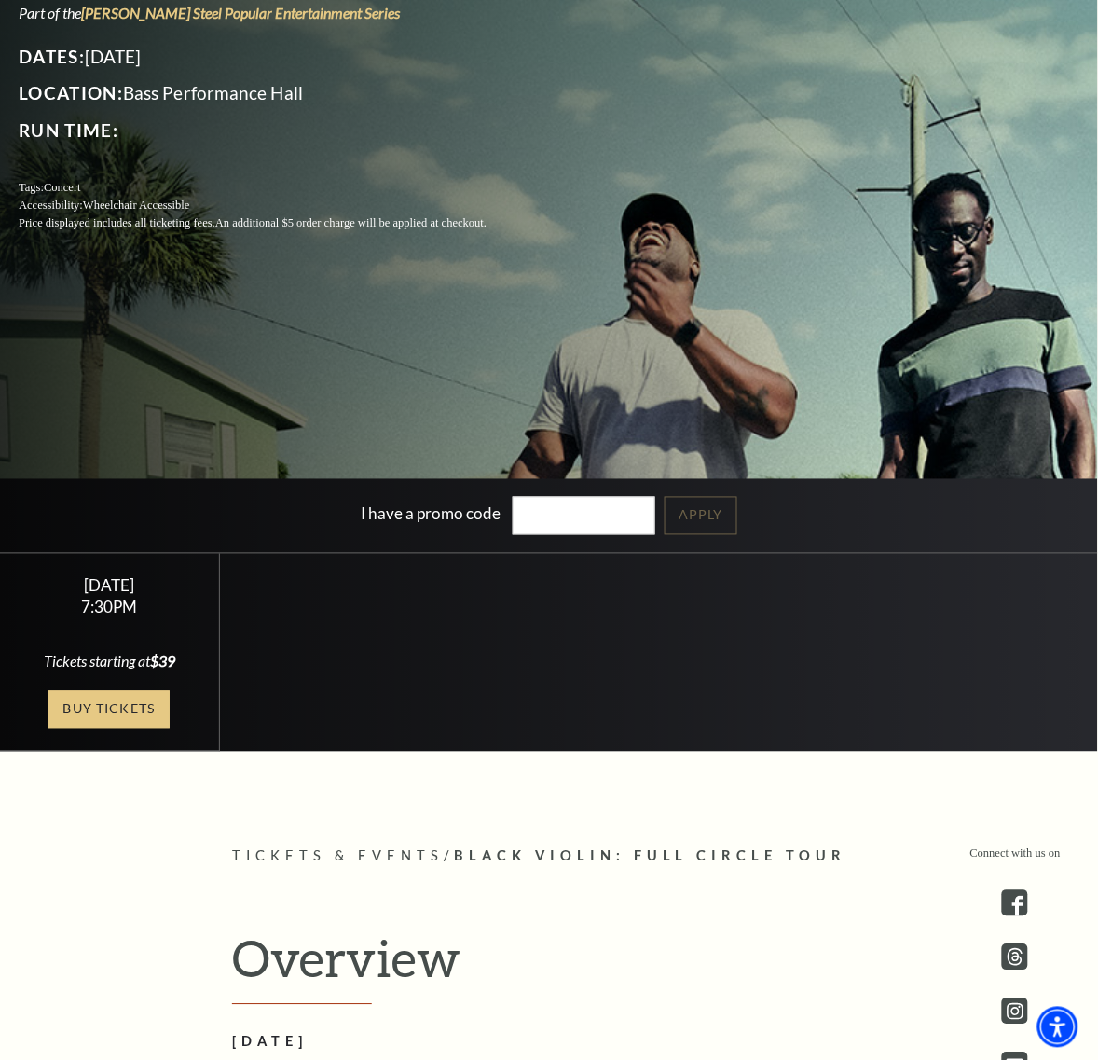
click at [118, 714] on link "Buy Tickets" at bounding box center [108, 710] width 121 height 38
